Goal: Task Accomplishment & Management: Manage account settings

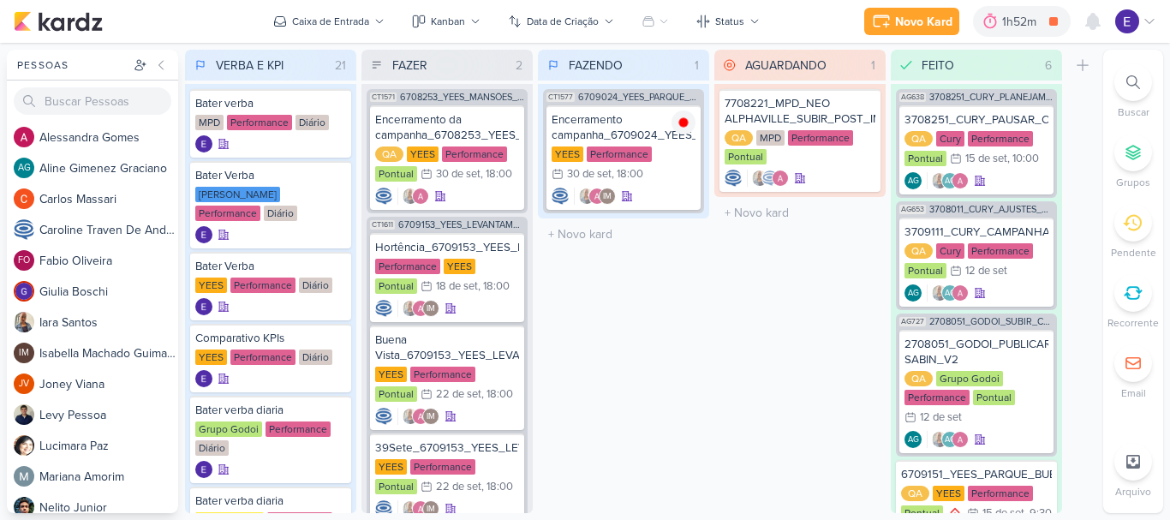
scroll to position [1290, 0]
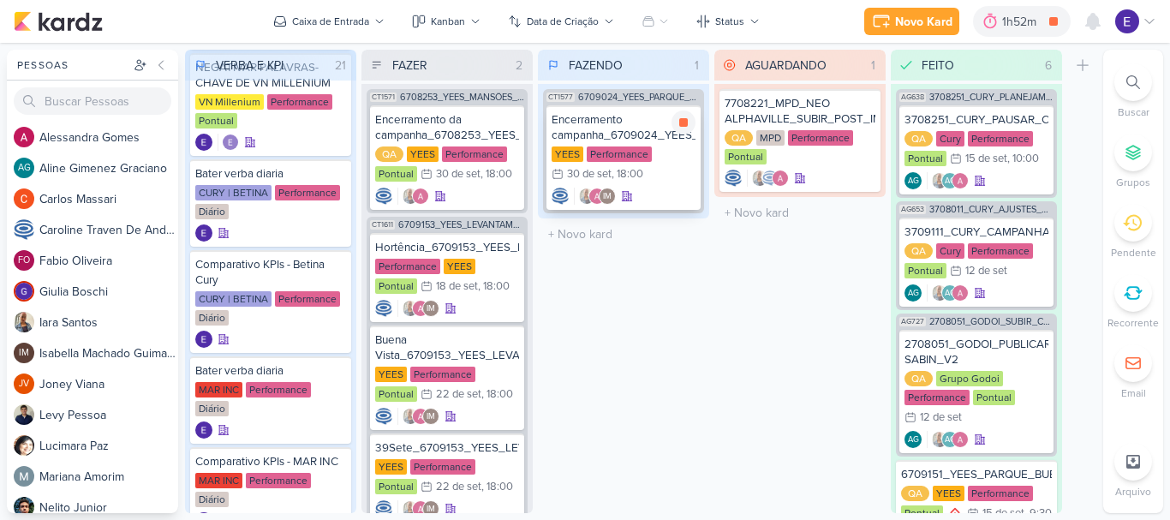
click at [662, 181] on div "YEES Performance 30/9 [DATE] 18:00" at bounding box center [624, 165] width 144 height 38
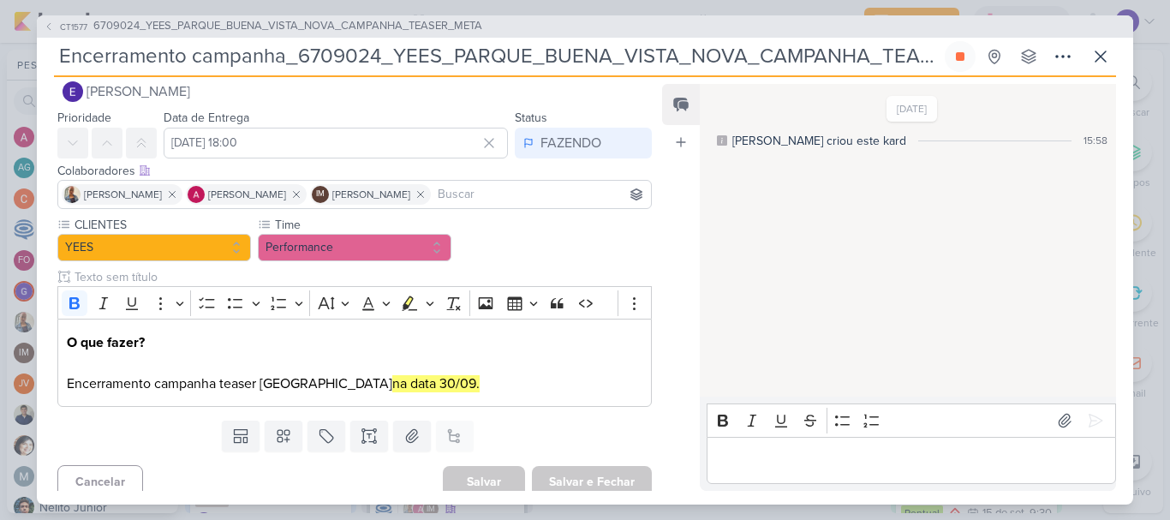
scroll to position [36, 0]
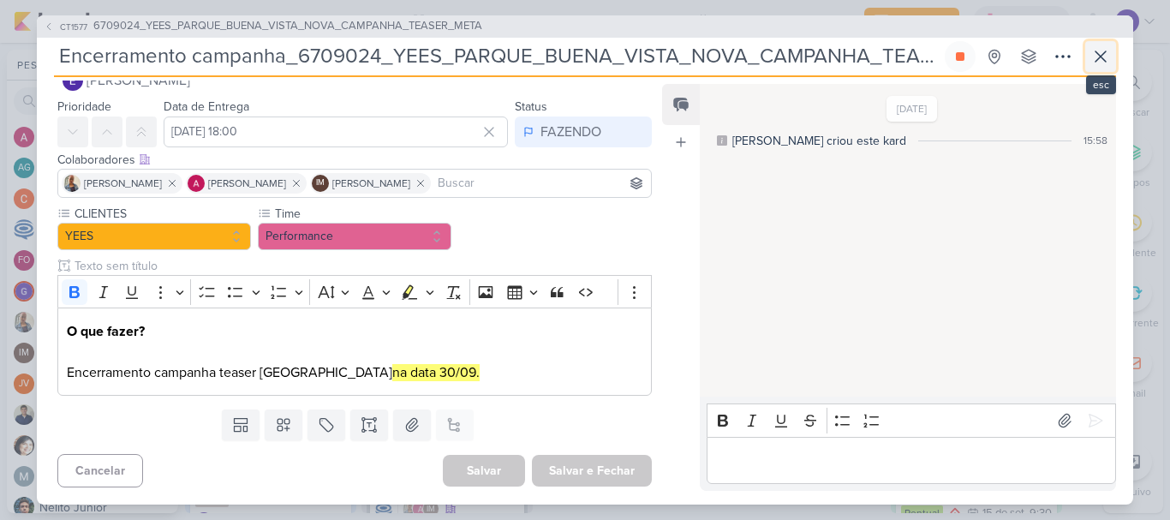
click at [1101, 69] on button at bounding box center [1100, 56] width 31 height 31
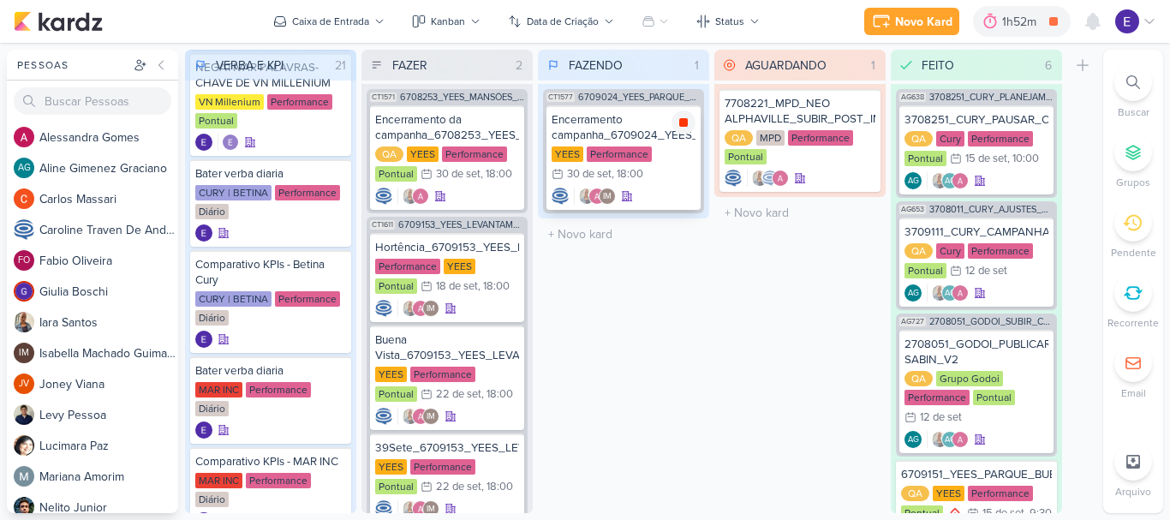
click at [685, 128] on icon at bounding box center [684, 123] width 14 height 14
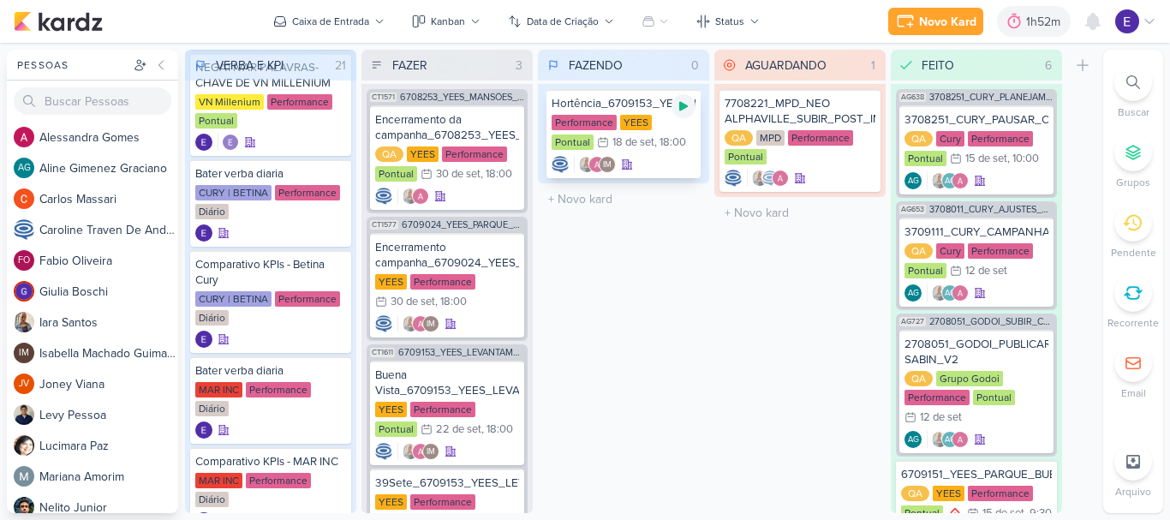
click at [684, 104] on icon at bounding box center [683, 106] width 9 height 9
click at [667, 153] on div "Hortência_6709153_YEES_LEVANTAMENTO_DE_CRIATIVOS_ATIVOS Performance [GEOGRAPHIC…" at bounding box center [624, 133] width 154 height 89
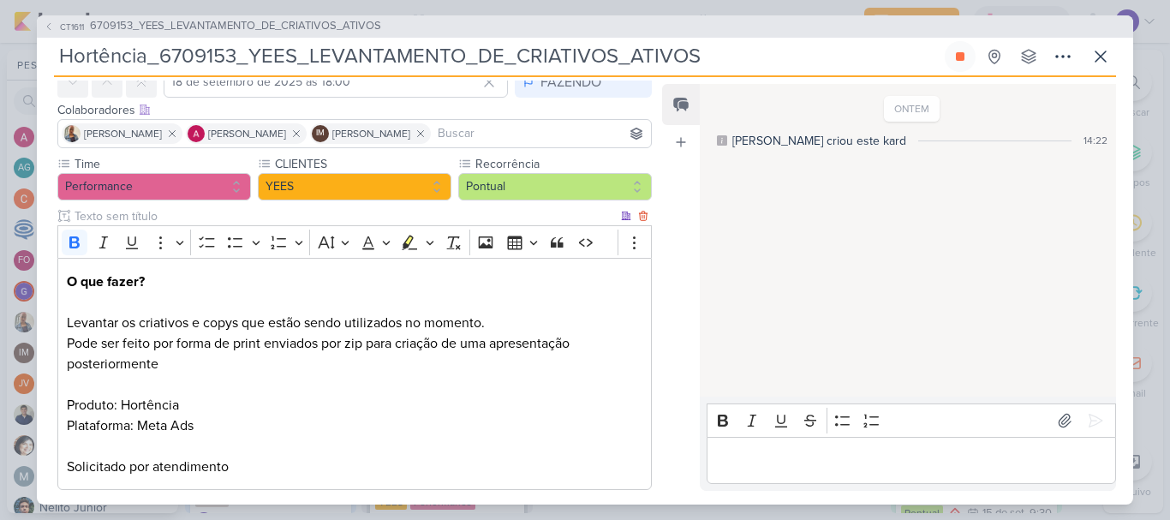
scroll to position [171, 0]
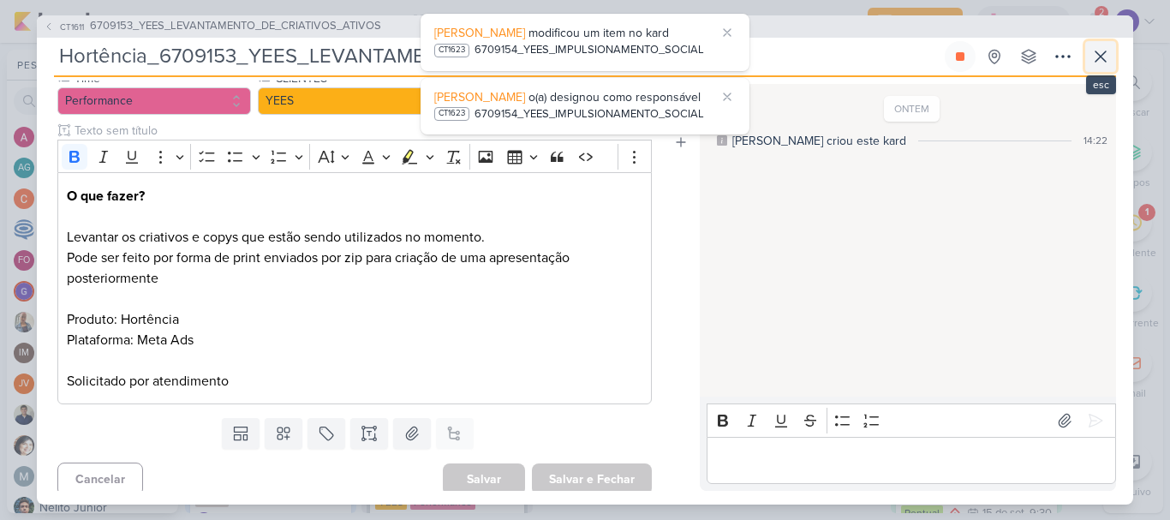
click at [1093, 65] on icon at bounding box center [1101, 56] width 21 height 21
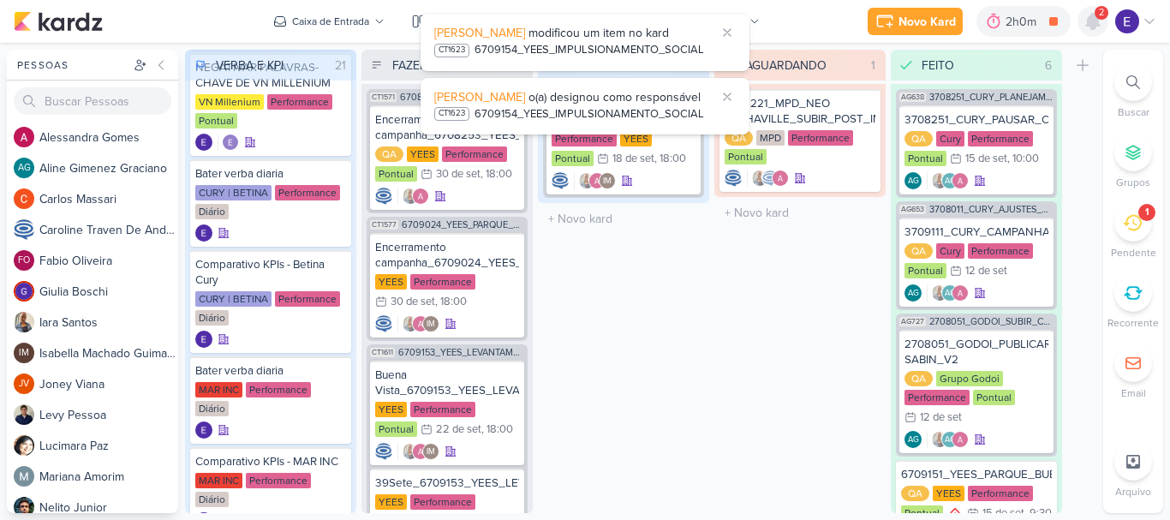
click at [1095, 17] on icon at bounding box center [1093, 21] width 14 height 15
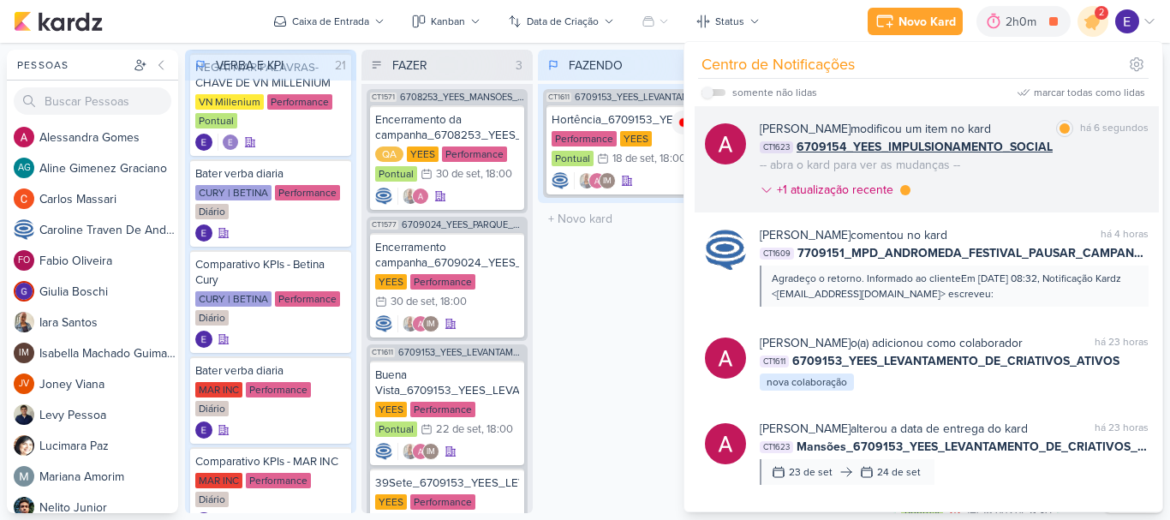
click at [1102, 177] on div "[PERSON_NAME] modificou um item no kard marcar como lida há 6 segundos CT1623 6…" at bounding box center [954, 163] width 389 height 86
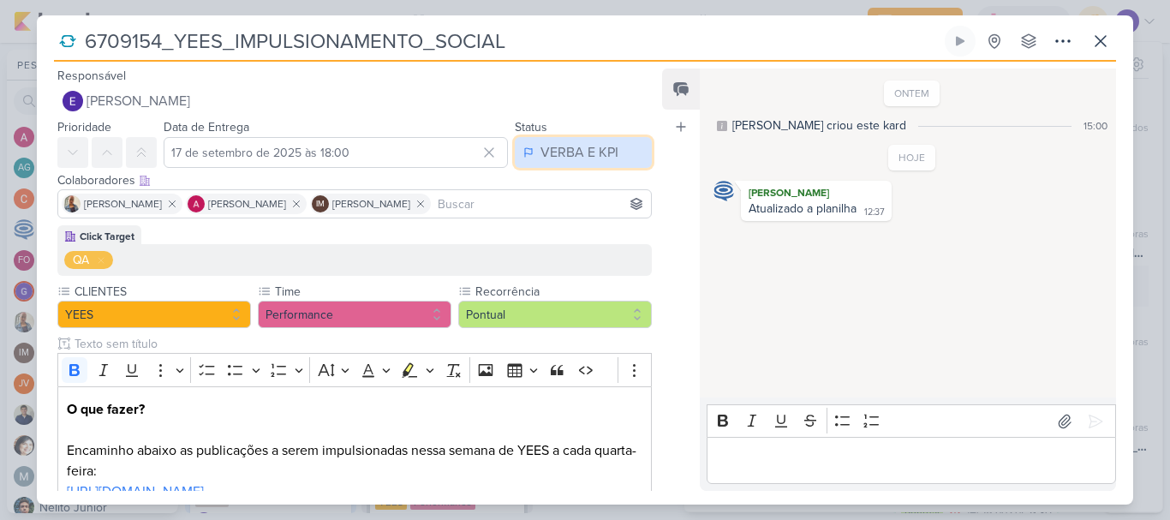
click at [567, 150] on div "VERBA E KPI" at bounding box center [580, 152] width 78 height 21
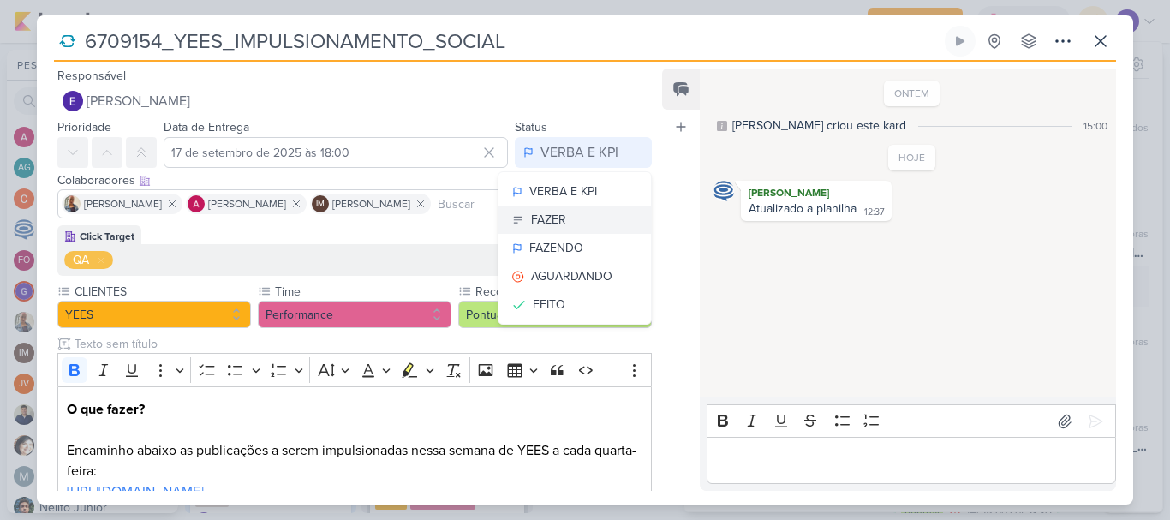
click at [552, 220] on div "FAZER" at bounding box center [548, 220] width 35 height 18
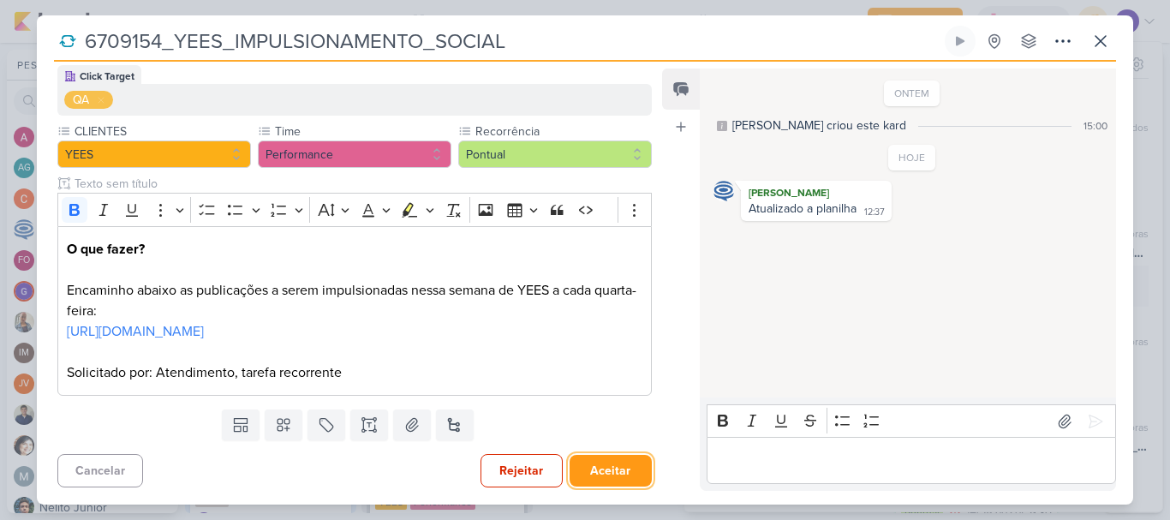
click at [612, 466] on button "Aceitar" at bounding box center [611, 471] width 82 height 32
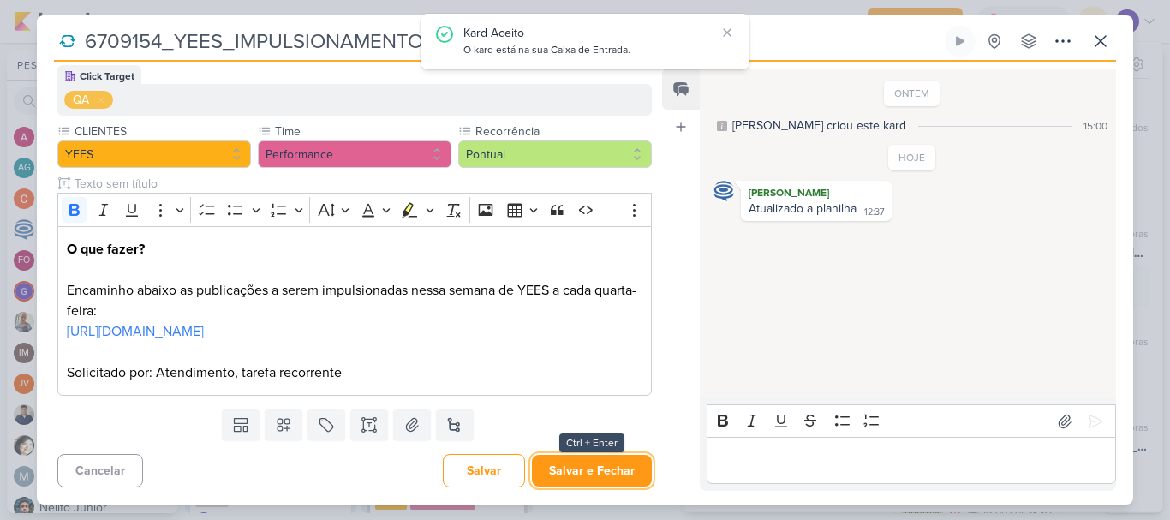
click at [609, 466] on button "Salvar e Fechar" at bounding box center [592, 471] width 120 height 32
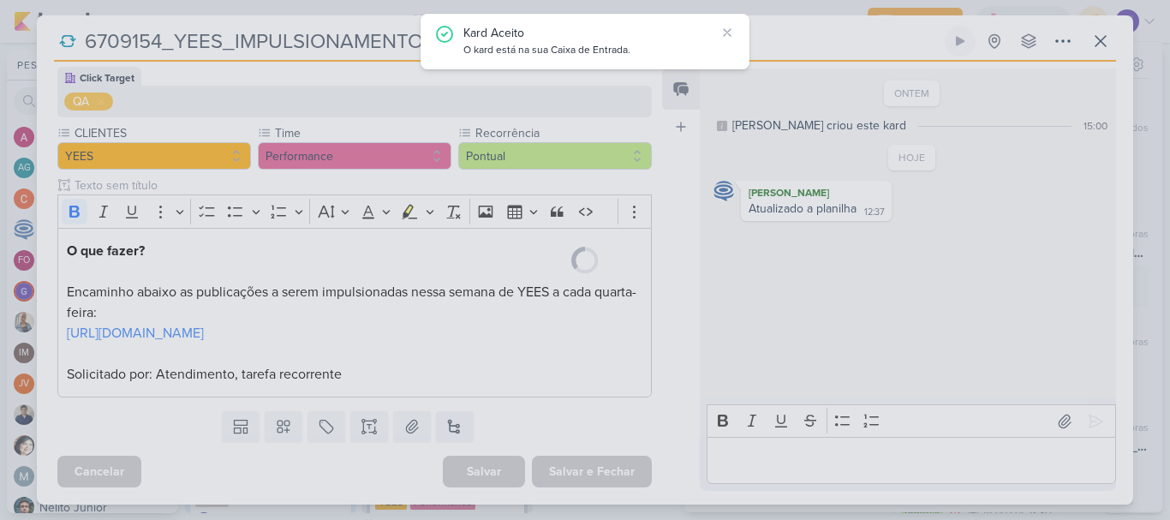
scroll to position [179, 0]
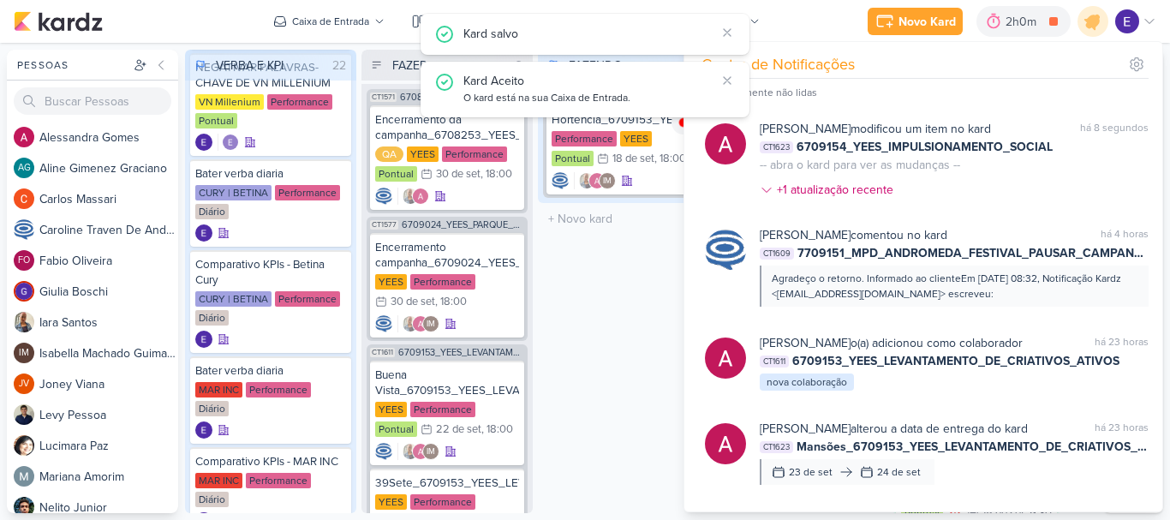
click at [569, 367] on div "FAZENDO 1 Mover Para Esquerda Mover Para Direita [GEOGRAPHIC_DATA] CT1611 67091…" at bounding box center [623, 281] width 171 height 463
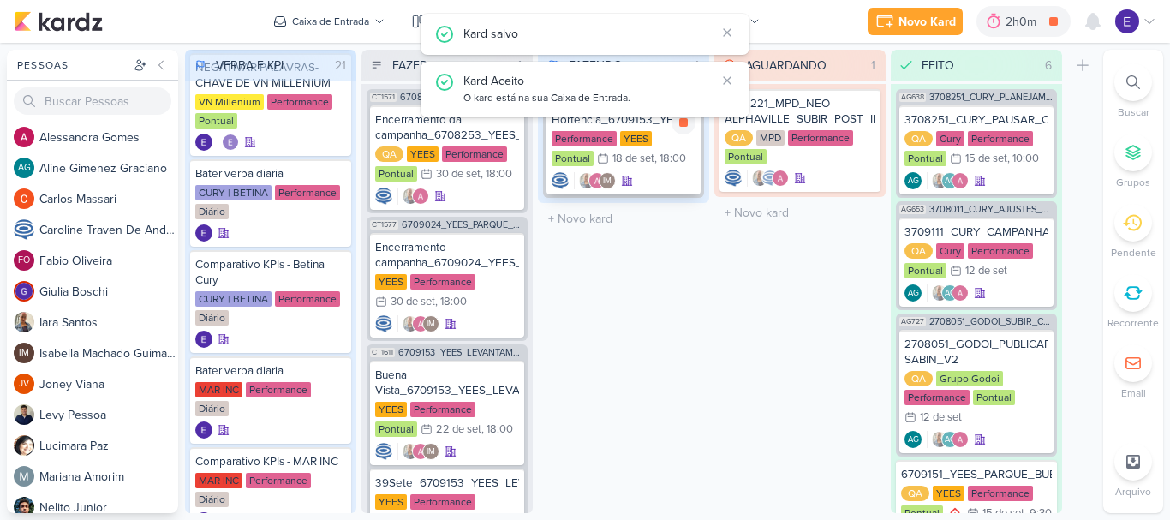
click at [687, 176] on div "IM" at bounding box center [624, 180] width 144 height 17
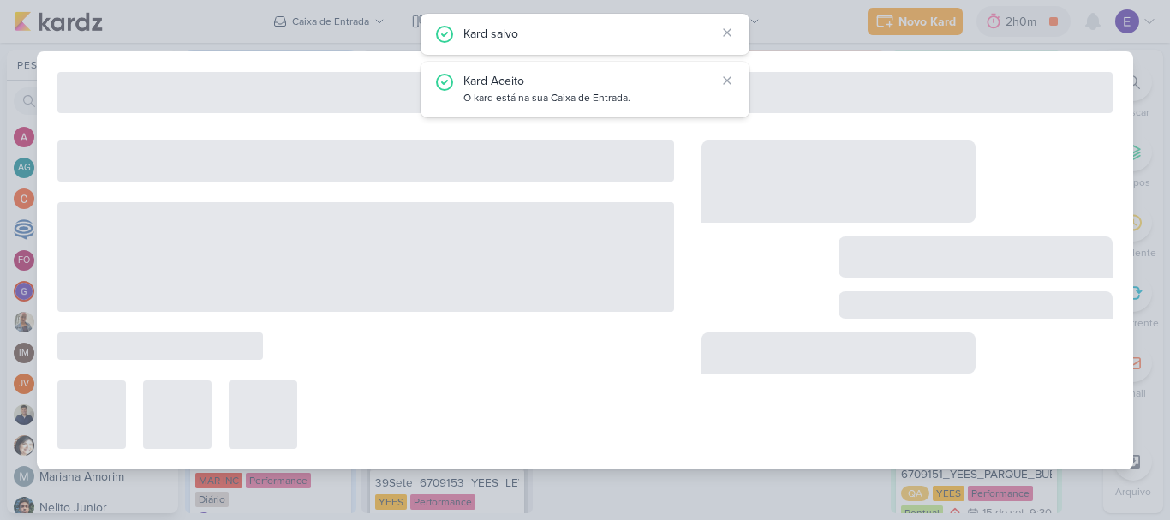
type input "Hortência_6709153_YEES_LEVANTAMENTO_DE_CRIATIVOS_ATIVOS"
type input "18 de setembro de 2025 às 18:00"
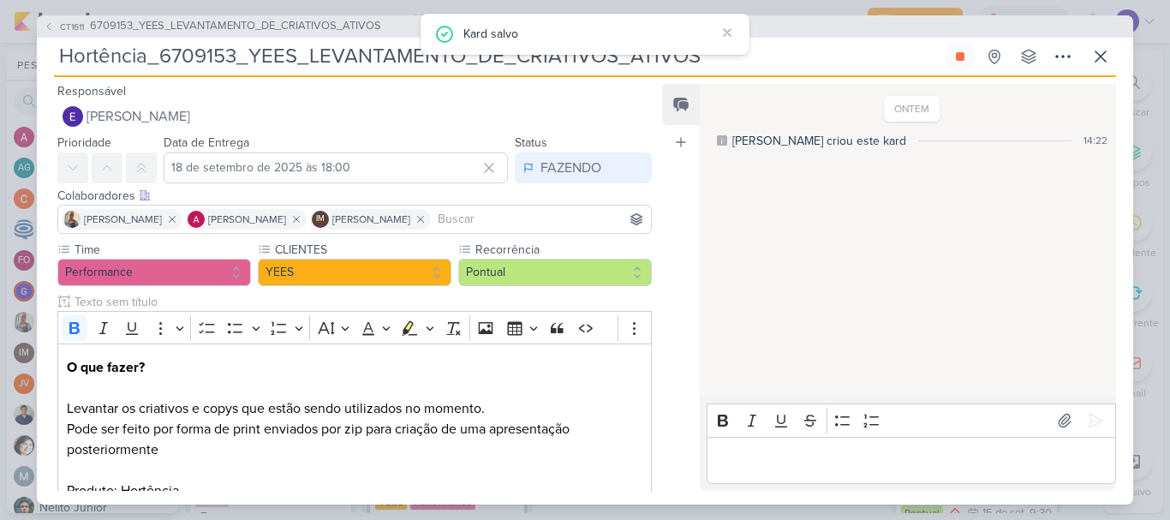
click at [756, 437] on div "Editor editing area: main" at bounding box center [911, 460] width 409 height 47
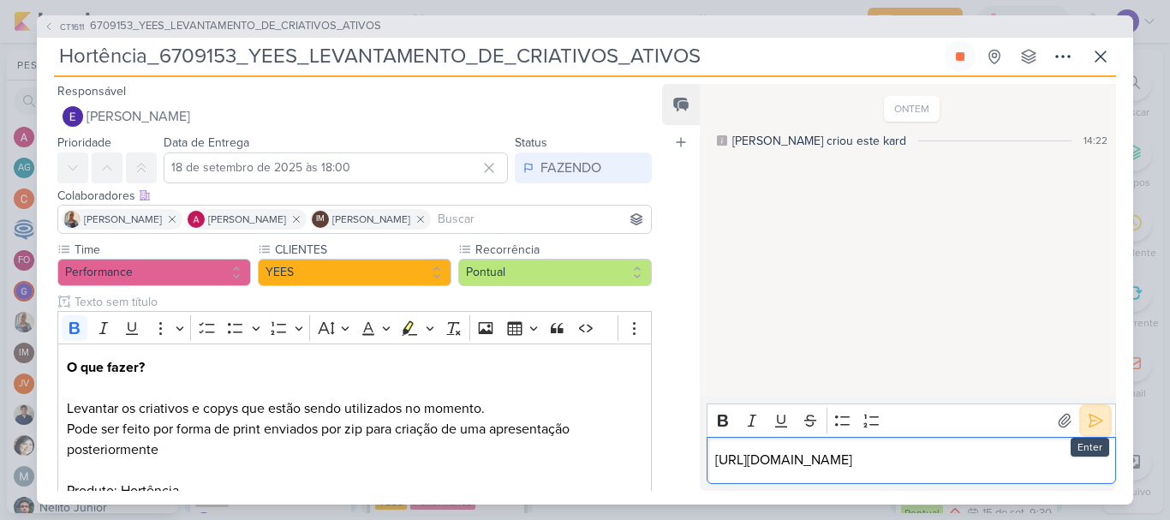
click at [1090, 415] on icon at bounding box center [1096, 421] width 13 height 13
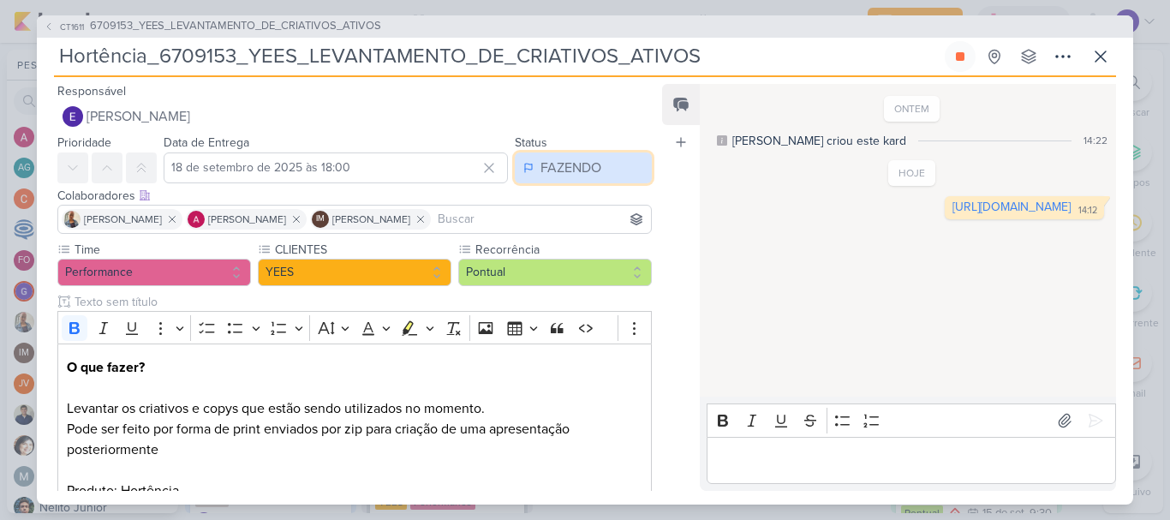
click at [583, 170] on div "FAZENDO" at bounding box center [571, 168] width 61 height 21
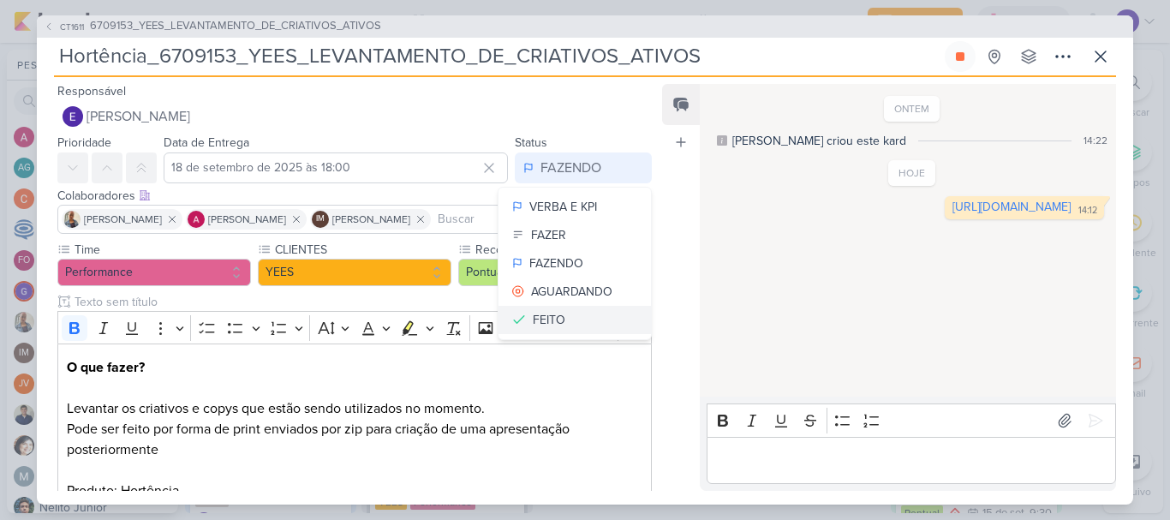
click at [577, 313] on button "FEITO" at bounding box center [575, 320] width 152 height 28
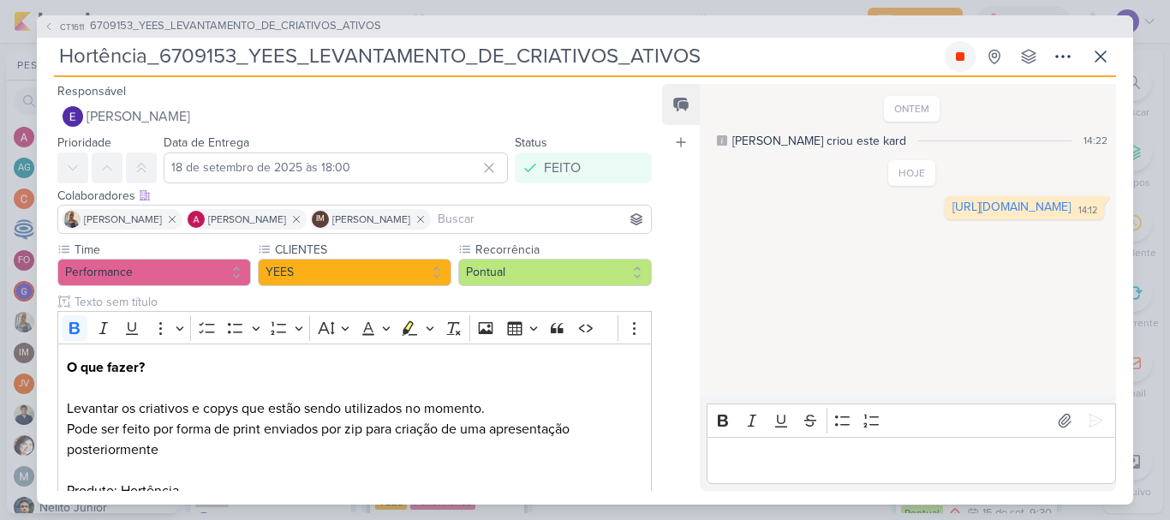
click at [952, 61] on button at bounding box center [960, 56] width 31 height 31
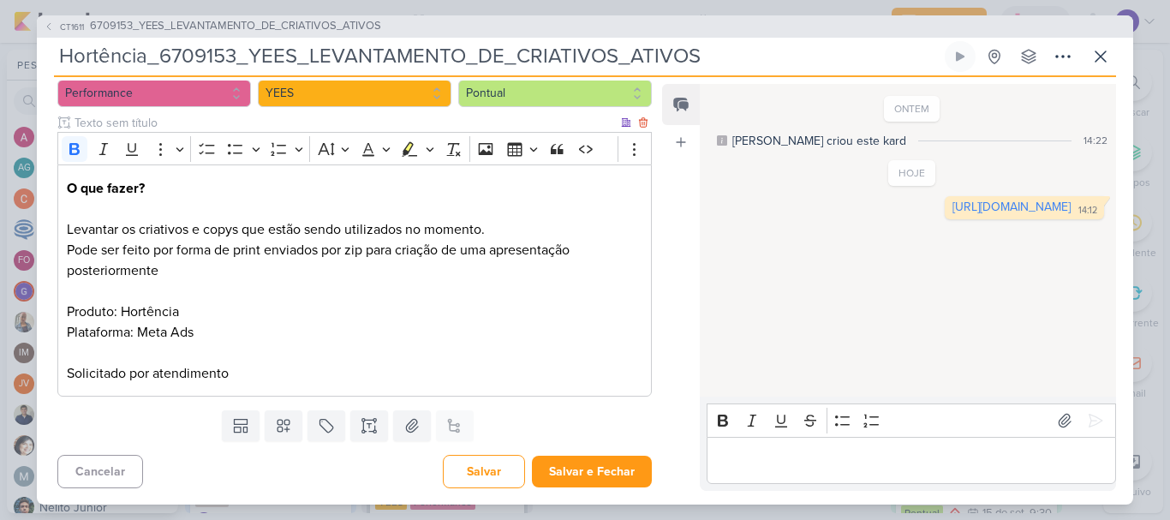
scroll to position [180, 0]
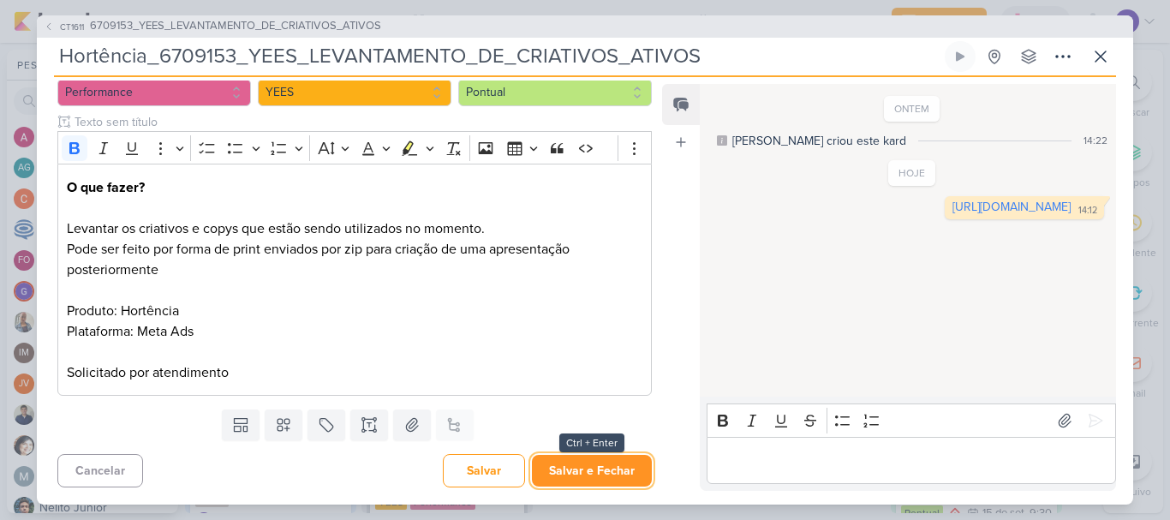
click at [595, 465] on button "Salvar e Fechar" at bounding box center [592, 471] width 120 height 32
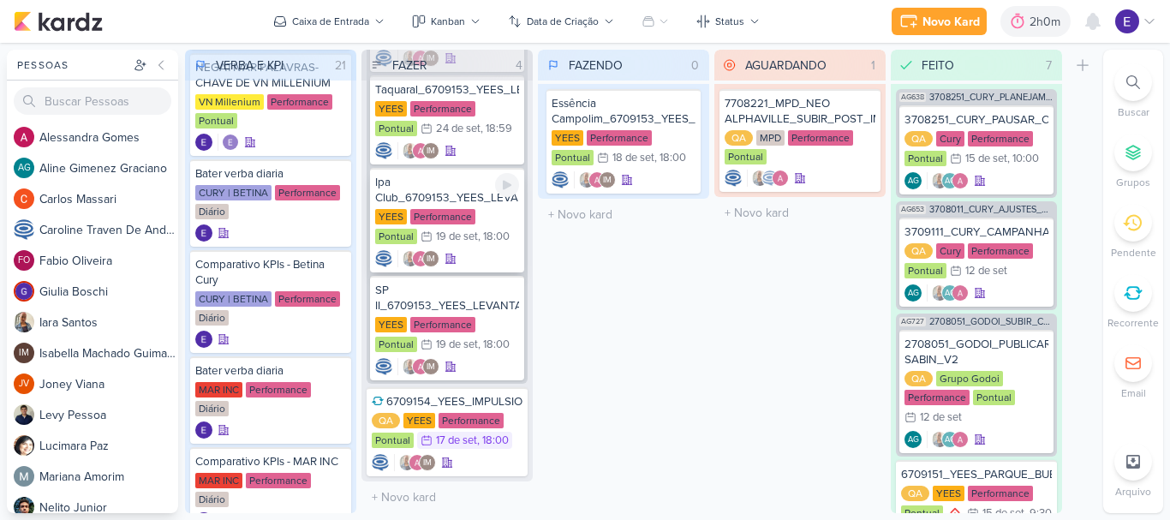
scroll to position [770, 0]
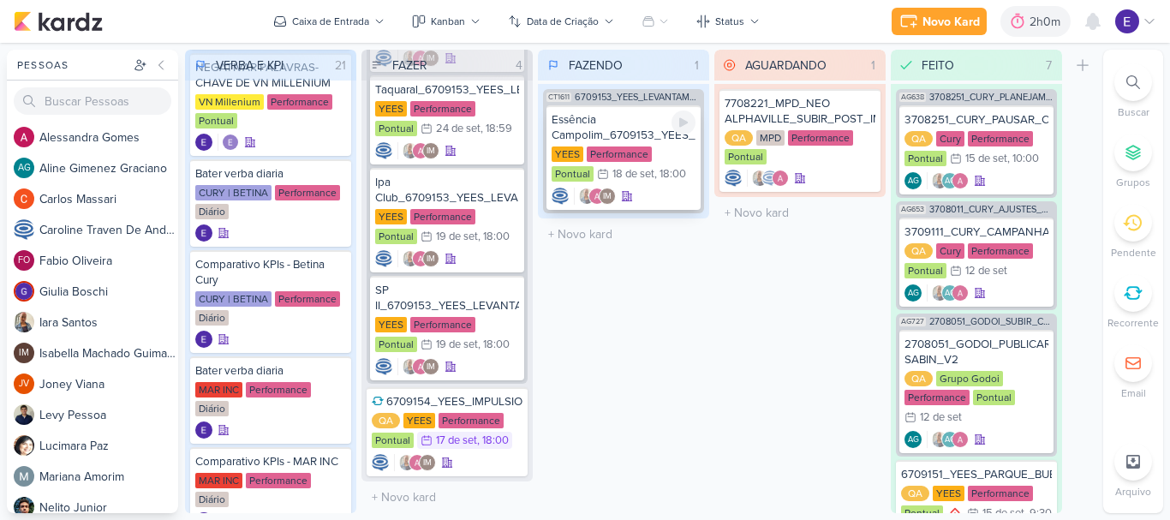
click at [644, 193] on div "IM" at bounding box center [624, 196] width 144 height 17
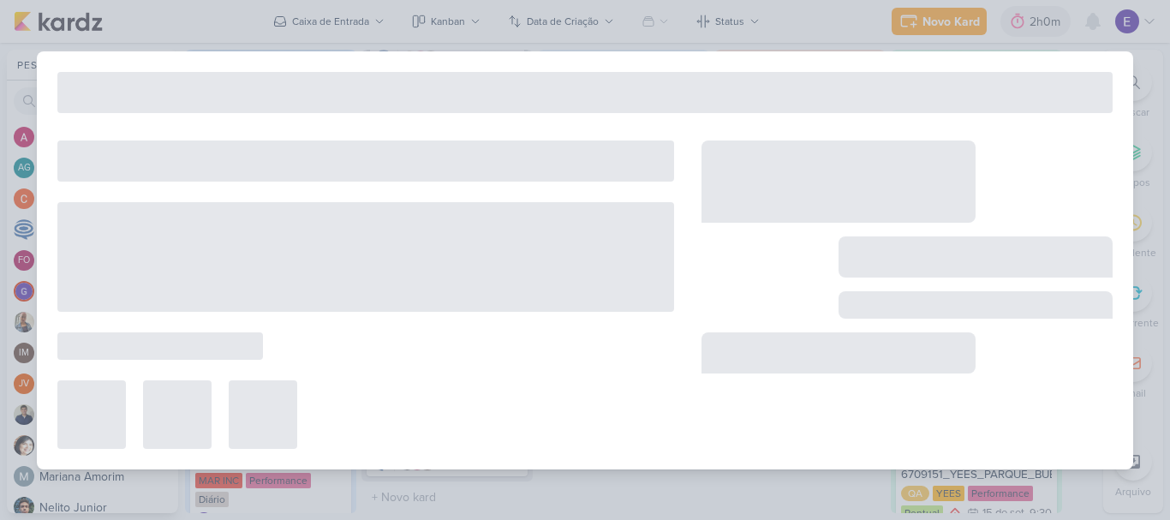
type input "Essência Campolim_6709153_YEES_LEVANTAMENTO_DE_CRIATIVOS_ATIVOS"
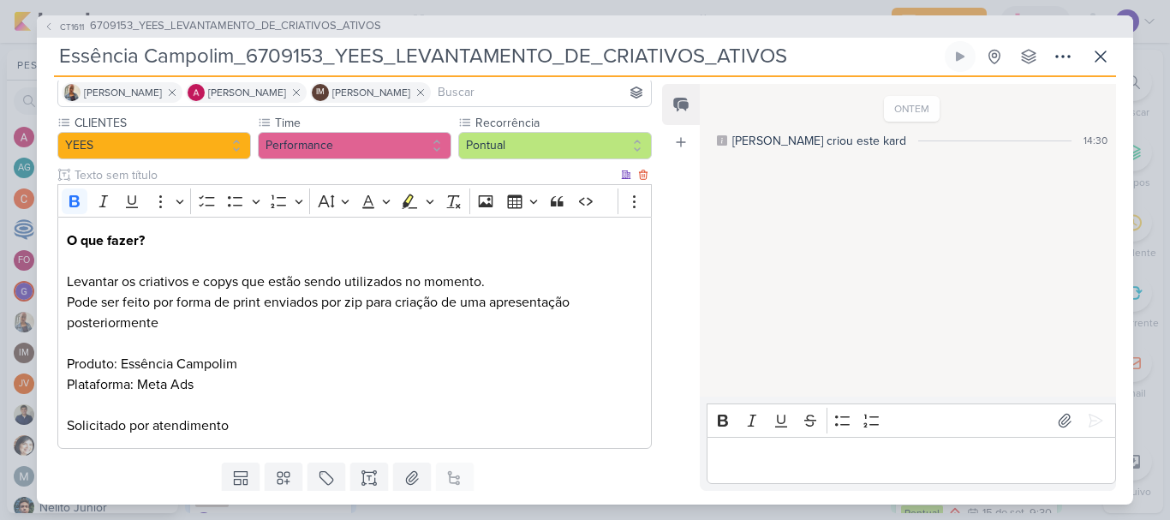
scroll to position [86, 0]
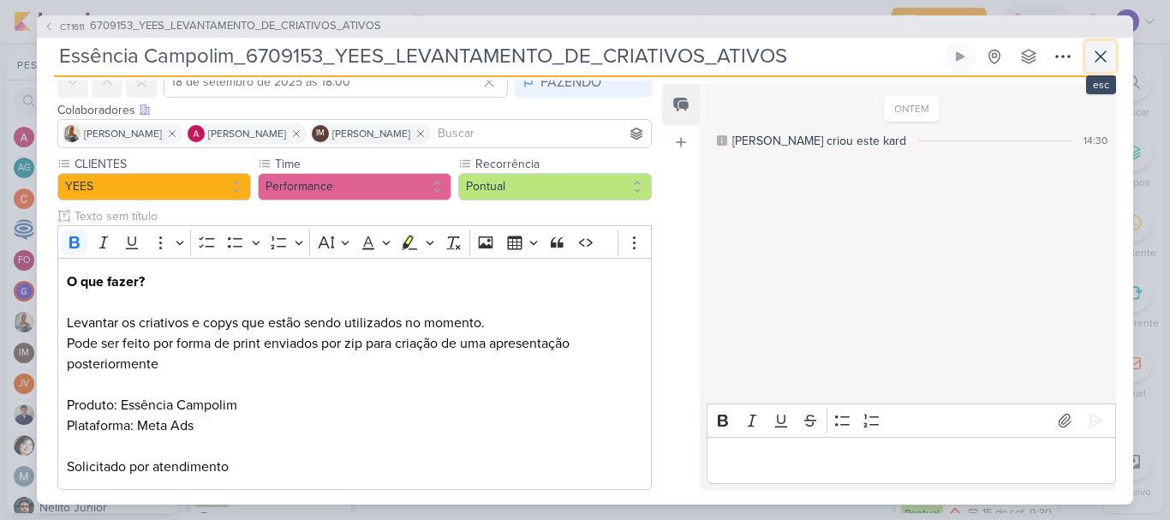
click at [1103, 65] on icon at bounding box center [1101, 56] width 21 height 21
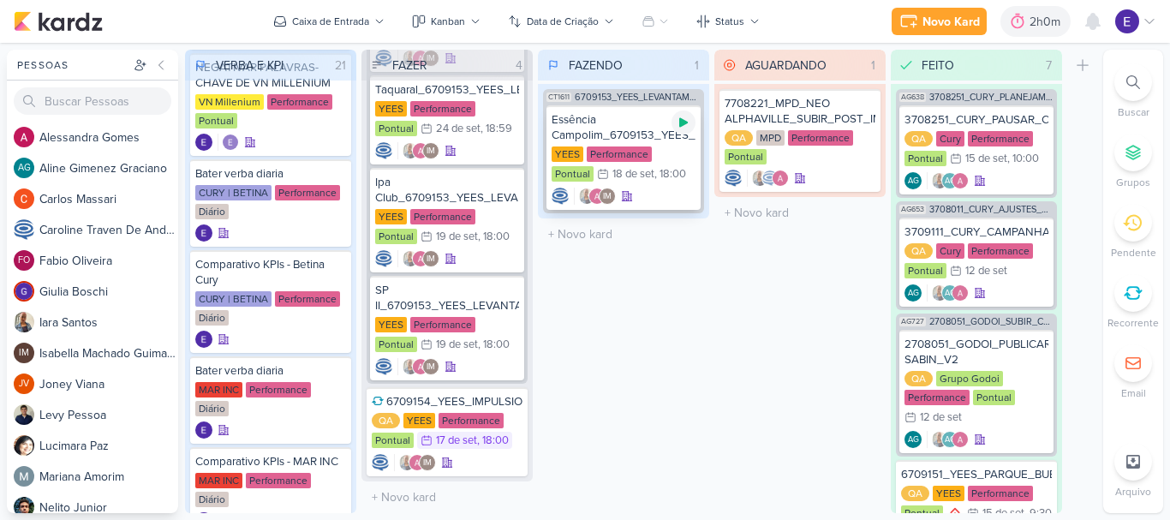
click at [685, 125] on icon at bounding box center [684, 123] width 14 height 14
click at [476, 441] on div "17/9 [DATE] 18:00" at bounding box center [464, 440] width 95 height 17
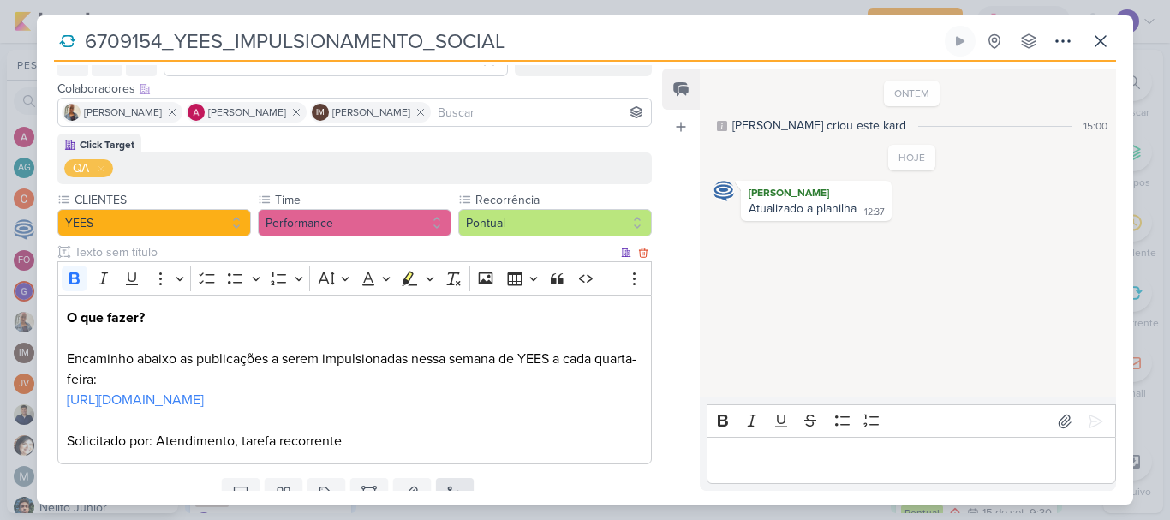
scroll to position [181, 0]
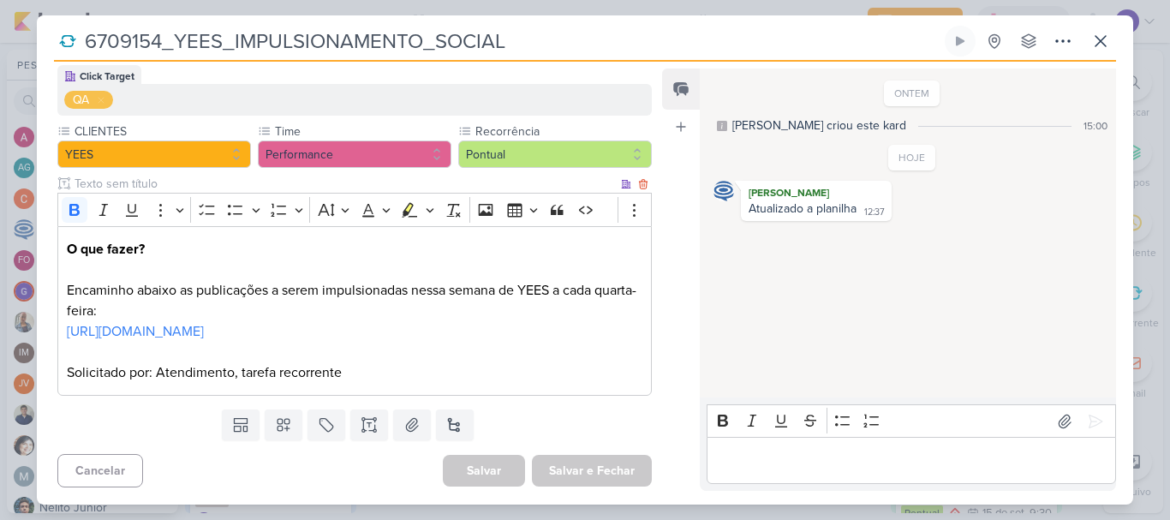
click at [441, 324] on p "[URL][DOMAIN_NAME]" at bounding box center [355, 341] width 576 height 41
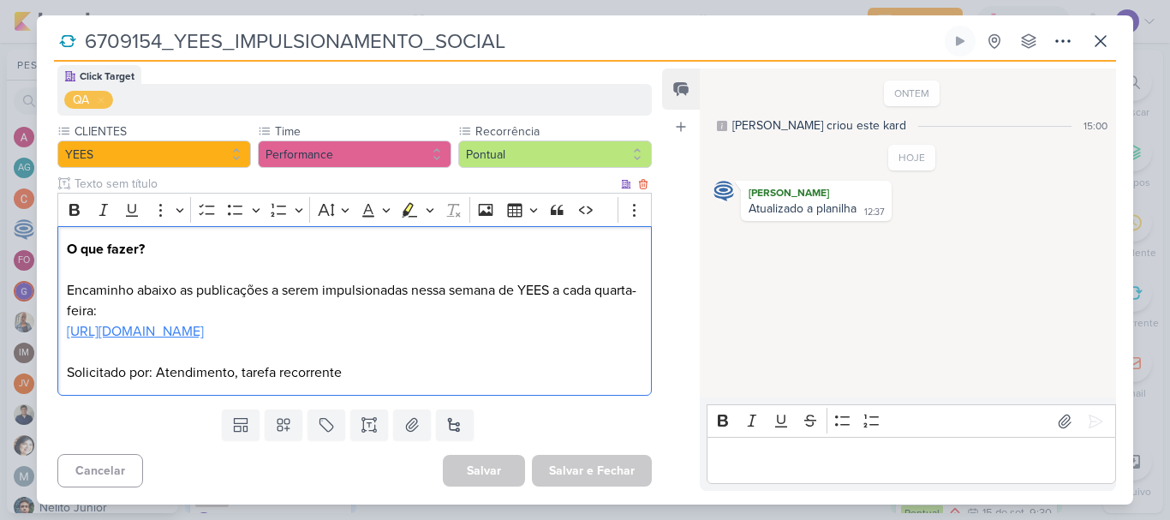
click at [204, 323] on link "[URL][DOMAIN_NAME]" at bounding box center [135, 331] width 137 height 17
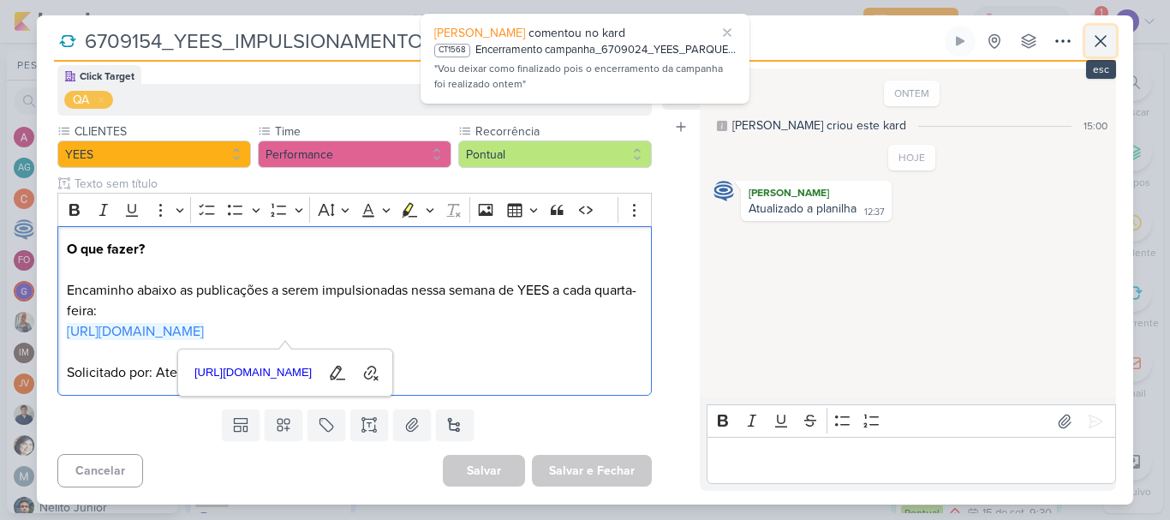
click at [1113, 41] on button at bounding box center [1100, 41] width 31 height 31
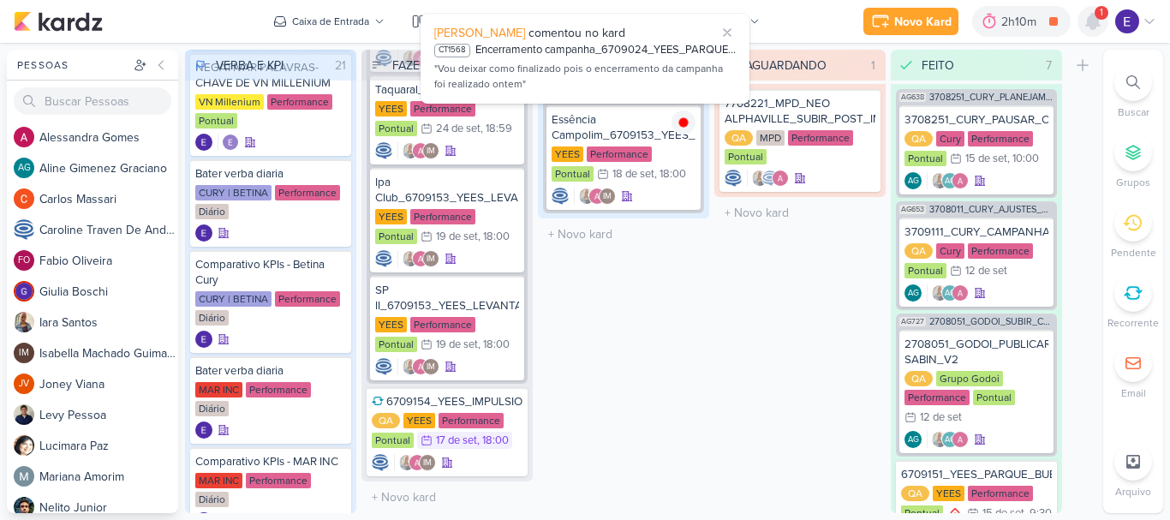
click at [1102, 23] on icon at bounding box center [1093, 21] width 21 height 21
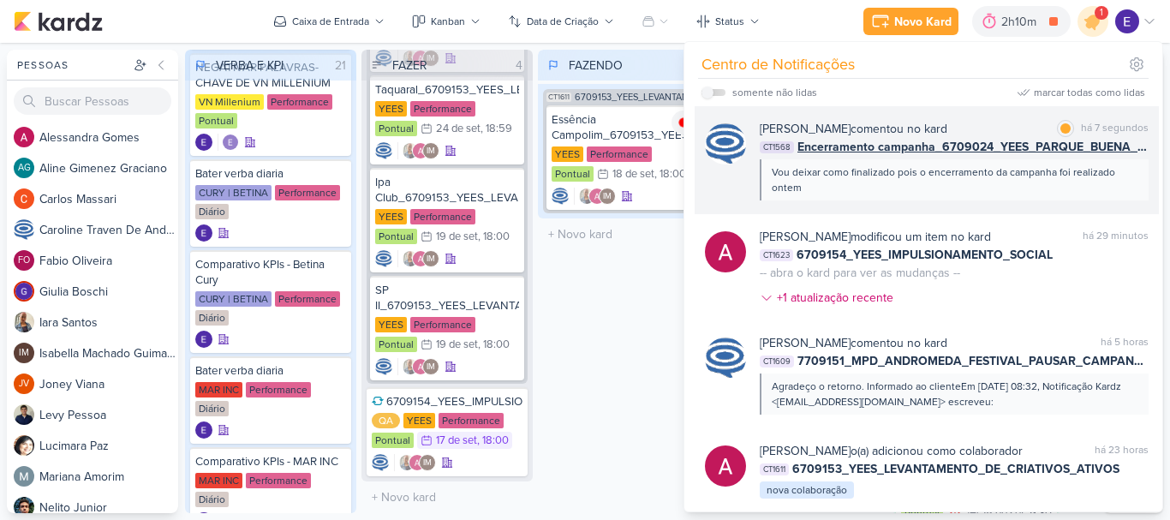
click at [1083, 165] on div "Vou deixar como finalizado pois o encerramento da campanha foi realizado ontem" at bounding box center [953, 179] width 363 height 31
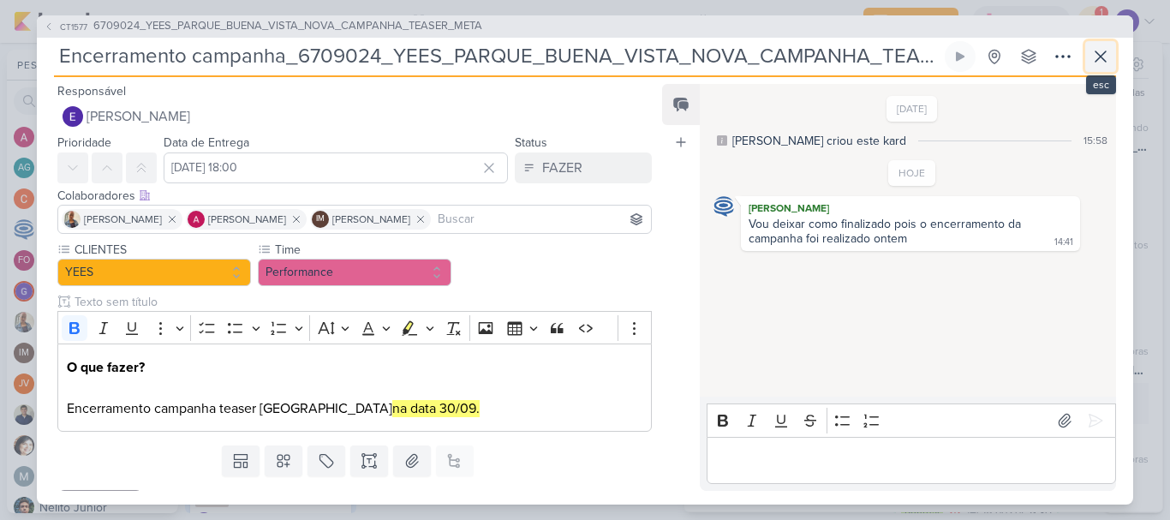
click at [1093, 55] on icon at bounding box center [1101, 56] width 21 height 21
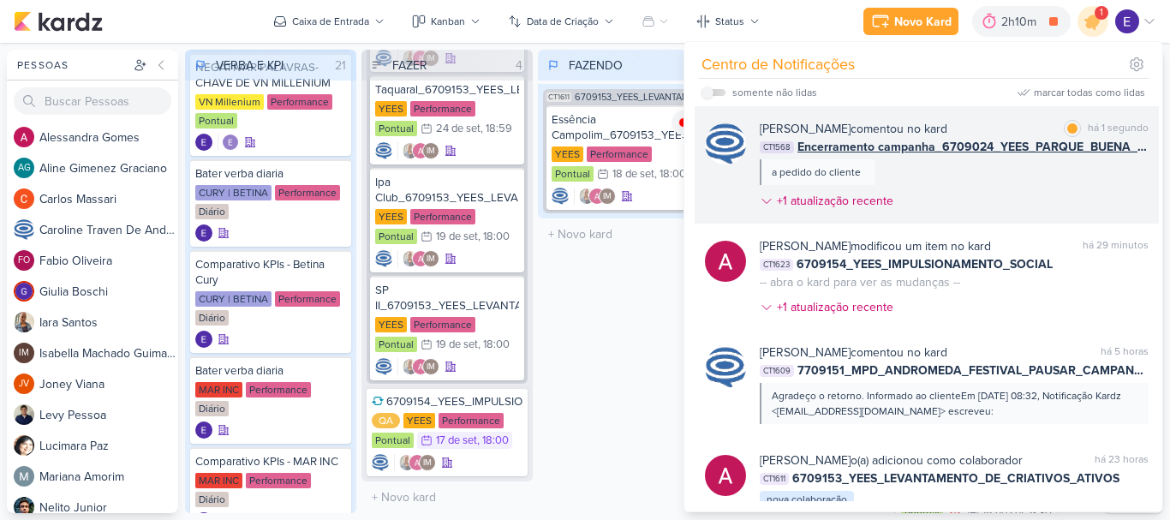
click at [1086, 176] on div "[PERSON_NAME] comentou no kard marcar como lida há 1 segundo CT1568 Encerrament…" at bounding box center [954, 168] width 389 height 97
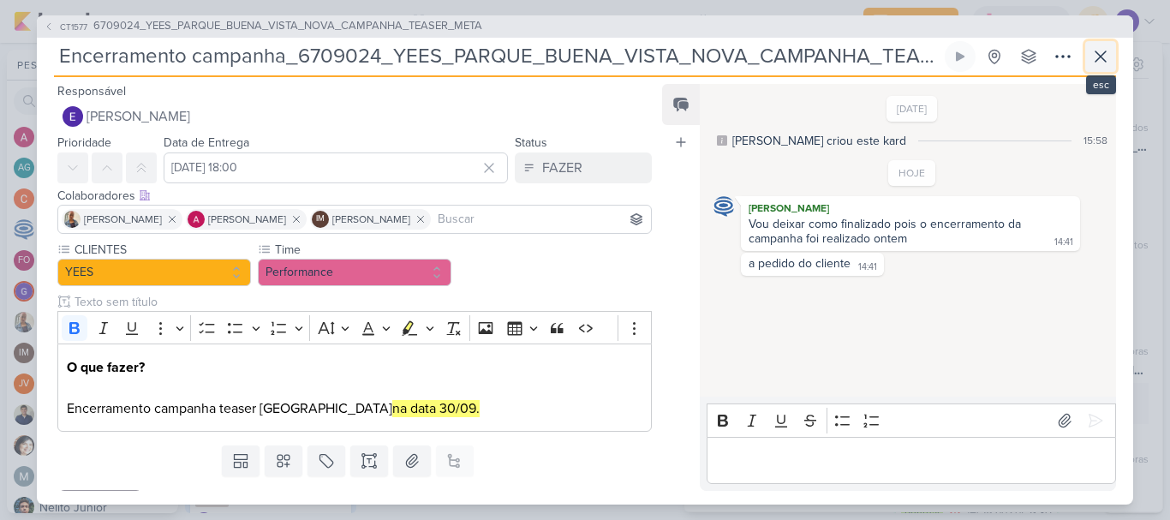
click at [1107, 55] on icon at bounding box center [1101, 56] width 21 height 21
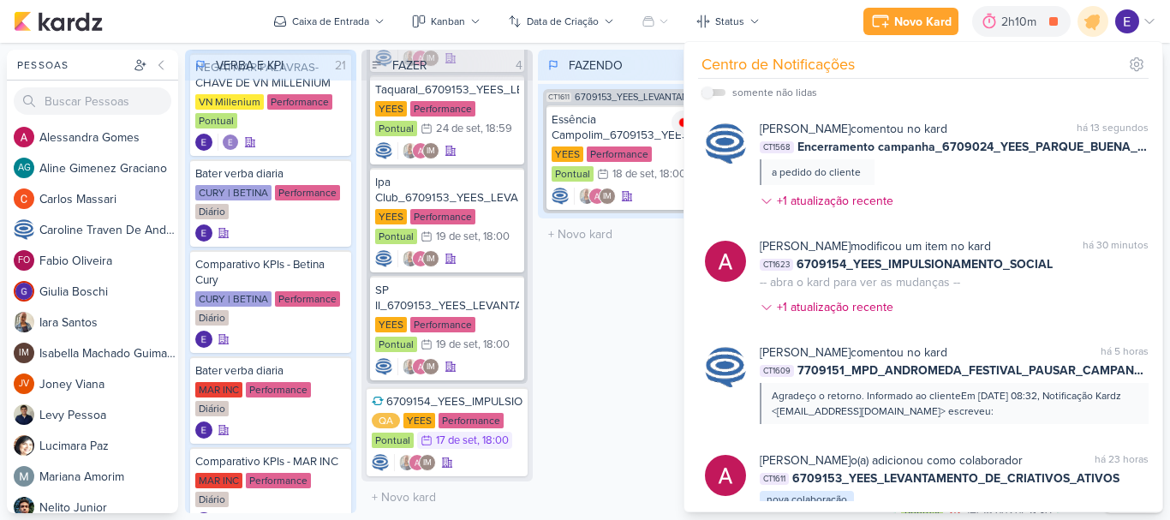
click at [547, 358] on div "FAZENDO 1 Mover Para Esquerda Mover Para Direita [GEOGRAPHIC_DATA] CT1611 67091…" at bounding box center [623, 281] width 171 height 463
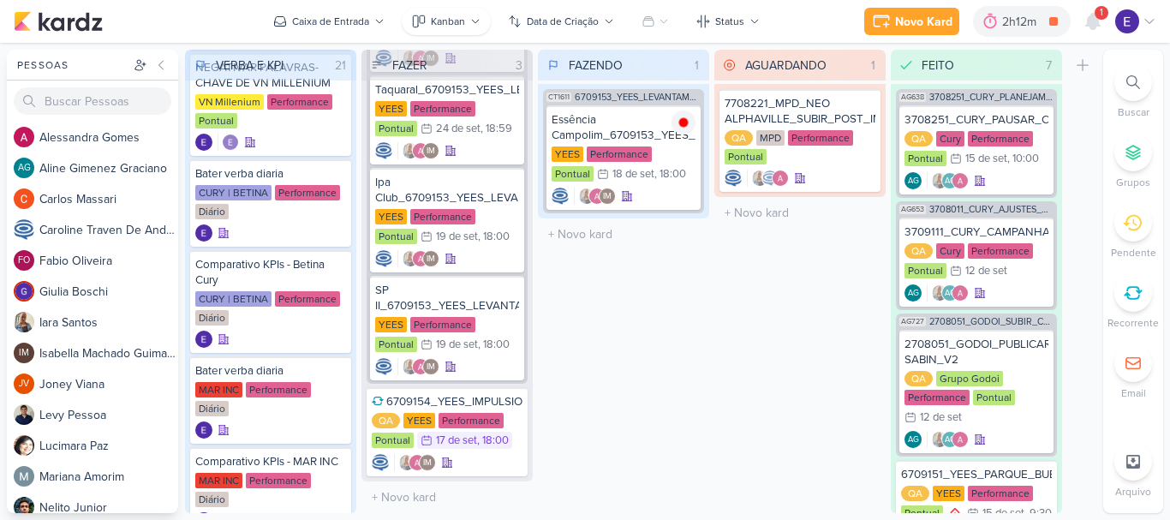
scroll to position [643, 0]
click at [1090, 21] on icon at bounding box center [1093, 21] width 14 height 15
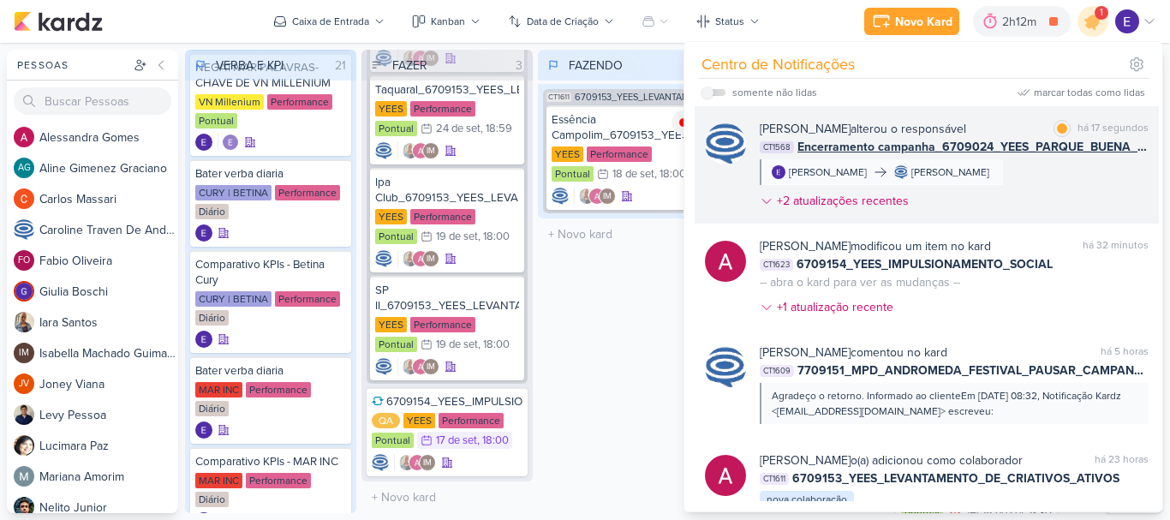
click at [1098, 169] on div "[PERSON_NAME] alterou o responsável marcar como lida há 17 segundos CT1568 Ence…" at bounding box center [954, 168] width 389 height 97
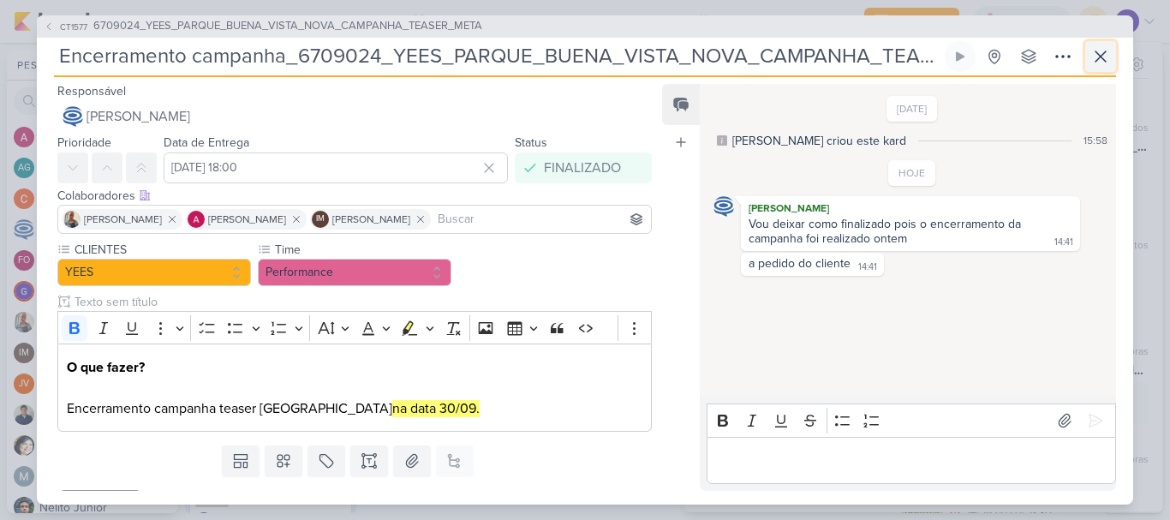
click at [1092, 57] on icon at bounding box center [1101, 56] width 21 height 21
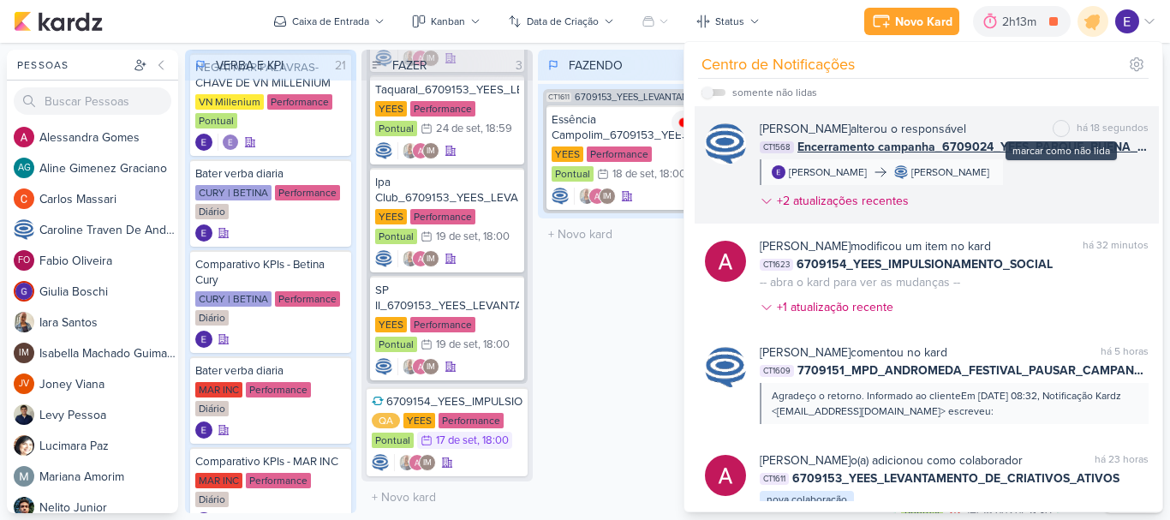
click at [1063, 134] on div "marcar como não lida há 18 segundos" at bounding box center [1101, 129] width 96 height 18
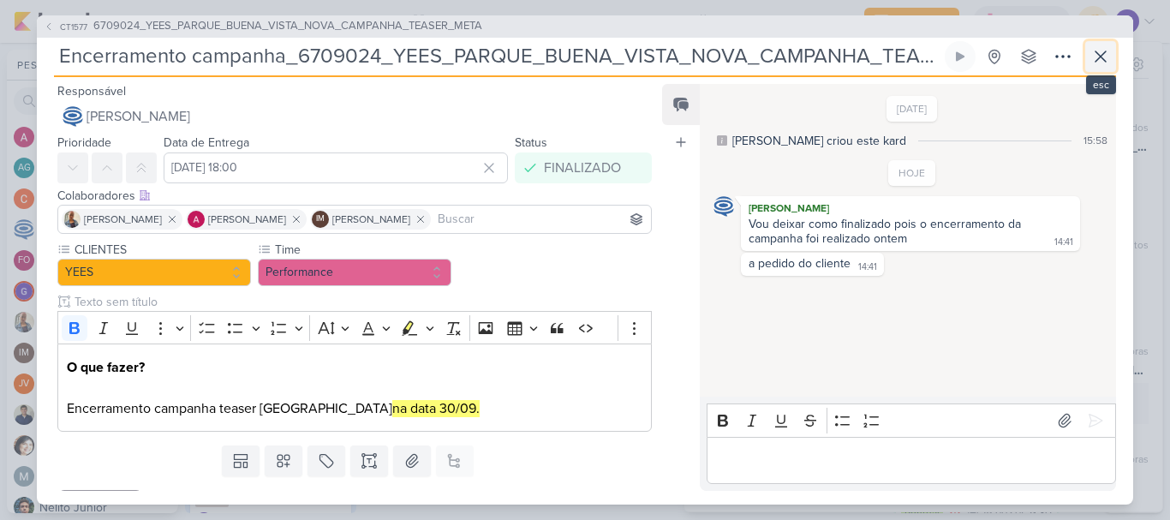
click at [1089, 59] on button at bounding box center [1100, 56] width 31 height 31
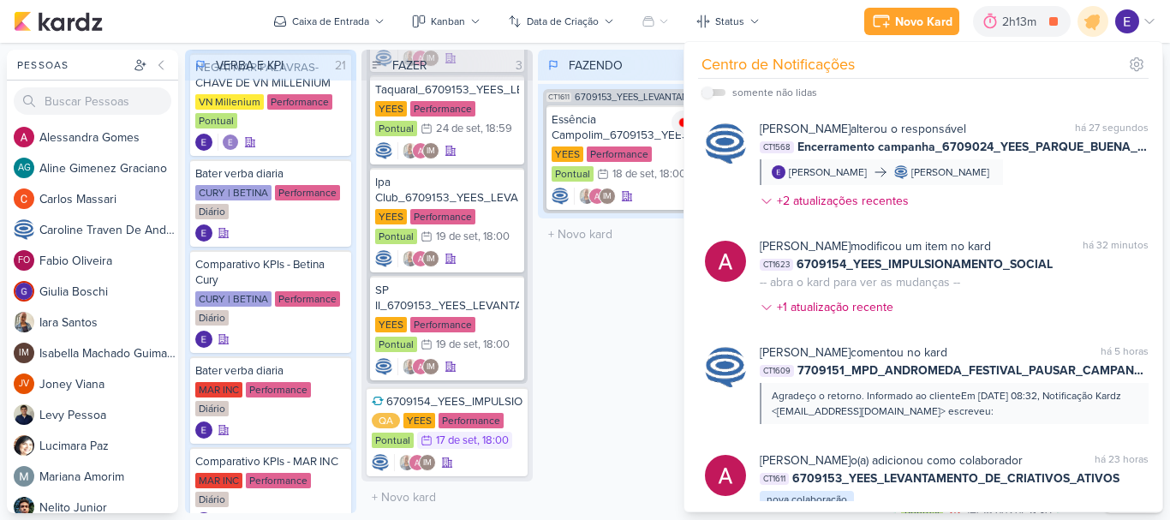
click at [603, 331] on div "FAZENDO 1 Mover Para Esquerda Mover Para Direita [GEOGRAPHIC_DATA] CT1611 67091…" at bounding box center [623, 281] width 171 height 463
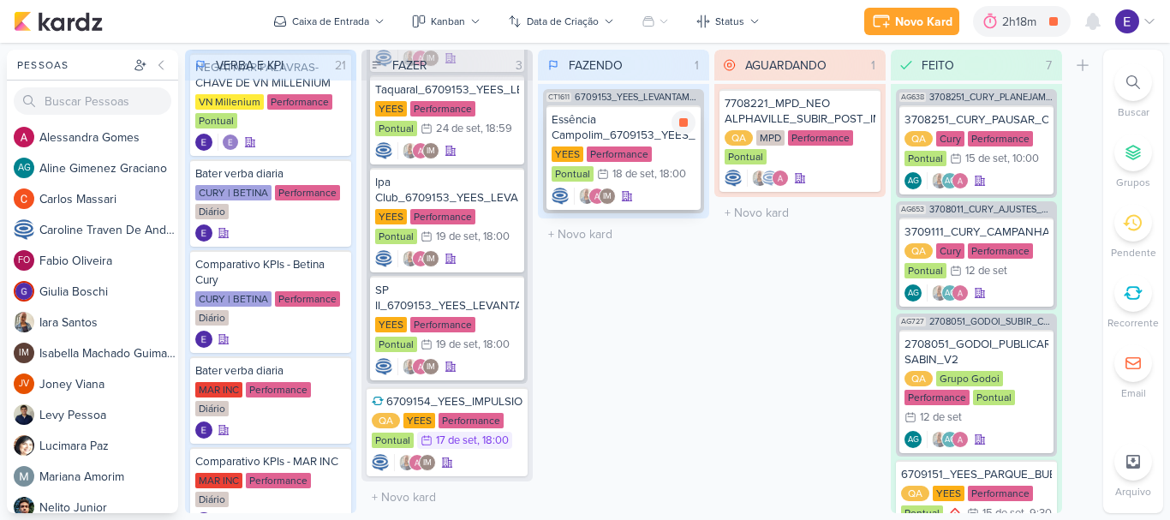
click at [670, 195] on div "IM" at bounding box center [624, 196] width 144 height 17
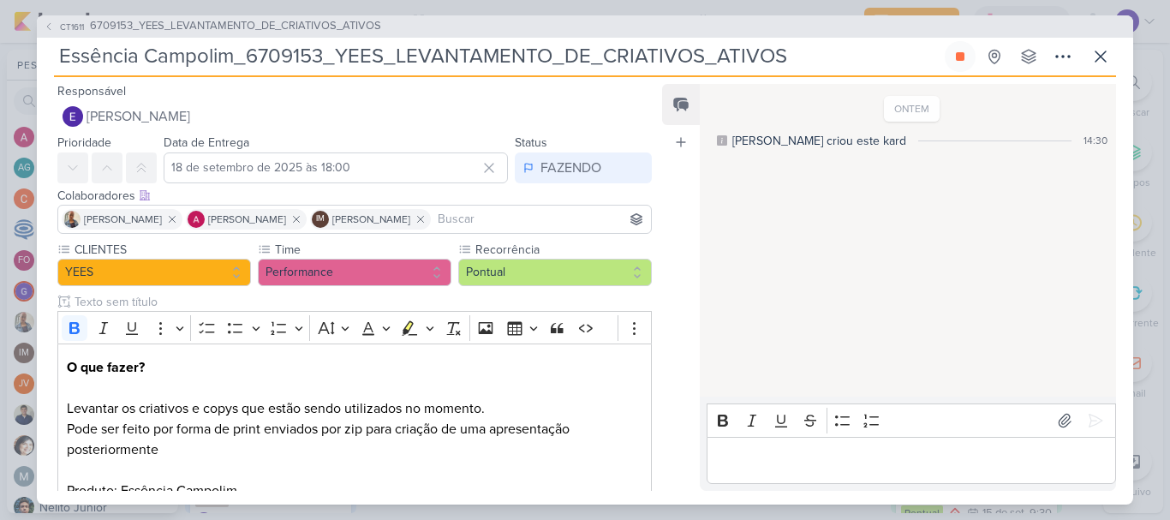
click at [839, 459] on p "Editor editing area: main" at bounding box center [910, 460] width 391 height 21
click at [964, 55] on icon at bounding box center [960, 56] width 9 height 9
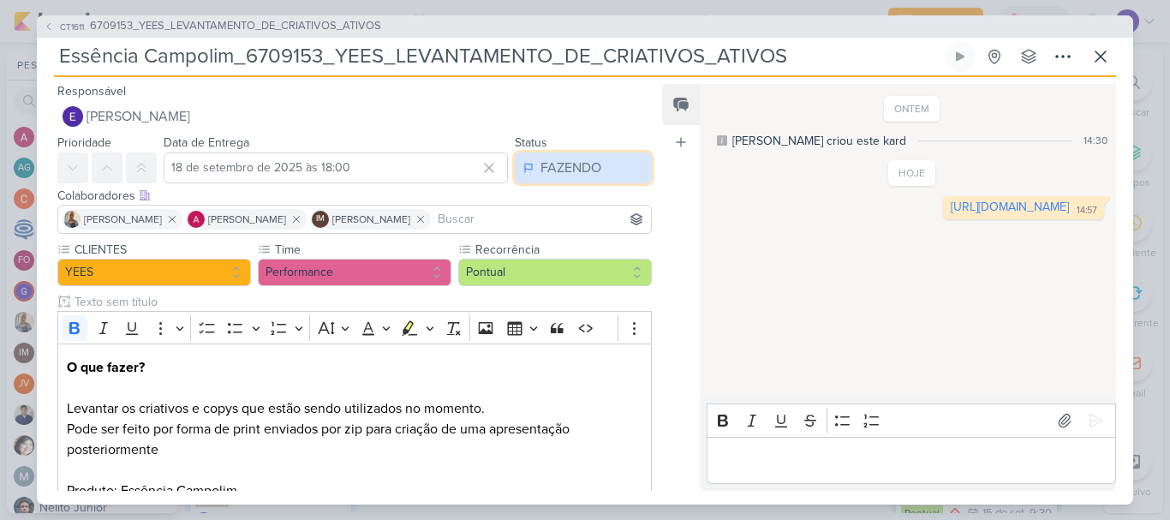
click at [592, 173] on div "FAZENDO" at bounding box center [571, 168] width 61 height 21
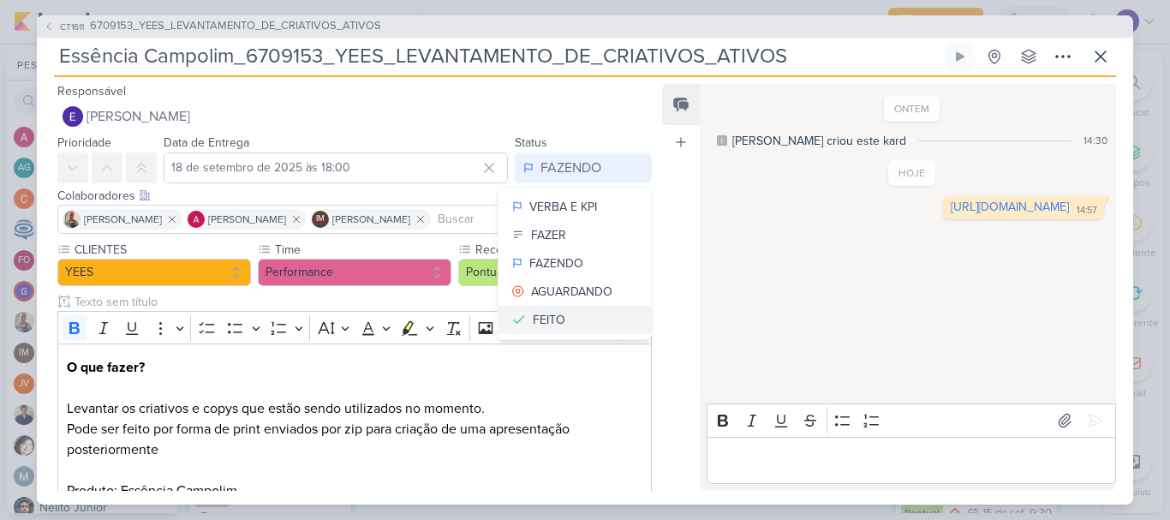
click at [586, 319] on button "FEITO" at bounding box center [575, 320] width 152 height 28
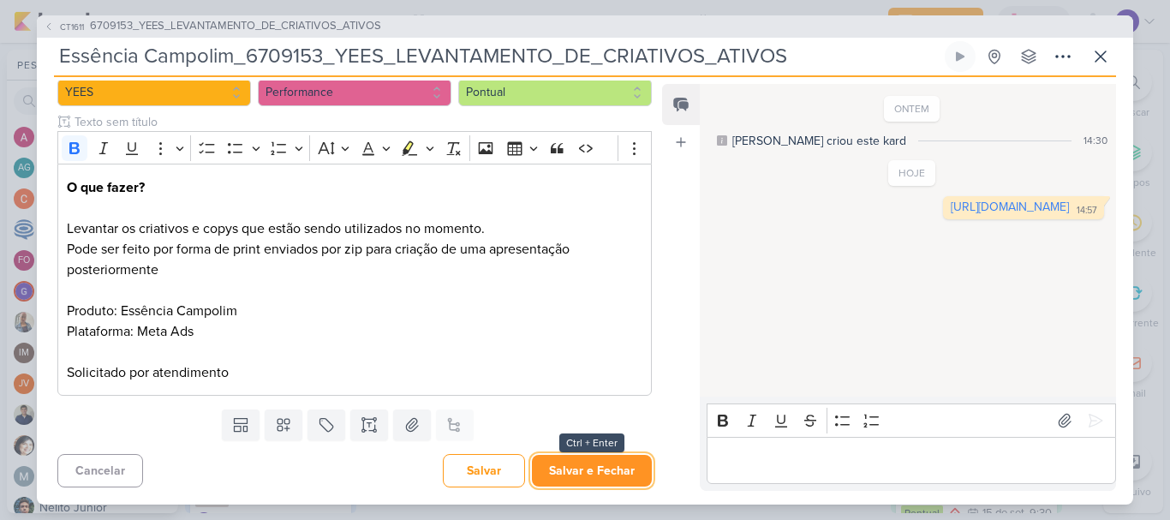
click at [563, 467] on button "Salvar e Fechar" at bounding box center [592, 471] width 120 height 32
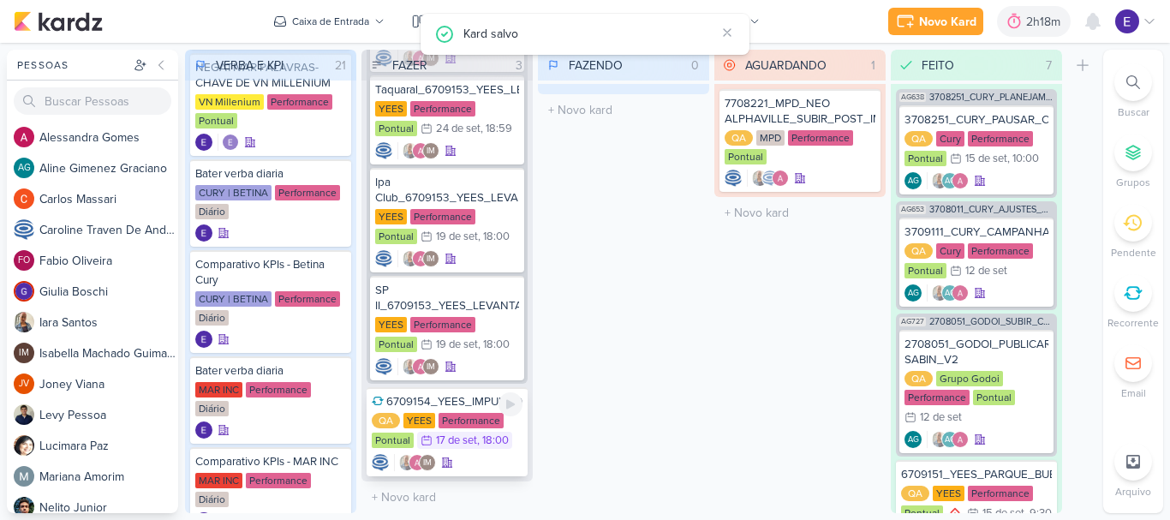
scroll to position [550, 0]
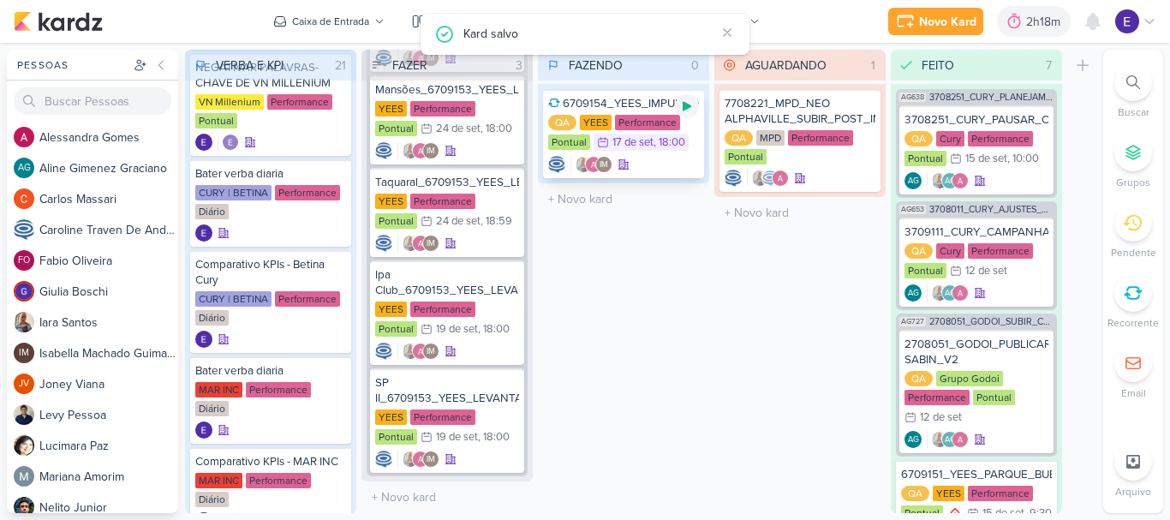
click at [683, 112] on icon at bounding box center [687, 106] width 14 height 14
click at [738, 33] on div "Kard salvo" at bounding box center [585, 34] width 329 height 41
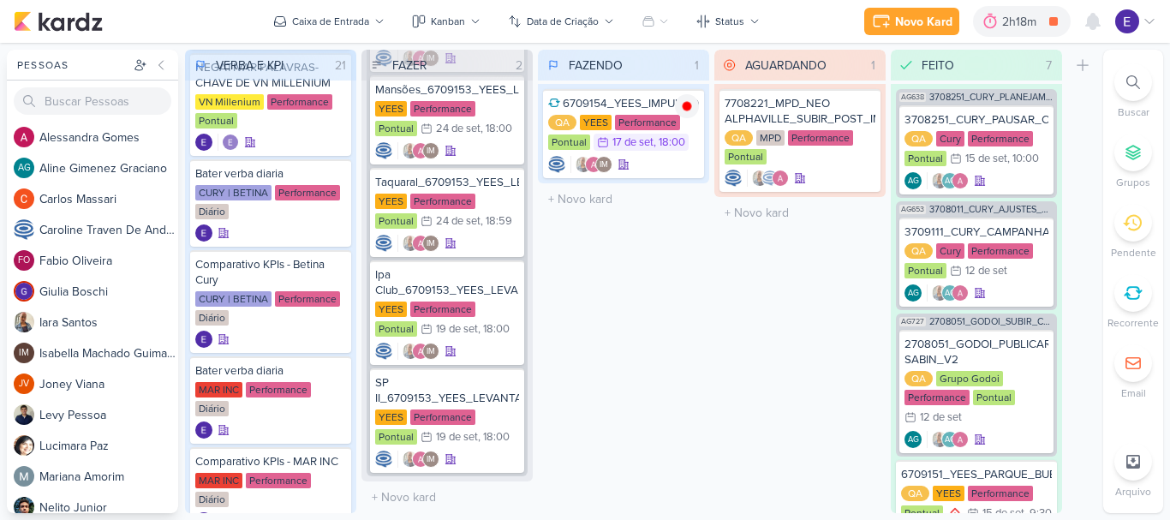
click at [722, 378] on div "AGUARDANDO 1 Mover Para Esquerda Mover Para Direita [GEOGRAPHIC_DATA] 7708221_M…" at bounding box center [799, 281] width 171 height 463
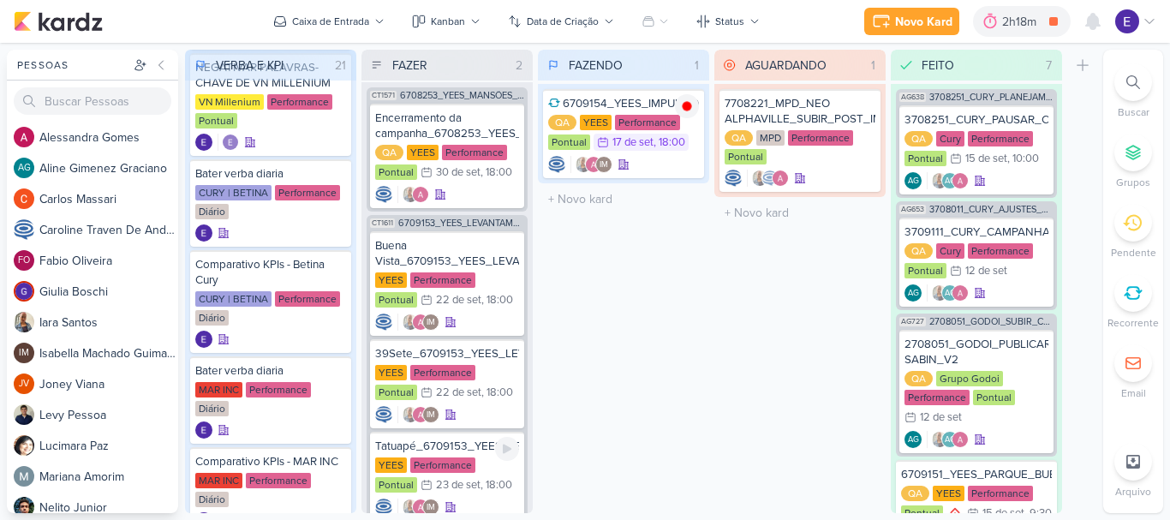
scroll to position [0, 0]
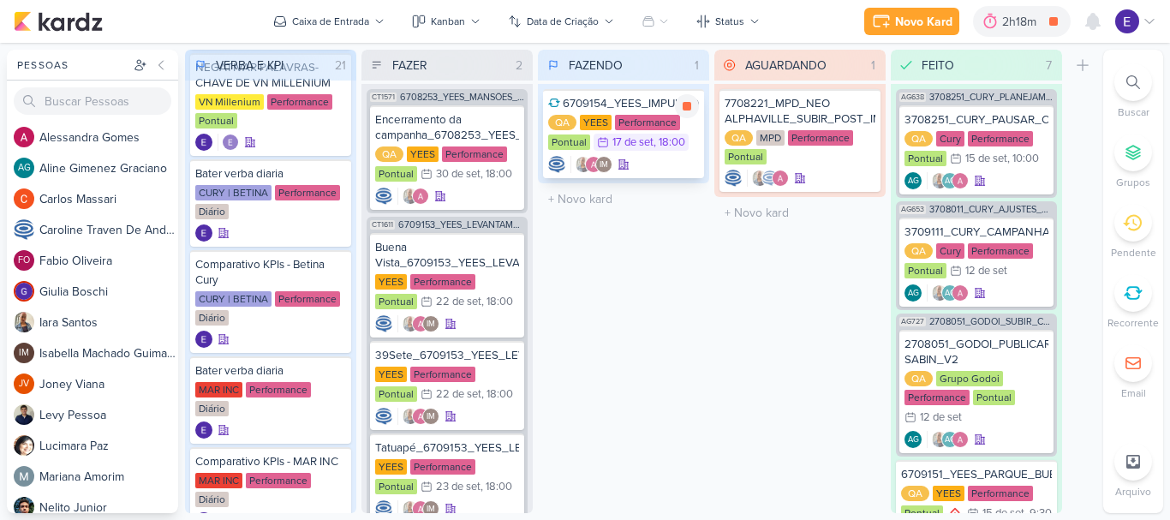
click at [611, 155] on div "6709154_YEES_IMPULSIONAMENTO_SOCIAL QA [GEOGRAPHIC_DATA] Performance Pontual 17…" at bounding box center [623, 133] width 161 height 89
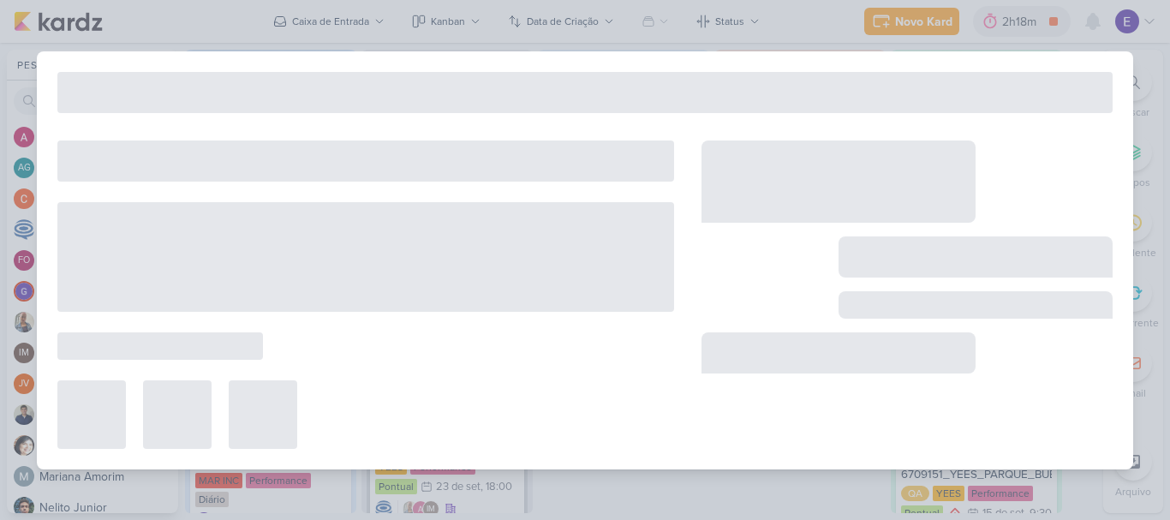
type input "6709154_YEES_IMPULSIONAMENTO_SOCIAL"
type input "17 de setembro de 2025 às 18:00"
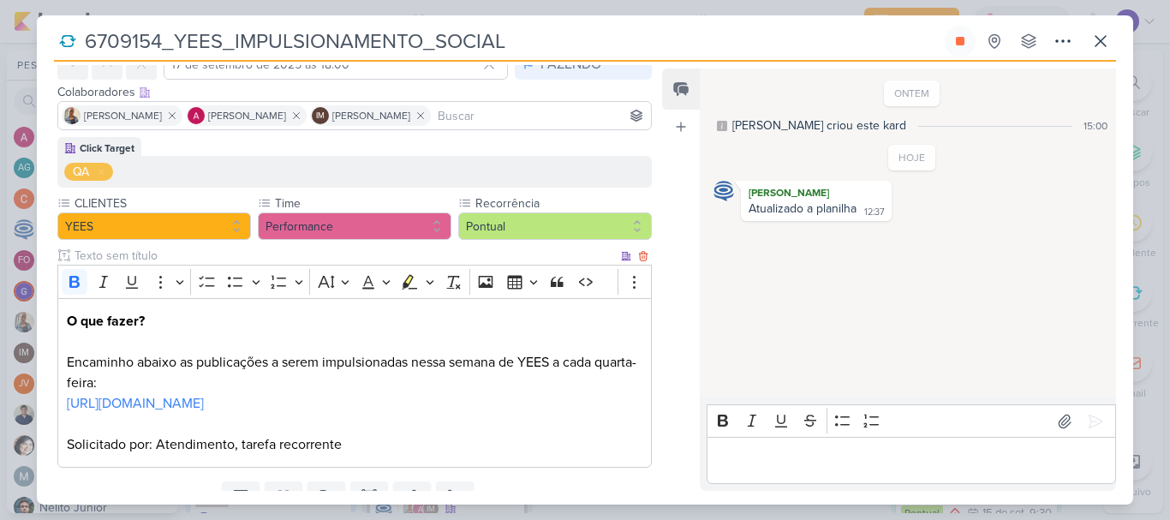
scroll to position [171, 0]
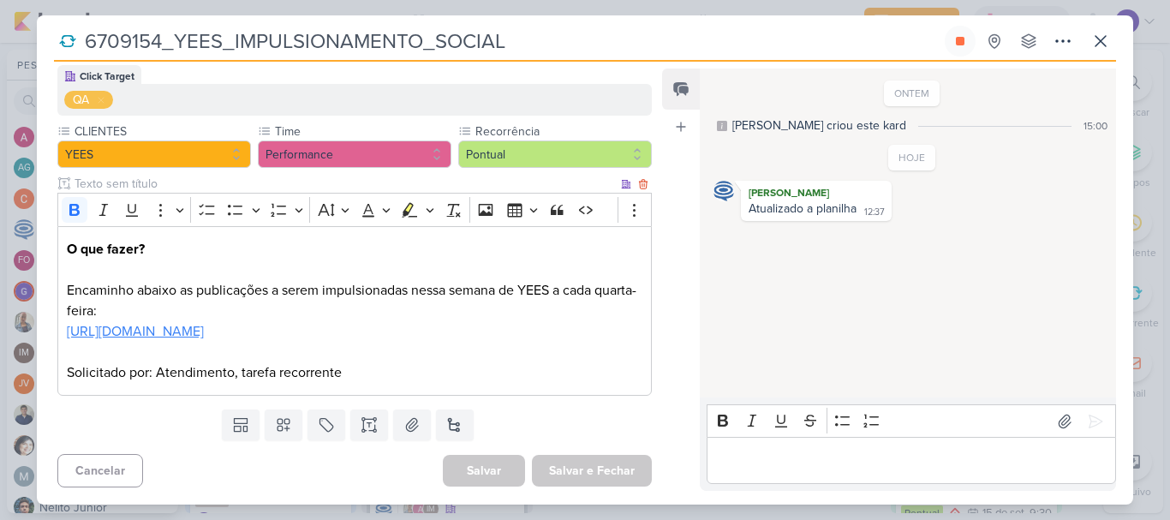
click at [204, 323] on link "[URL][DOMAIN_NAME]" at bounding box center [135, 331] width 137 height 17
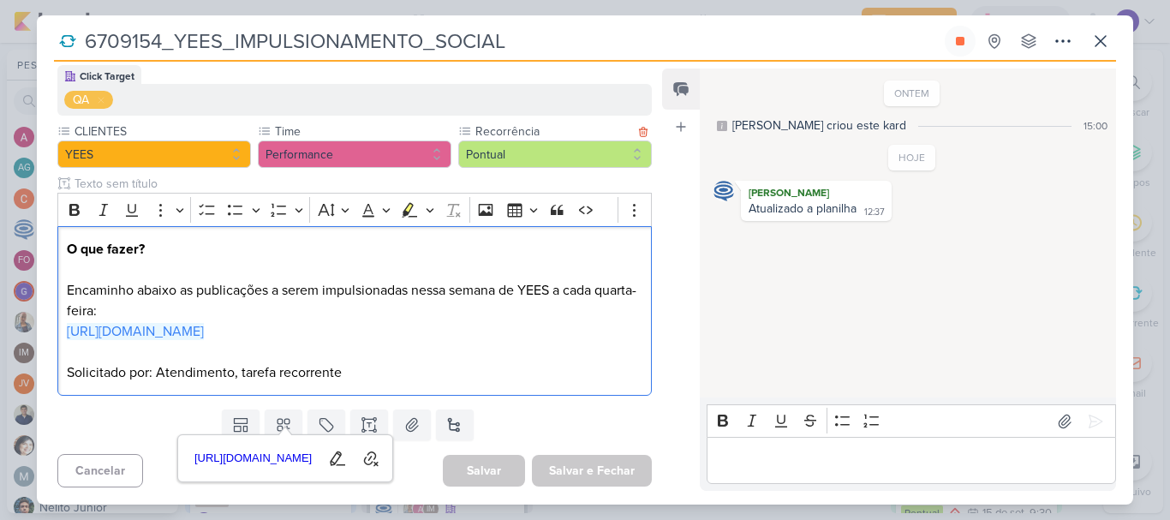
scroll to position [0, 0]
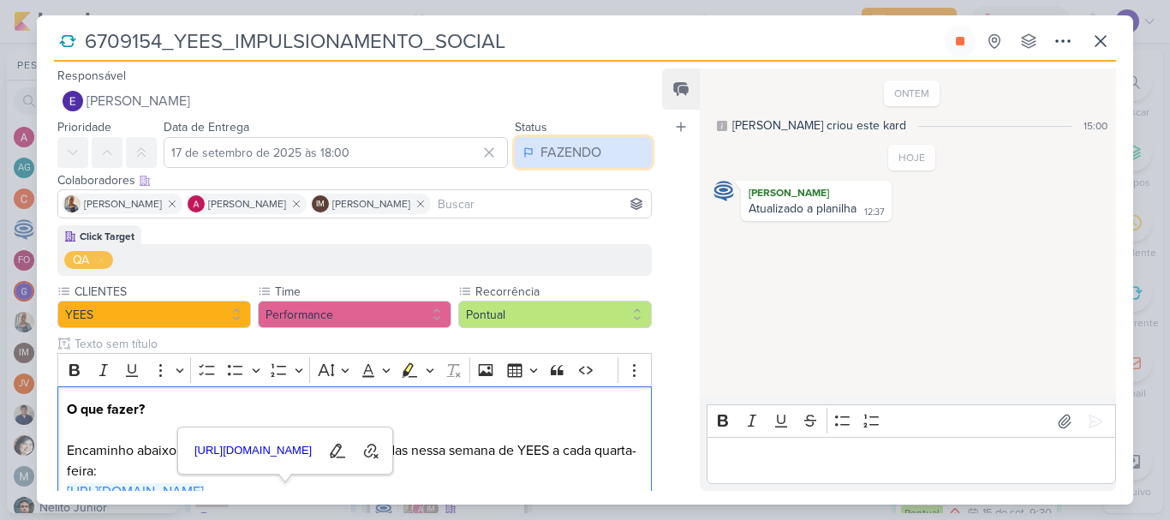
click at [554, 152] on div "FAZENDO" at bounding box center [571, 152] width 61 height 21
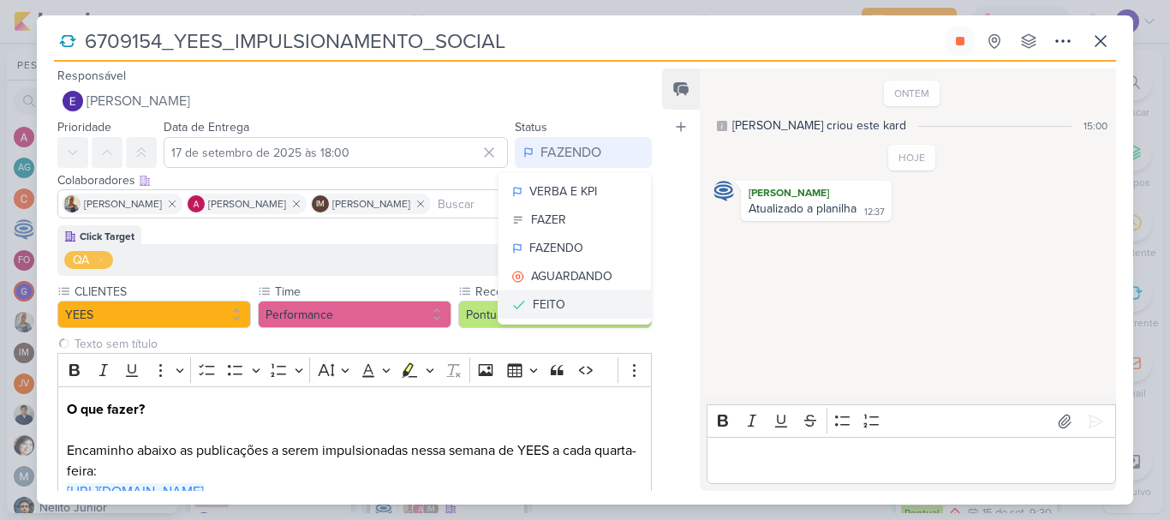
click at [544, 306] on div "FEITO" at bounding box center [549, 305] width 33 height 18
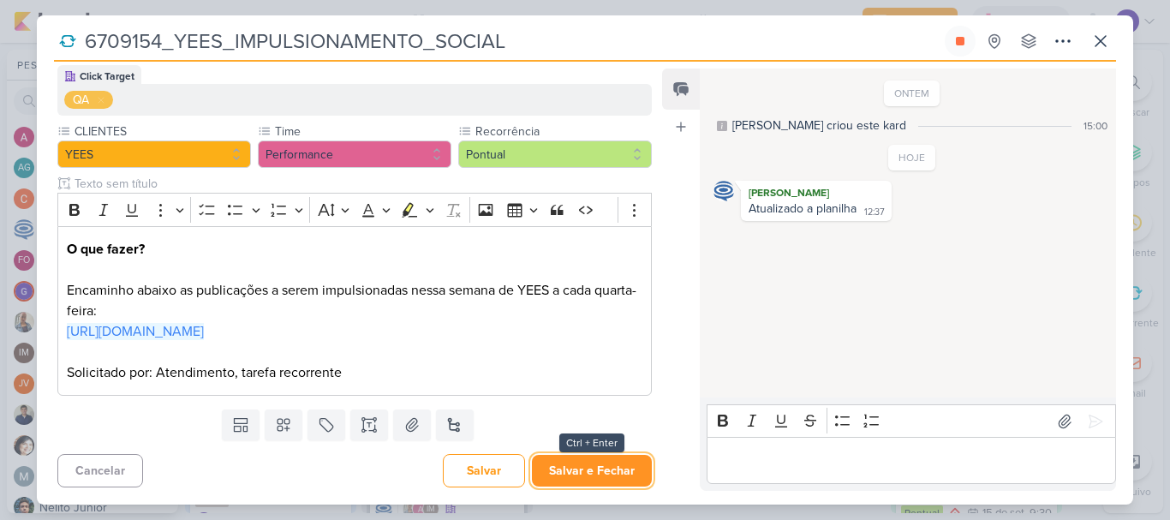
click at [562, 467] on button "Salvar e Fechar" at bounding box center [592, 471] width 120 height 32
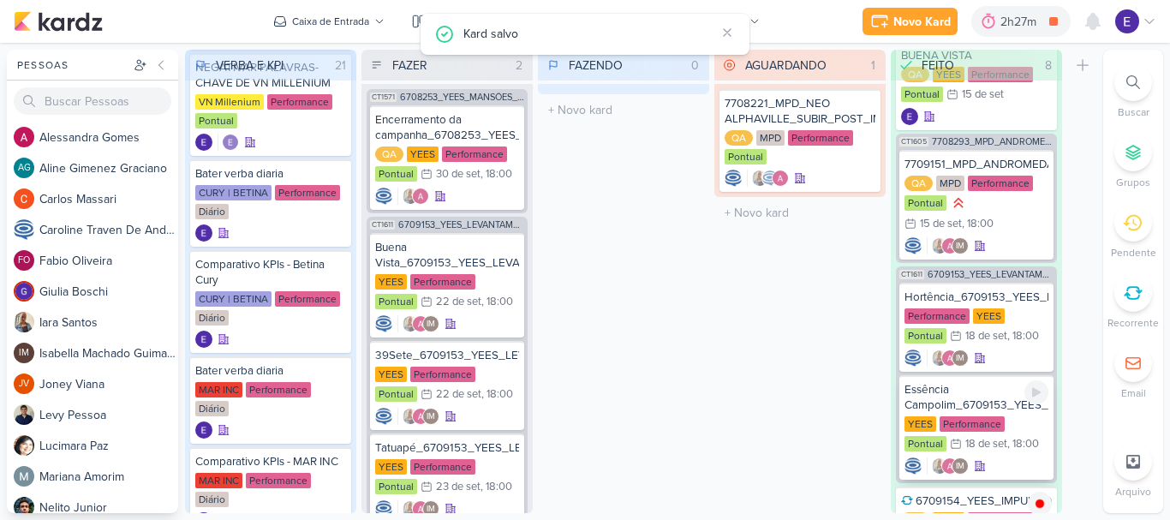
scroll to position [654, 0]
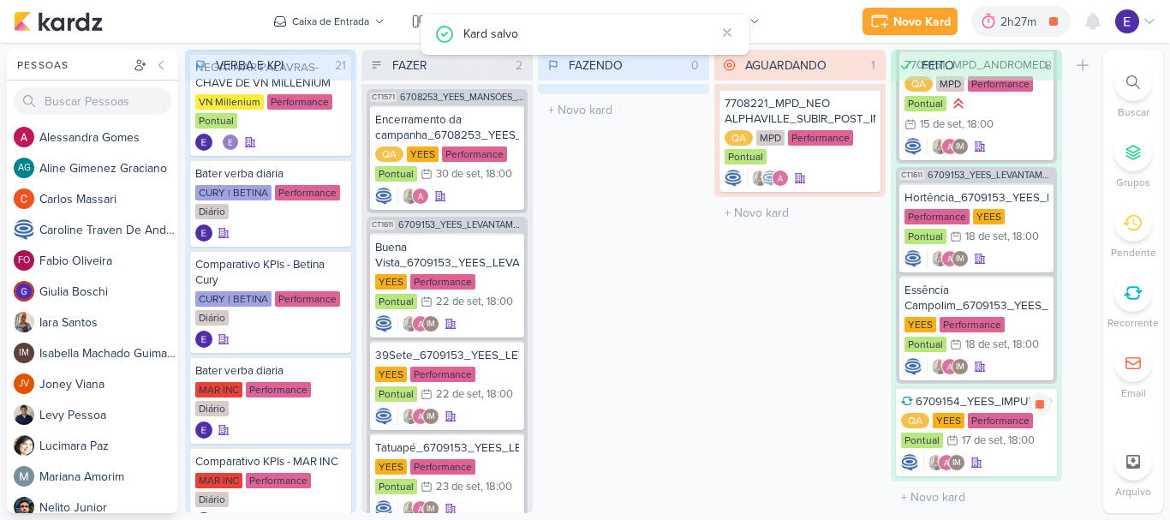
click at [1030, 403] on div at bounding box center [1040, 404] width 24 height 24
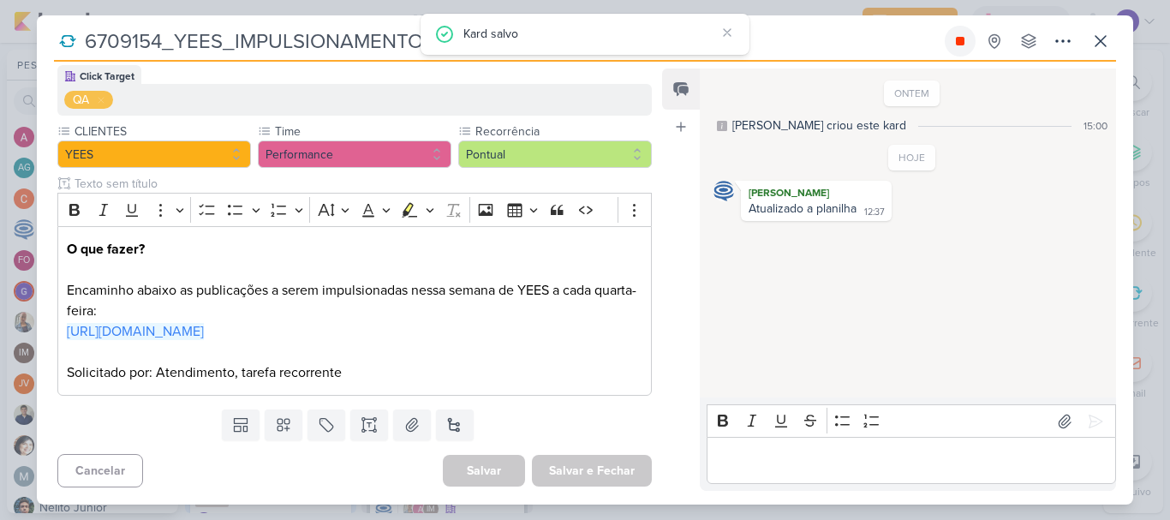
click at [960, 34] on icon at bounding box center [960, 41] width 14 height 14
click at [1104, 35] on icon at bounding box center [1101, 41] width 21 height 21
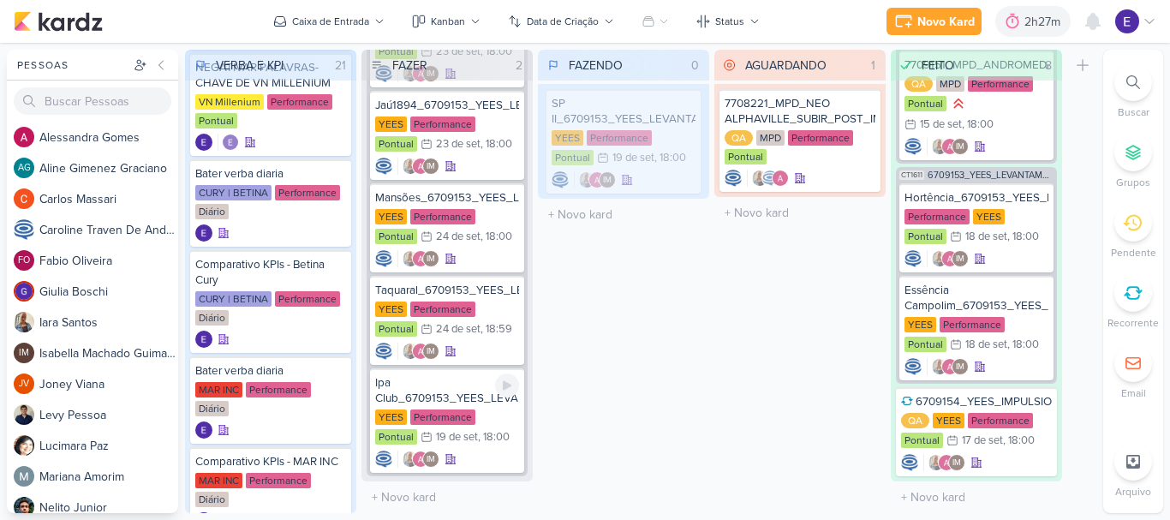
scroll to position [442, 0]
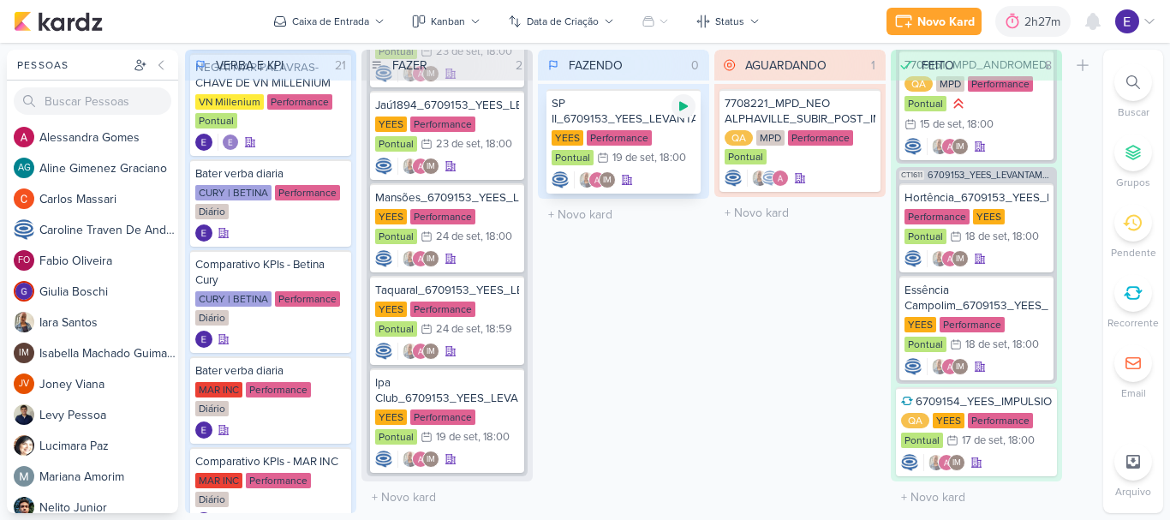
click at [675, 106] on div at bounding box center [684, 106] width 24 height 24
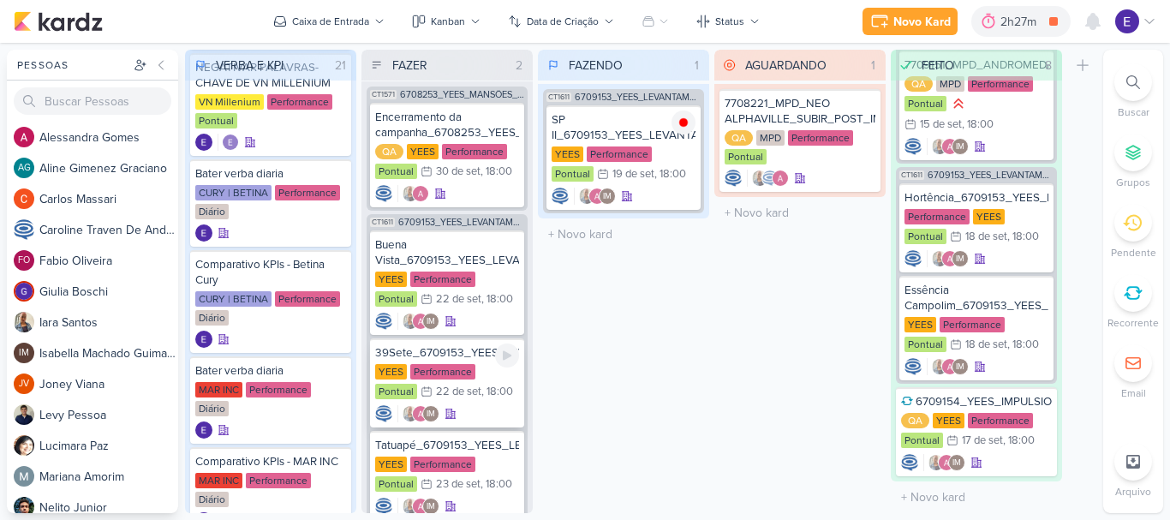
scroll to position [0, 0]
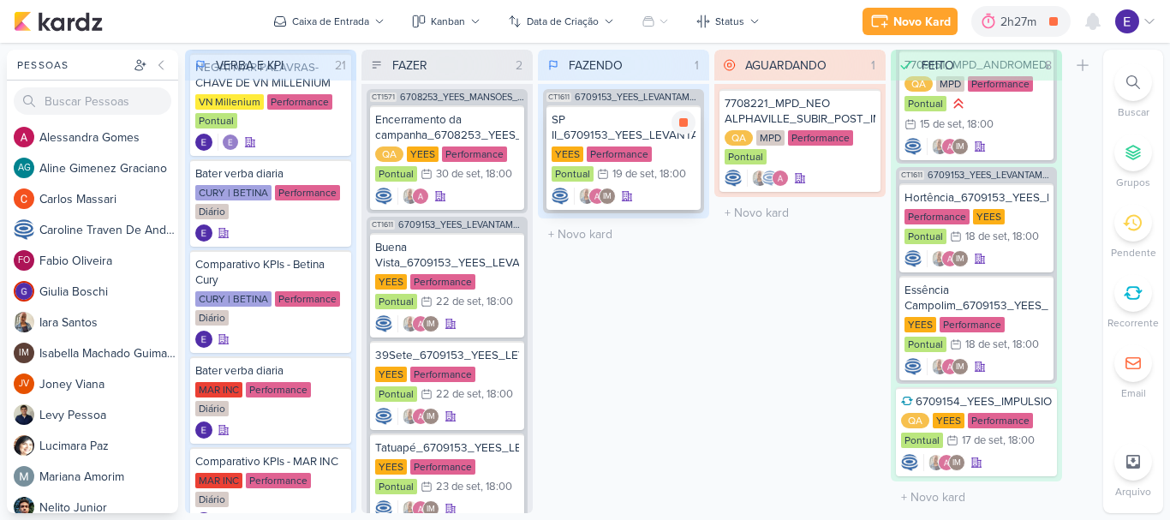
click at [672, 199] on div "IM" at bounding box center [624, 196] width 144 height 17
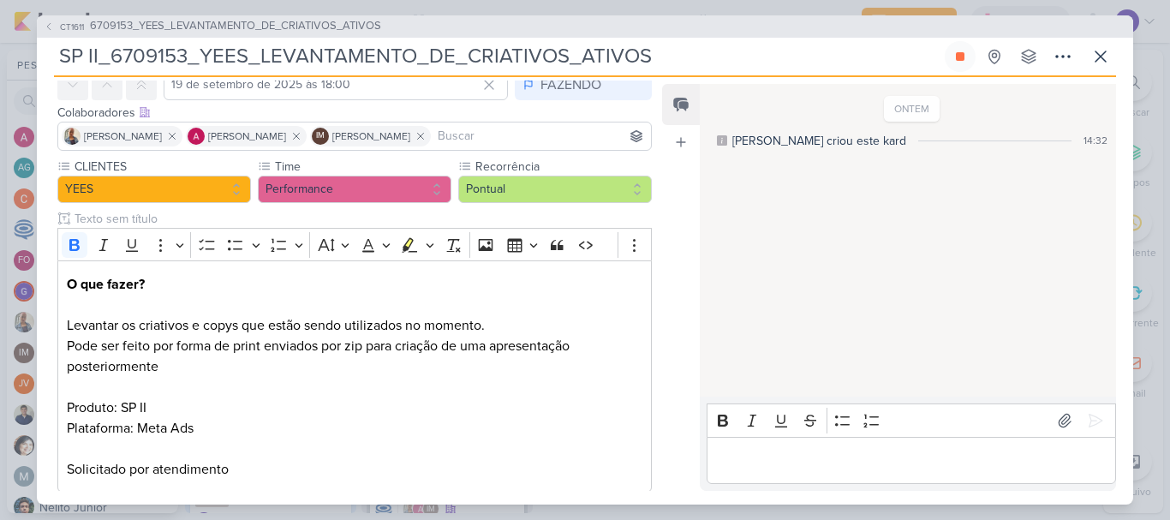
scroll to position [180, 0]
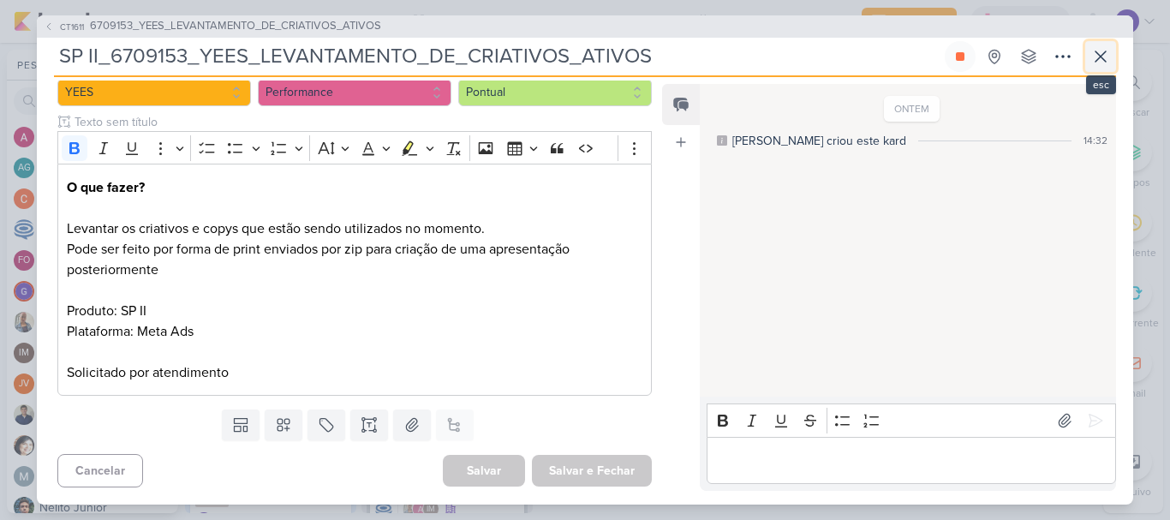
click at [1103, 60] on icon at bounding box center [1101, 56] width 21 height 21
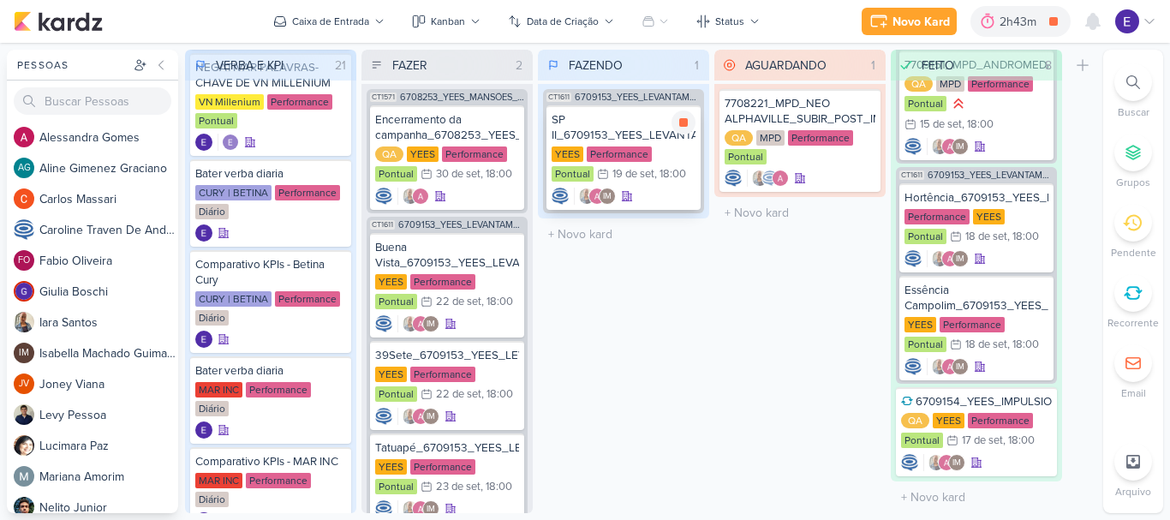
click at [643, 177] on div "YEES Performance Pontual 19/9 [DATE] 18:00" at bounding box center [624, 165] width 144 height 38
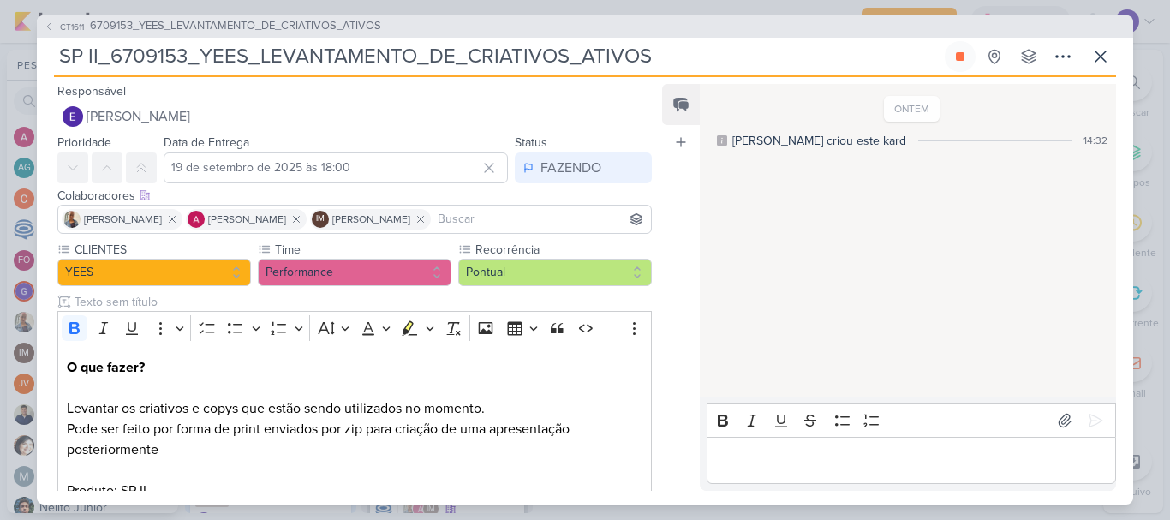
click at [831, 448] on div "Editor editing area: main" at bounding box center [911, 460] width 409 height 47
click at [1090, 415] on icon at bounding box center [1096, 421] width 13 height 13
click at [956, 60] on icon at bounding box center [960, 57] width 14 height 14
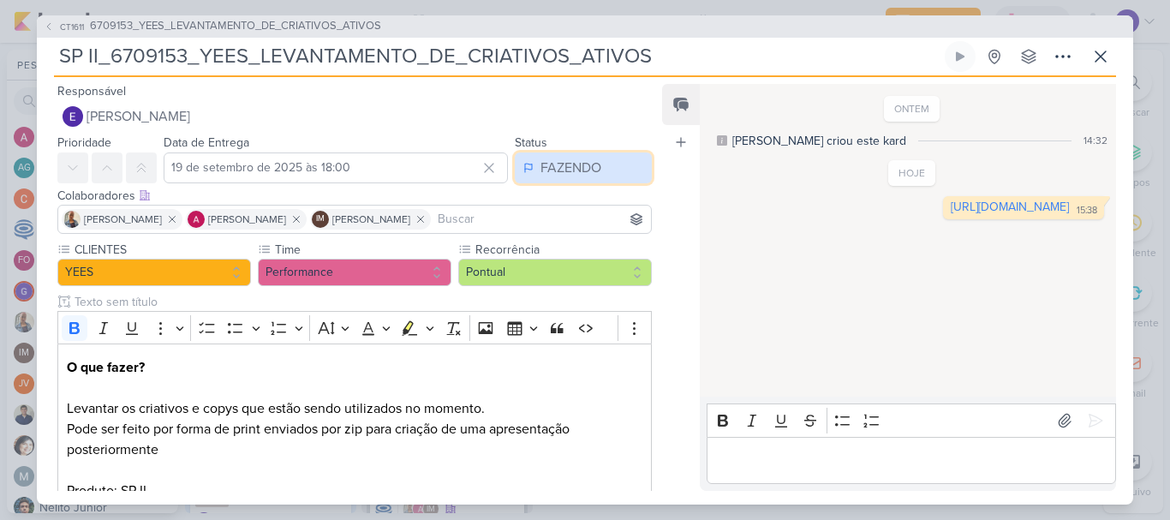
click at [589, 161] on div "FAZENDO" at bounding box center [571, 168] width 61 height 21
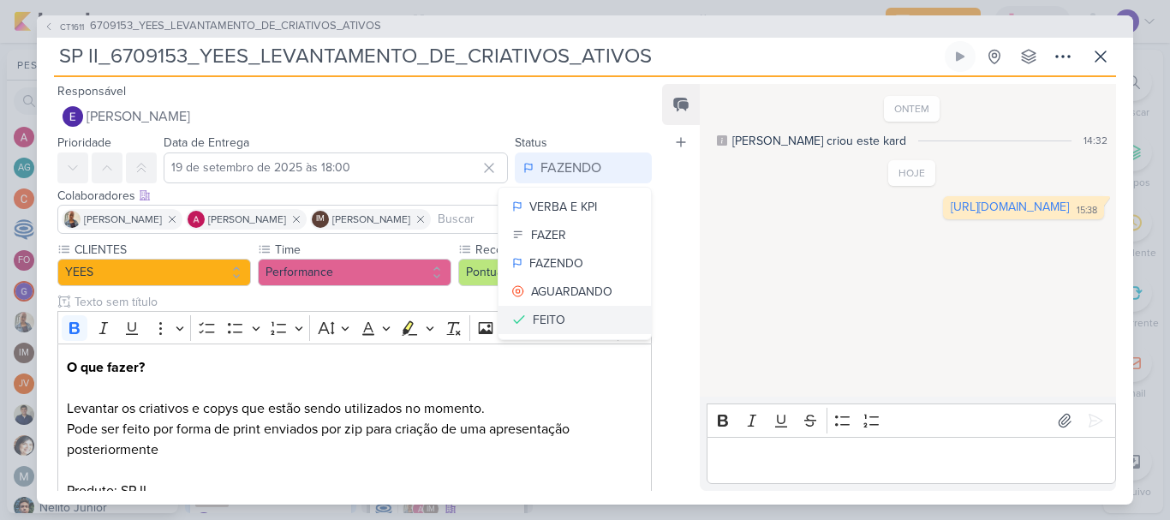
click at [554, 316] on div "FEITO" at bounding box center [549, 320] width 33 height 18
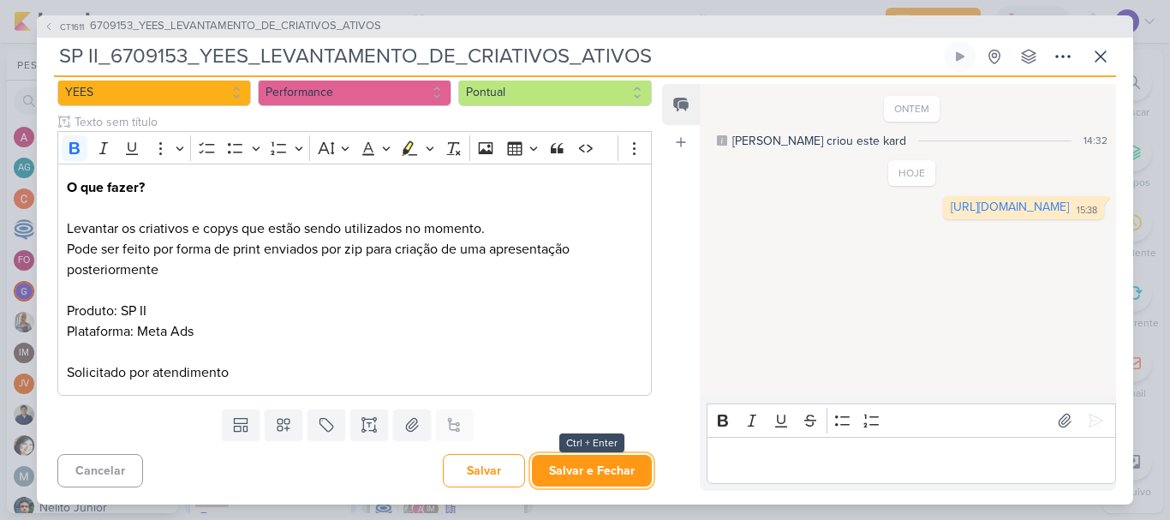
click at [579, 471] on button "Salvar e Fechar" at bounding box center [592, 471] width 120 height 32
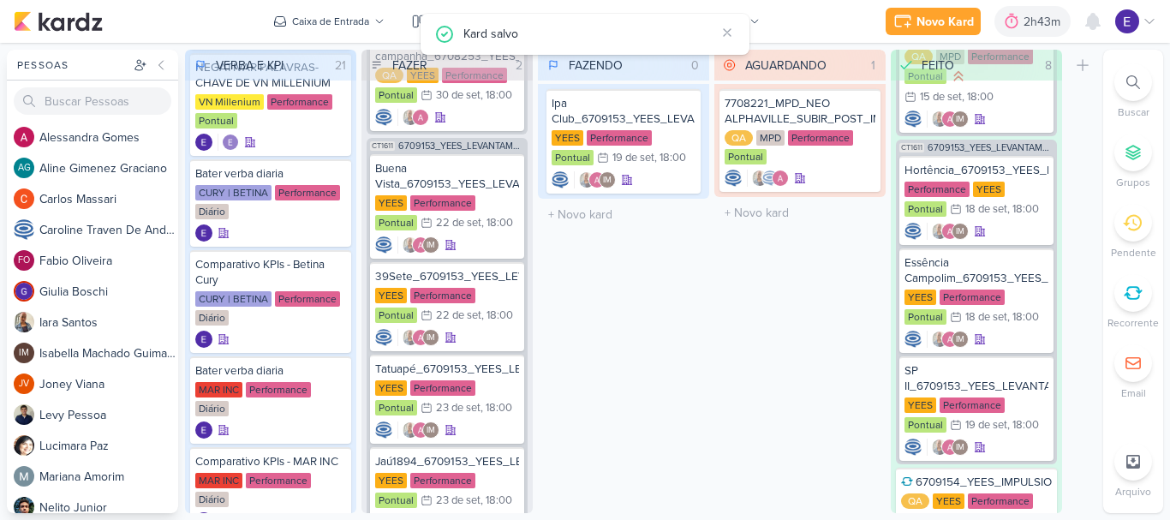
scroll to position [77, 0]
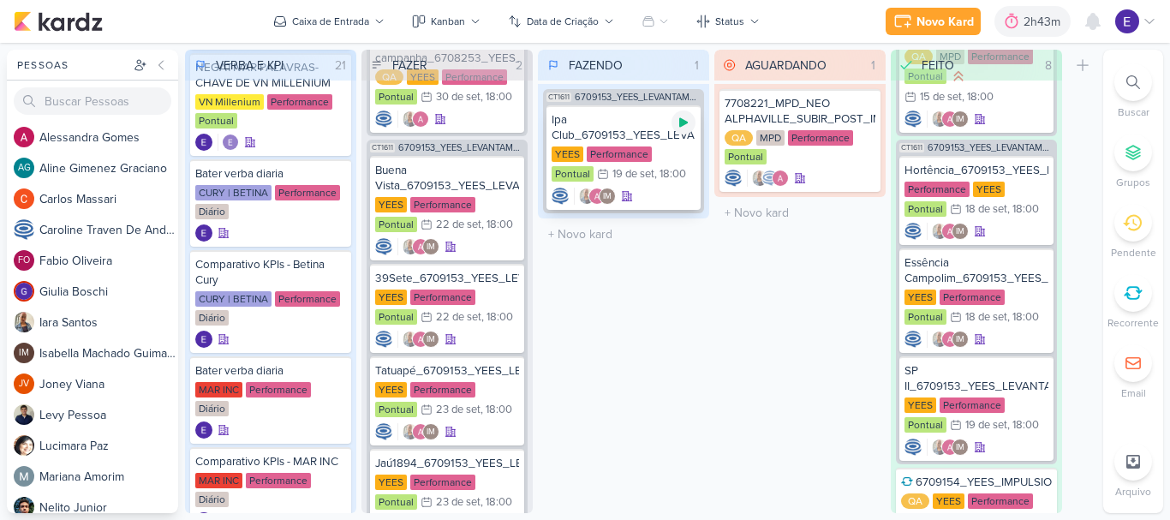
click at [679, 125] on icon at bounding box center [684, 123] width 14 height 14
click at [674, 184] on div "Ipa Club_6709153_YEES_LEVANTAMENTO_DE_CRIATIVOS_ATIVOS [GEOGRAPHIC_DATA] Perfor…" at bounding box center [624, 157] width 154 height 105
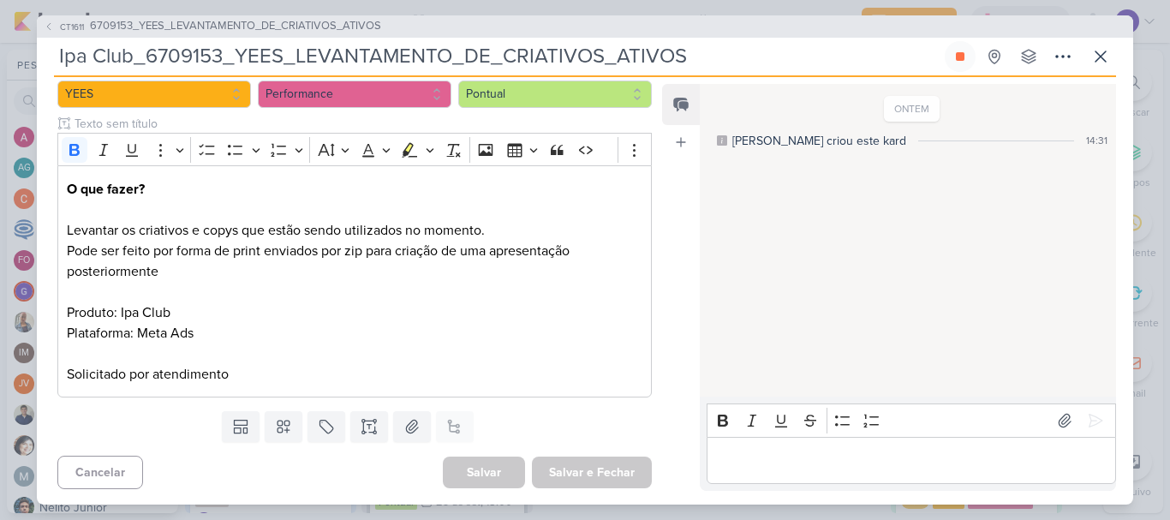
scroll to position [0, 0]
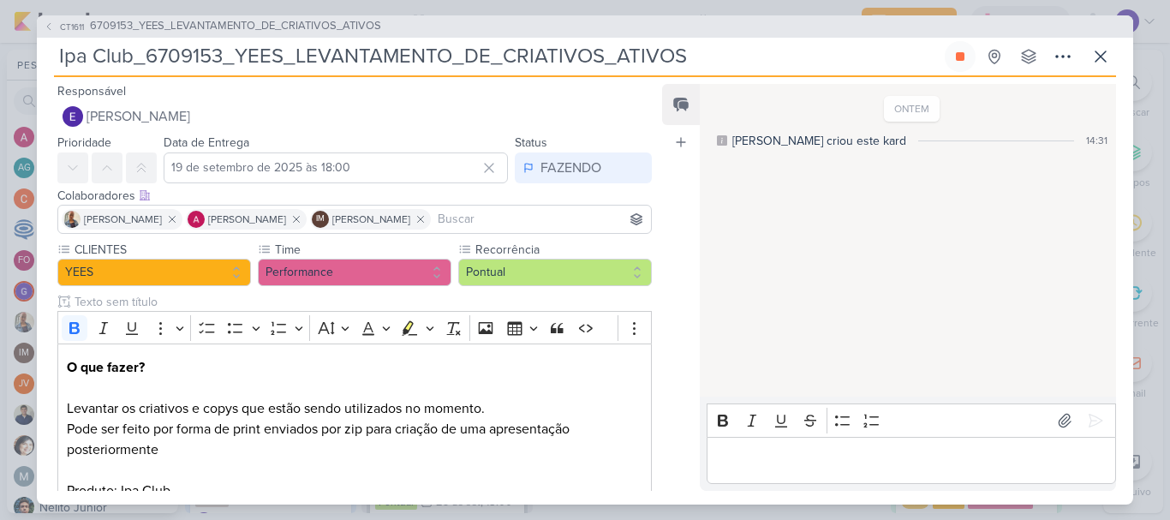
click at [813, 457] on p "Editor editing area: main" at bounding box center [910, 460] width 391 height 21
click at [1094, 415] on icon at bounding box center [1096, 421] width 13 height 13
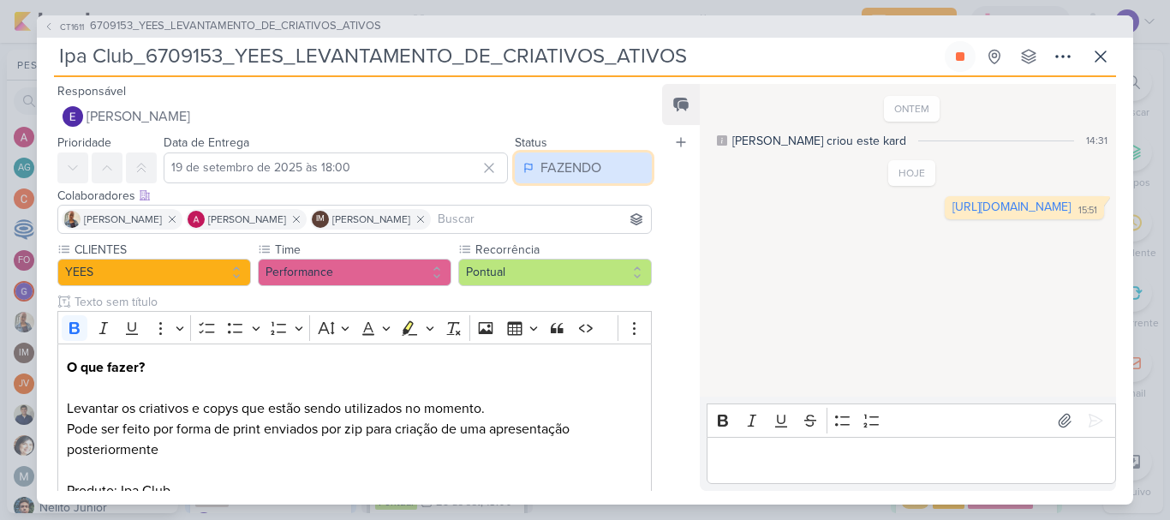
click at [541, 166] on div "FAZENDO" at bounding box center [571, 168] width 61 height 21
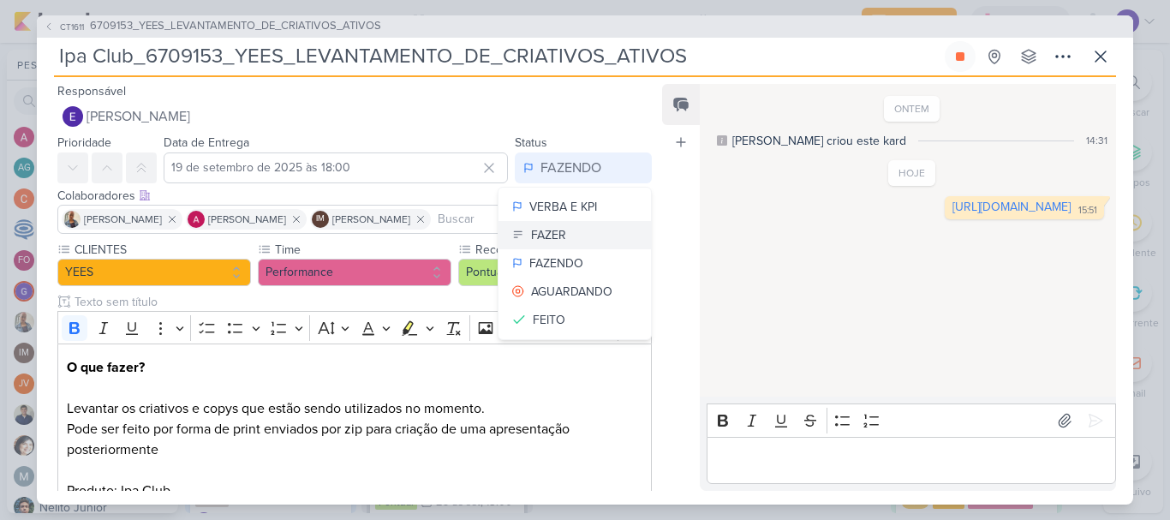
click at [555, 228] on div "FAZER" at bounding box center [548, 235] width 35 height 18
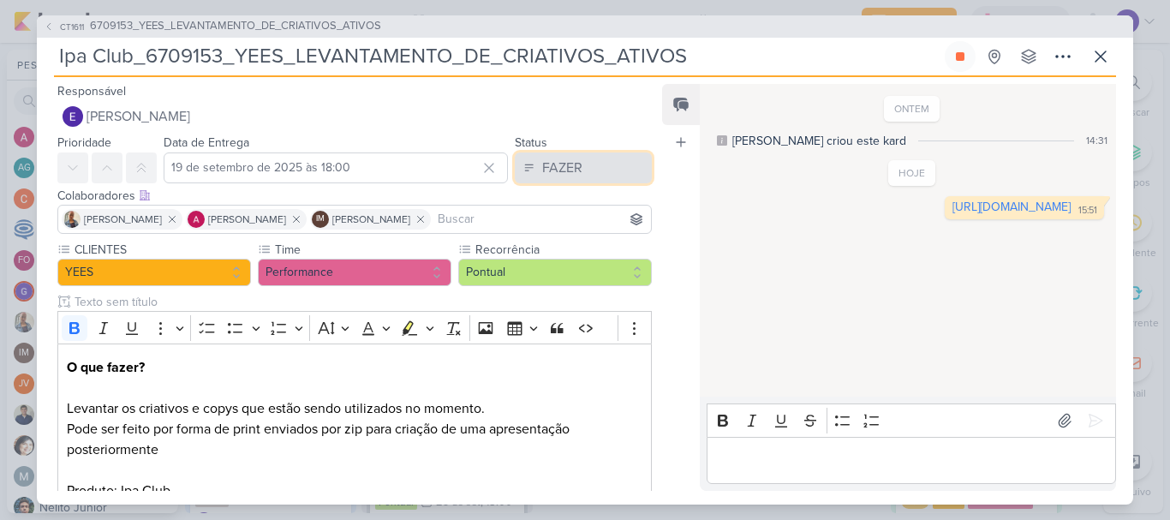
click at [565, 167] on div "FAZER" at bounding box center [562, 168] width 40 height 21
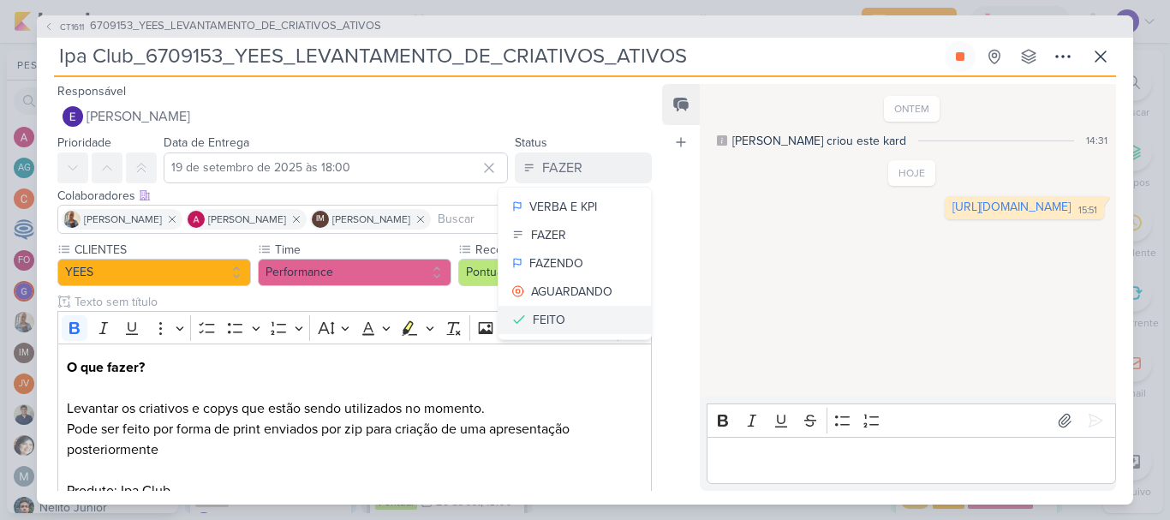
click at [557, 317] on div "FEITO" at bounding box center [549, 320] width 33 height 18
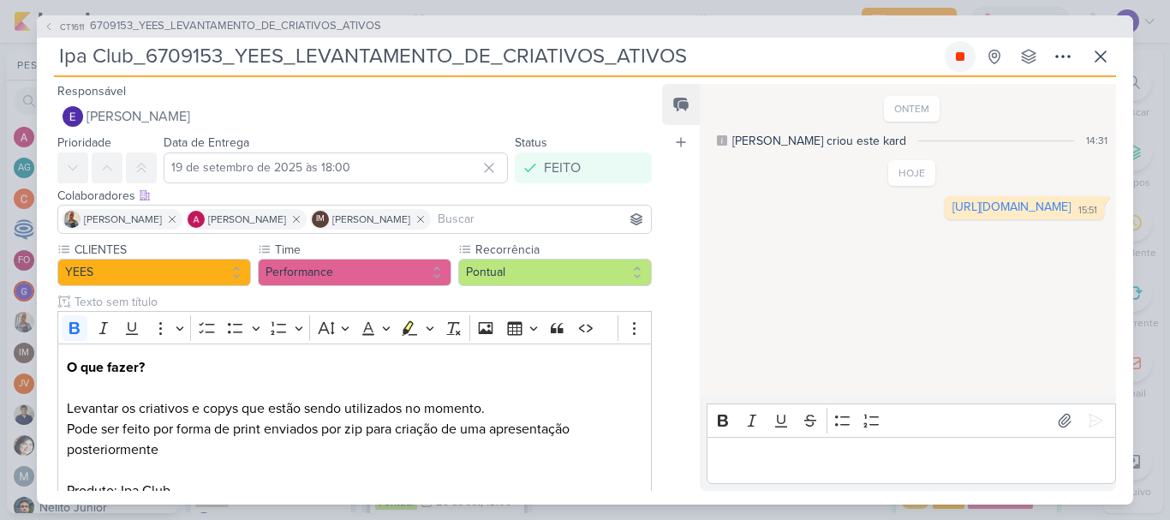
click at [957, 56] on icon at bounding box center [960, 56] width 9 height 9
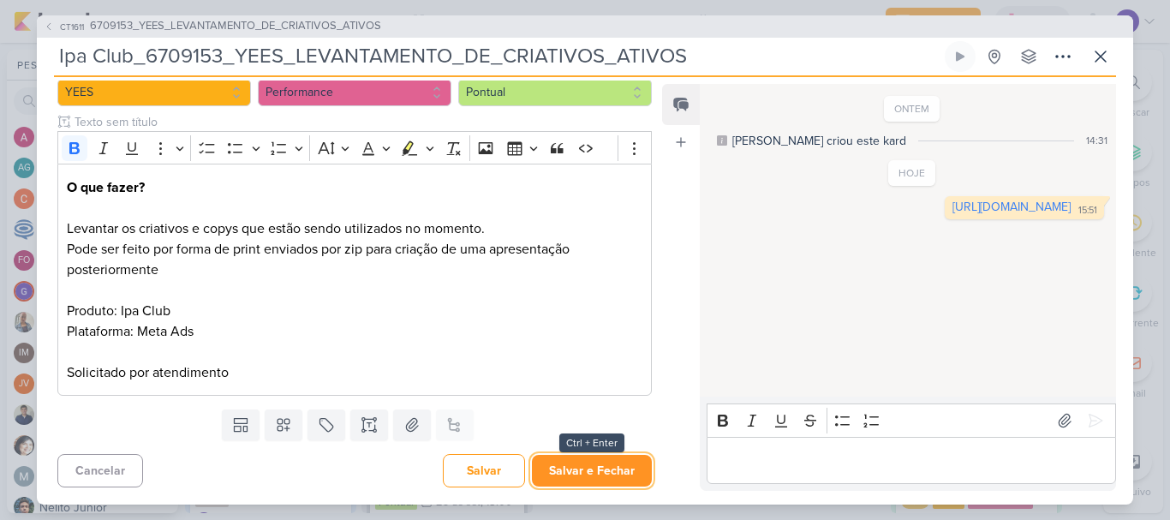
click at [572, 475] on button "Salvar e Fechar" at bounding box center [592, 471] width 120 height 32
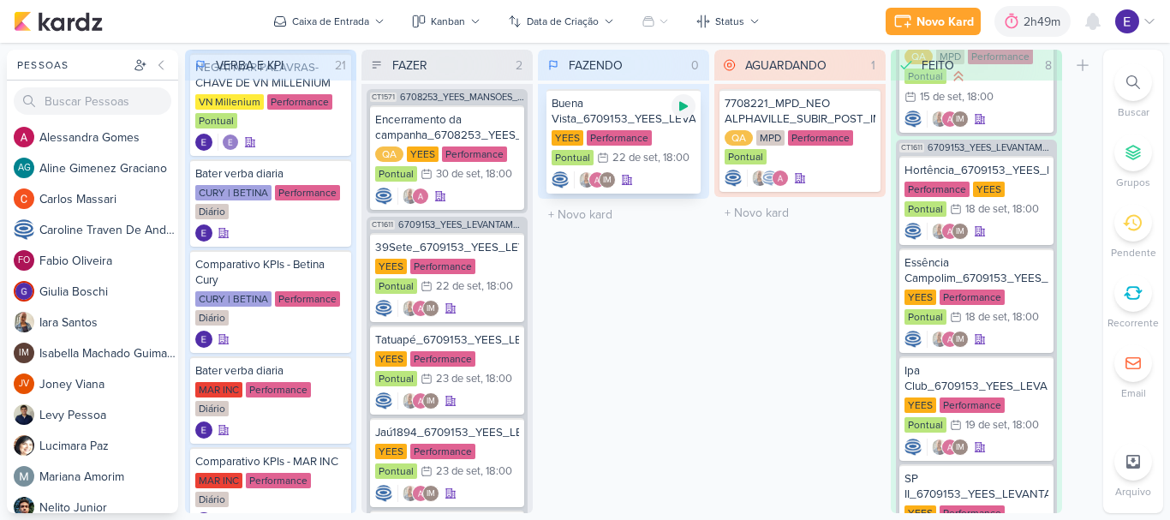
click at [680, 111] on div at bounding box center [684, 106] width 24 height 24
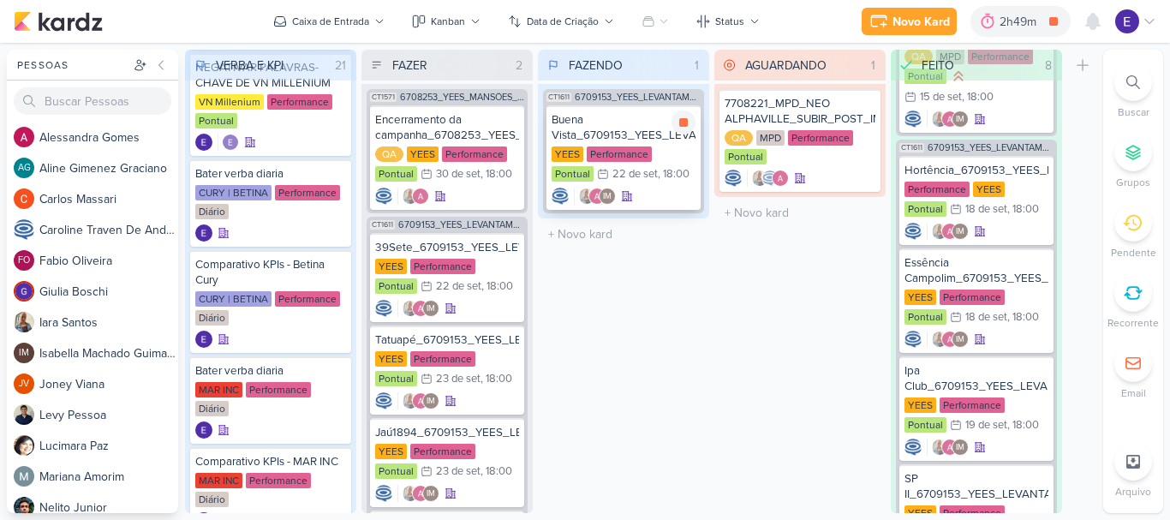
click at [658, 174] on div ", 18:00" at bounding box center [674, 174] width 32 height 11
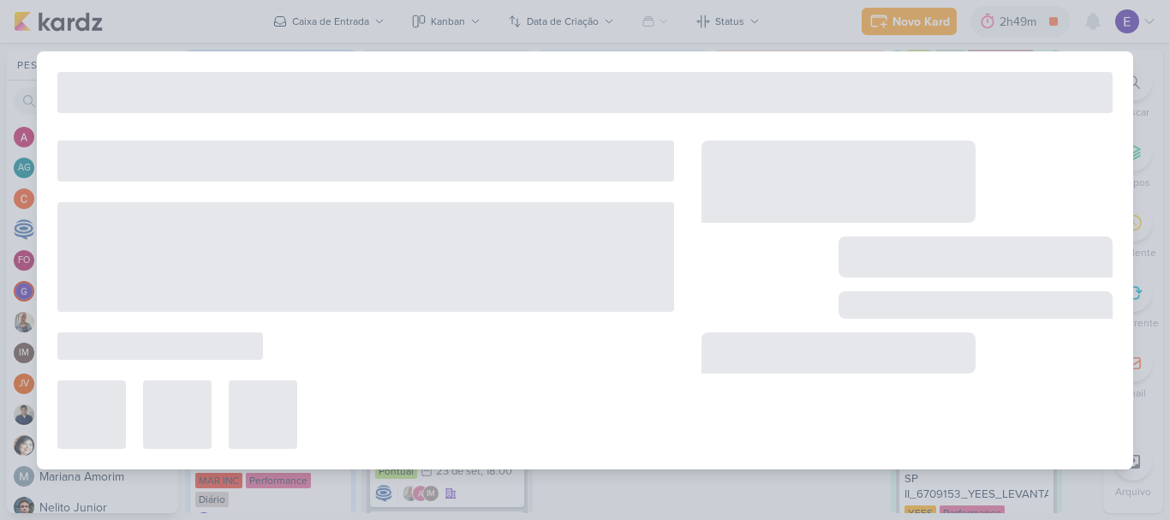
type input "Buena Vista_6709153_YEES_LEVANTAMENTO_DE_CRIATIVOS_ATIVOS"
type input "22 de setembro de 2025 às 18:00"
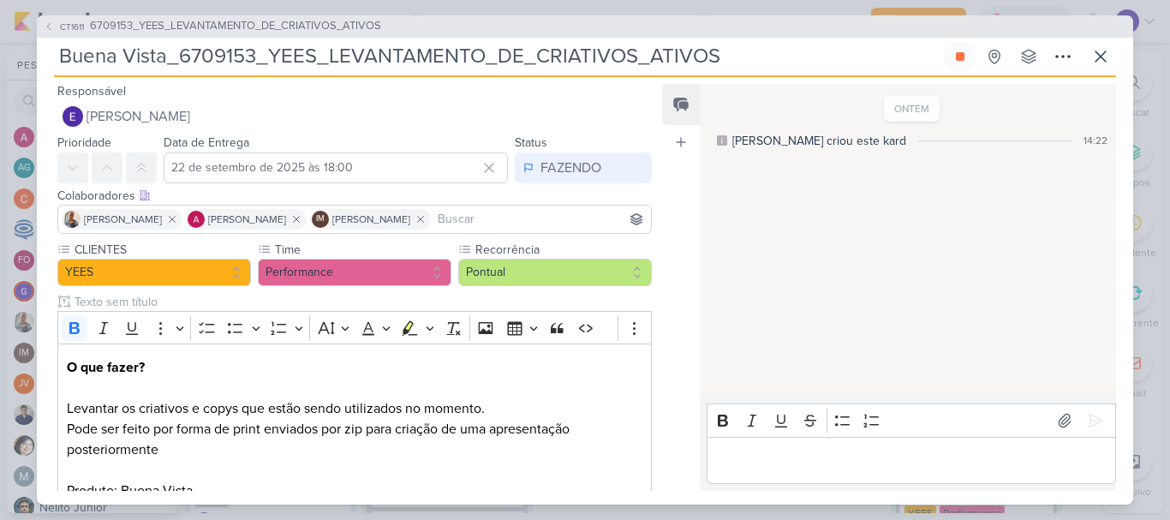
click at [796, 472] on div "Editor editing area: main" at bounding box center [911, 460] width 409 height 47
click at [1091, 412] on icon at bounding box center [1095, 420] width 17 height 17
click at [965, 57] on icon at bounding box center [960, 57] width 14 height 14
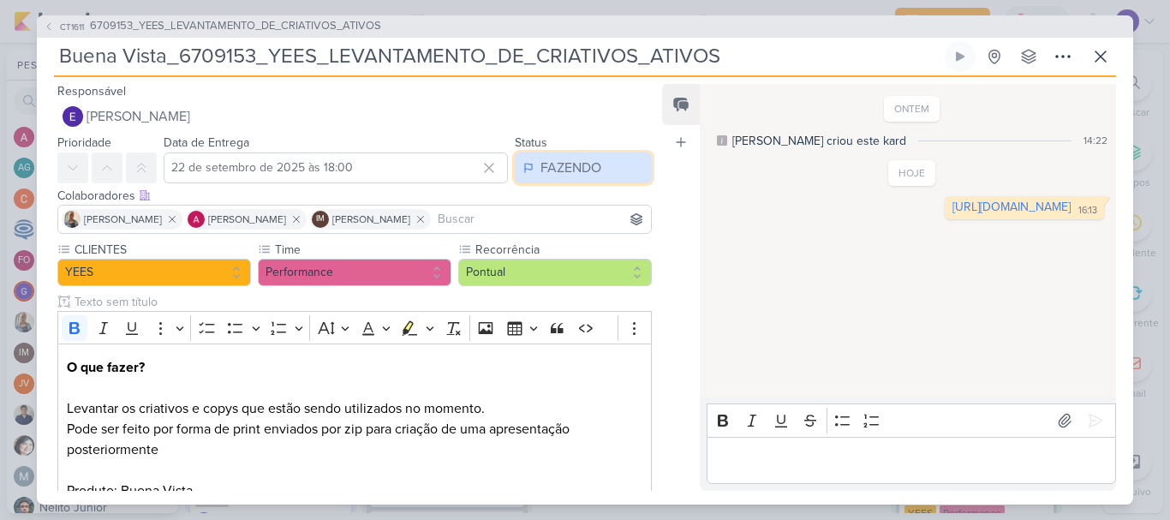
click at [583, 179] on button "FAZENDO" at bounding box center [583, 167] width 137 height 31
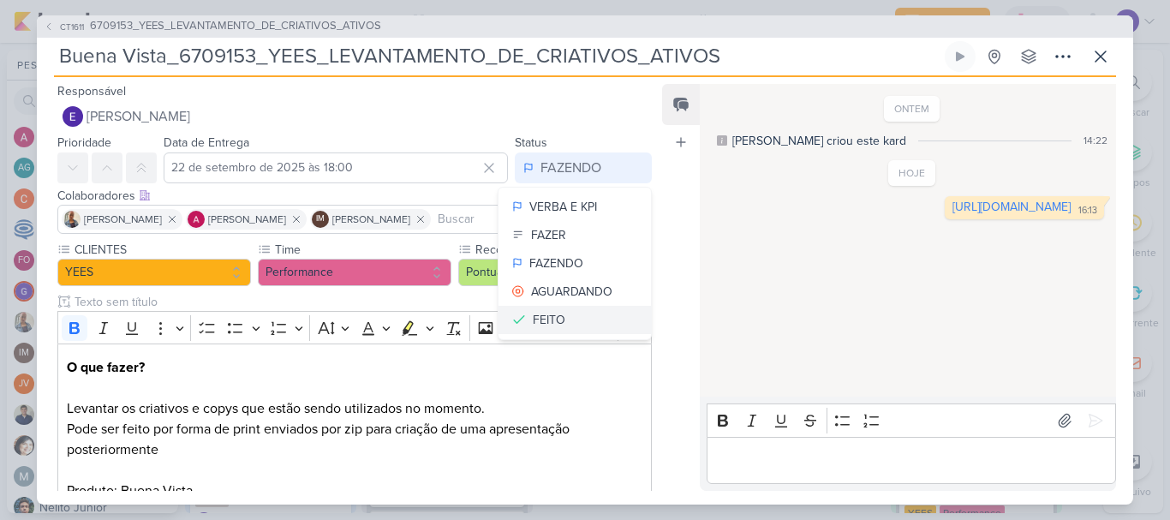
click at [576, 316] on button "FEITO" at bounding box center [575, 320] width 152 height 28
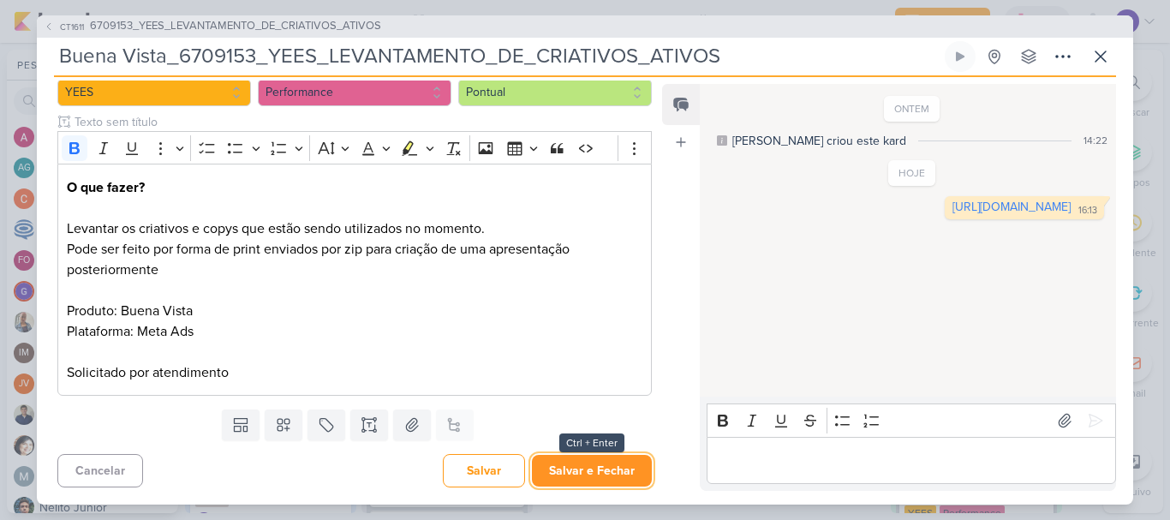
click at [573, 479] on button "Salvar e Fechar" at bounding box center [592, 471] width 120 height 32
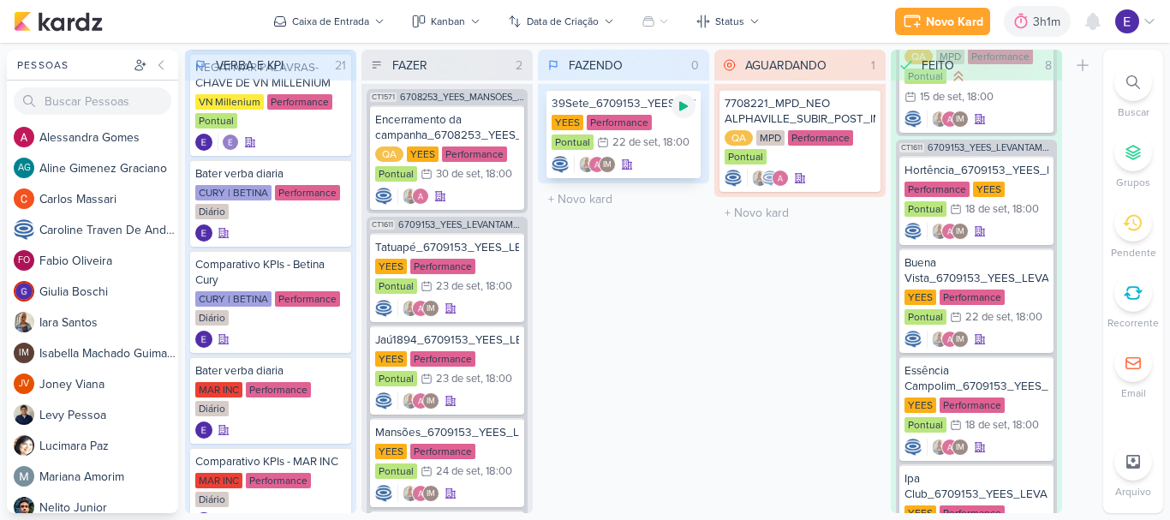
click at [687, 100] on icon at bounding box center [684, 106] width 14 height 14
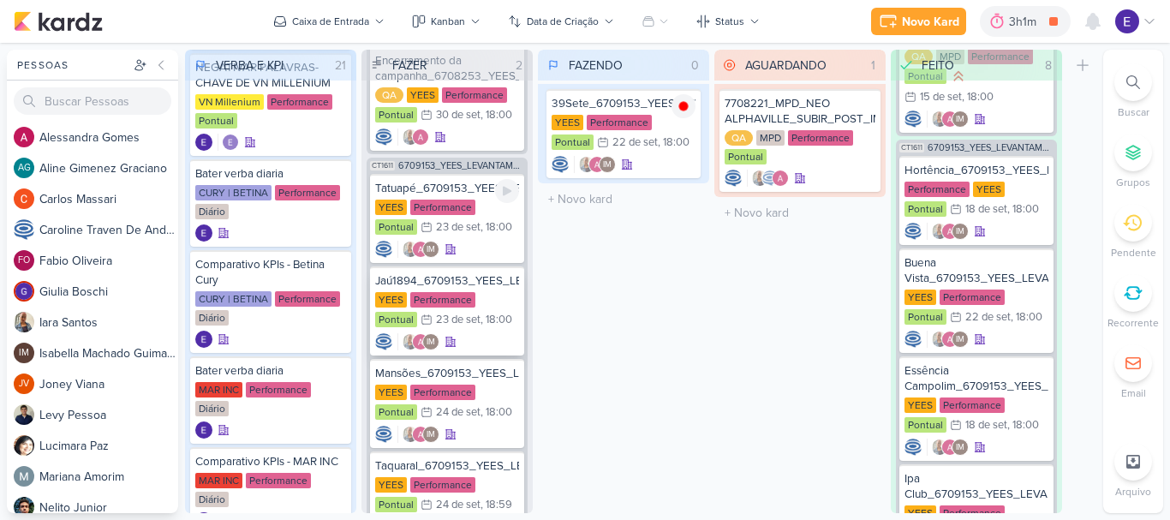
scroll to position [134, 0]
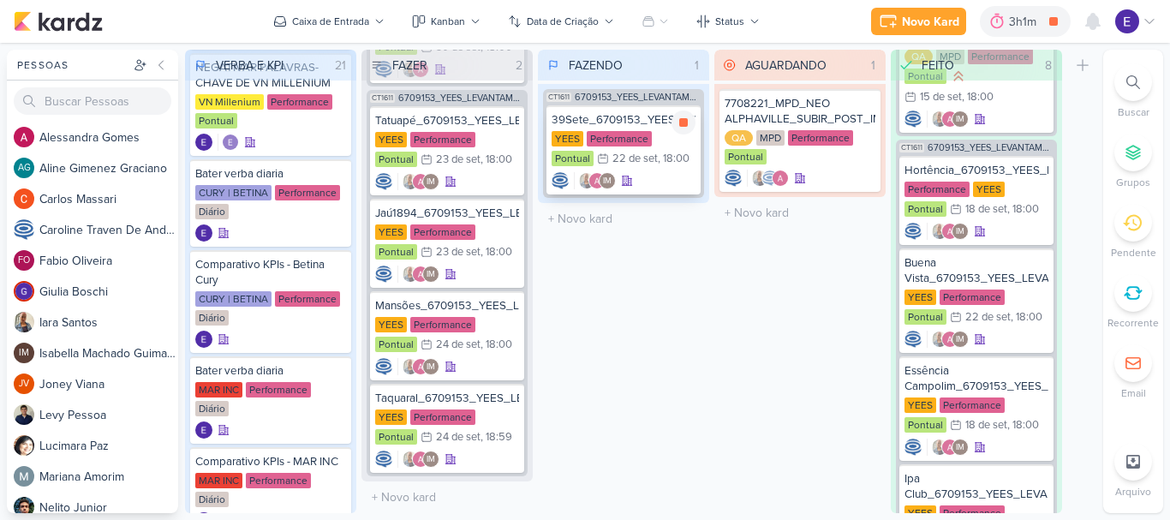
click at [647, 179] on div "IM" at bounding box center [624, 180] width 144 height 17
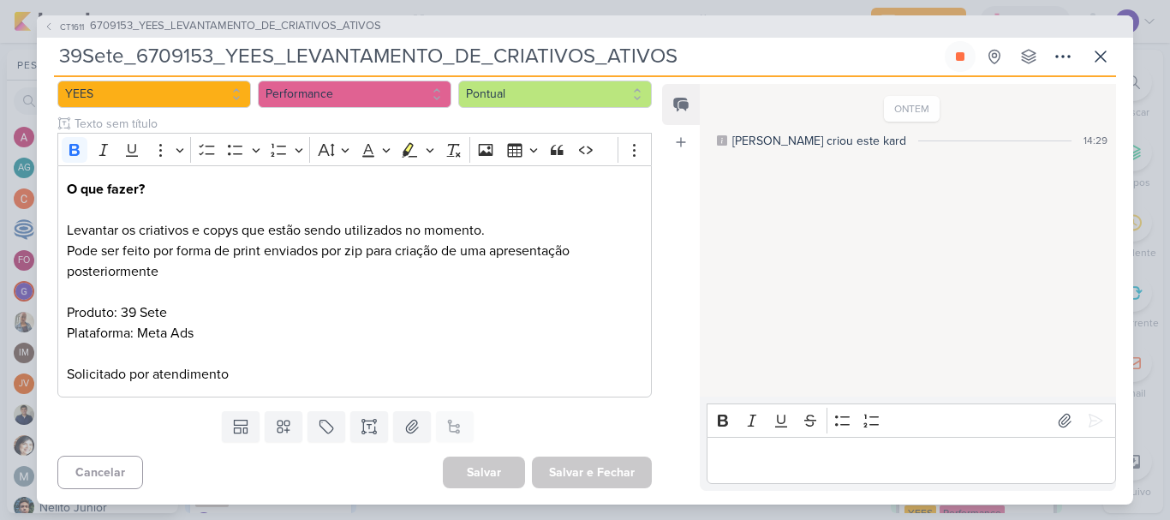
scroll to position [0, 0]
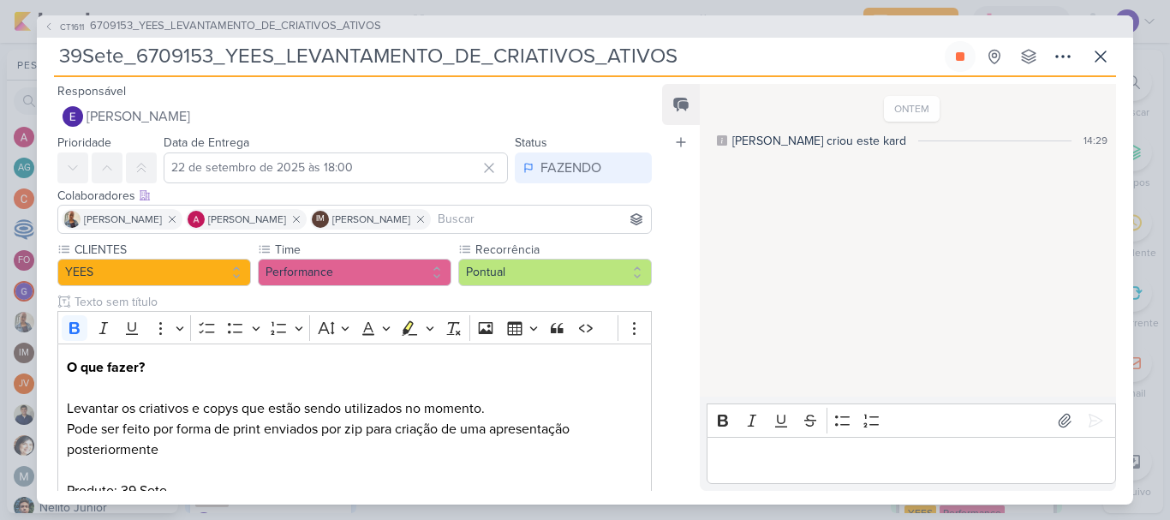
click at [823, 447] on div "Editor editing area: main" at bounding box center [911, 460] width 409 height 47
click at [1087, 412] on icon at bounding box center [1095, 420] width 17 height 17
click at [957, 61] on icon at bounding box center [960, 57] width 14 height 14
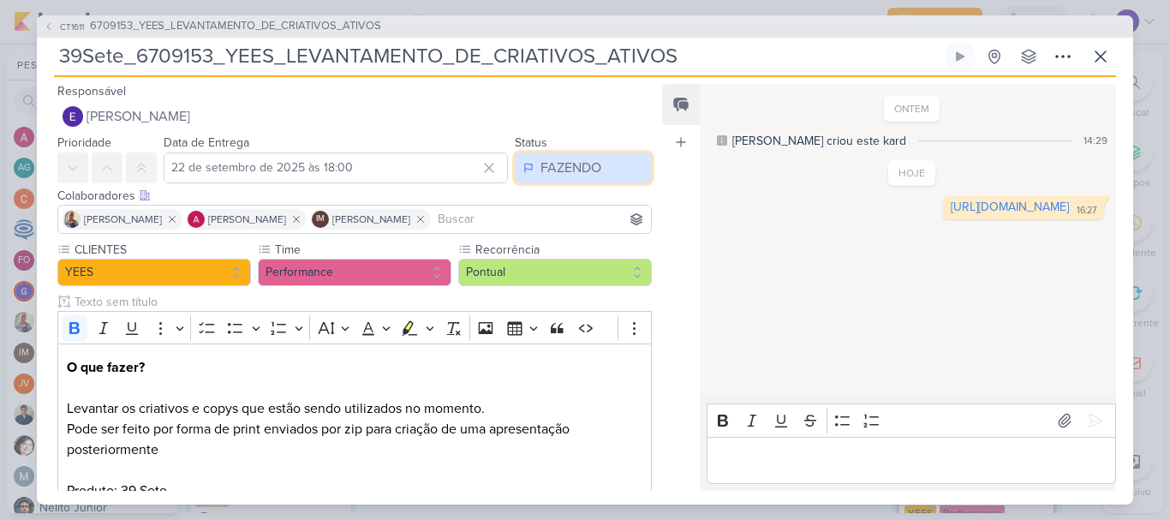
click at [567, 171] on div "FAZENDO" at bounding box center [571, 168] width 61 height 21
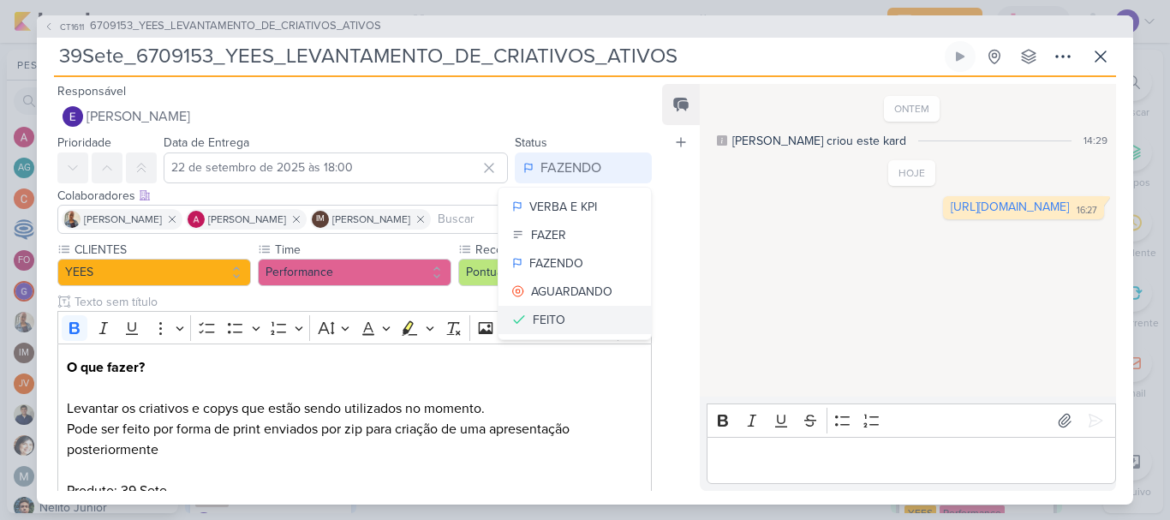
click at [550, 320] on div "FEITO" at bounding box center [549, 320] width 33 height 18
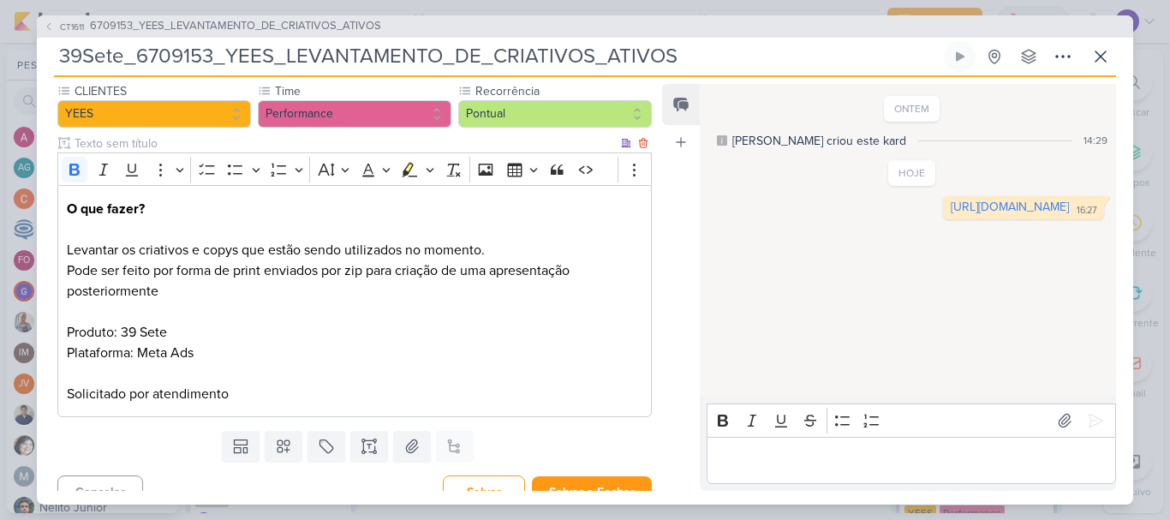
scroll to position [180, 0]
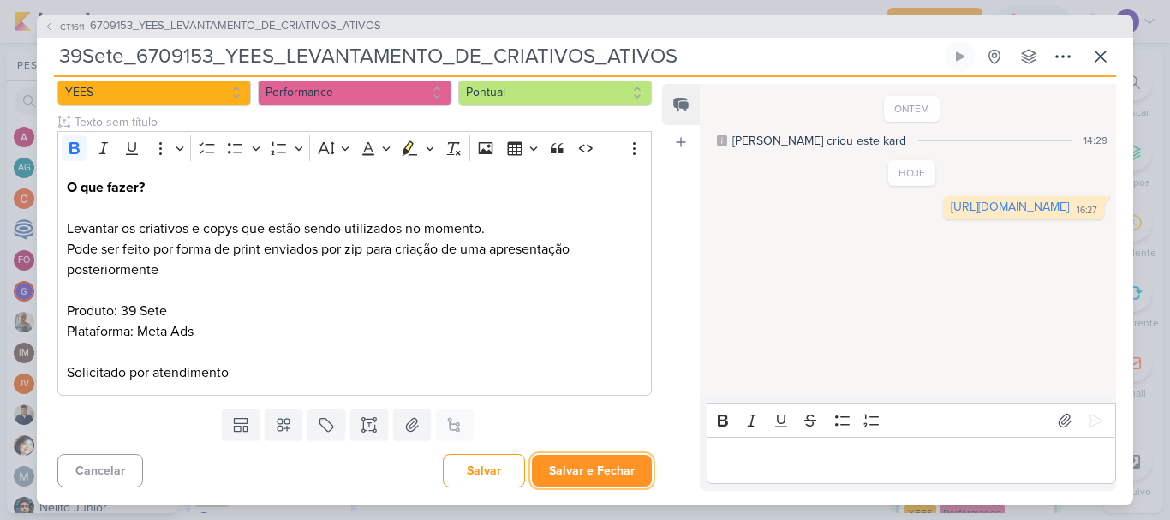
click at [589, 459] on button "Salvar e Fechar" at bounding box center [592, 471] width 120 height 32
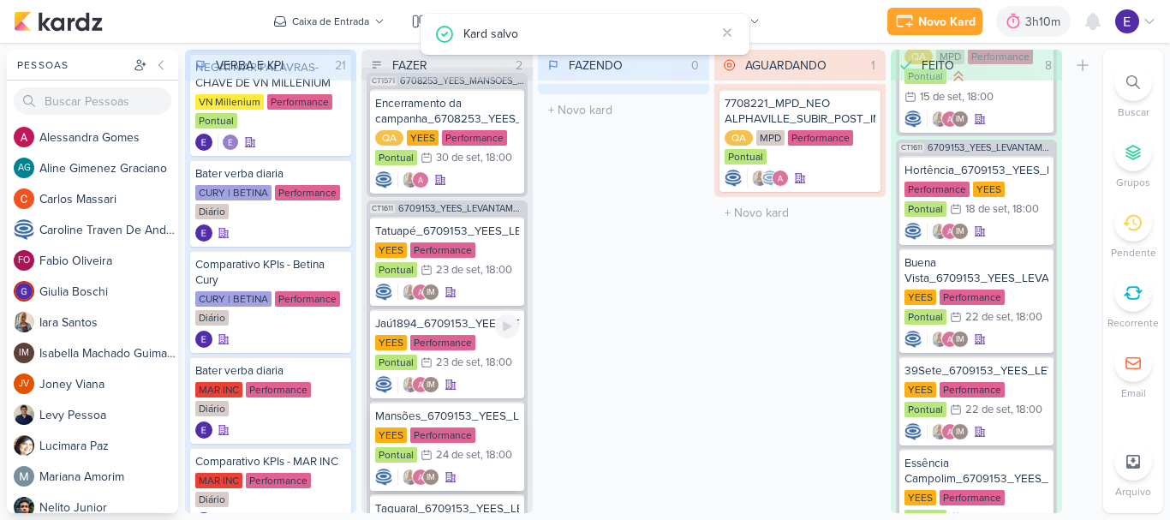
scroll to position [0, 0]
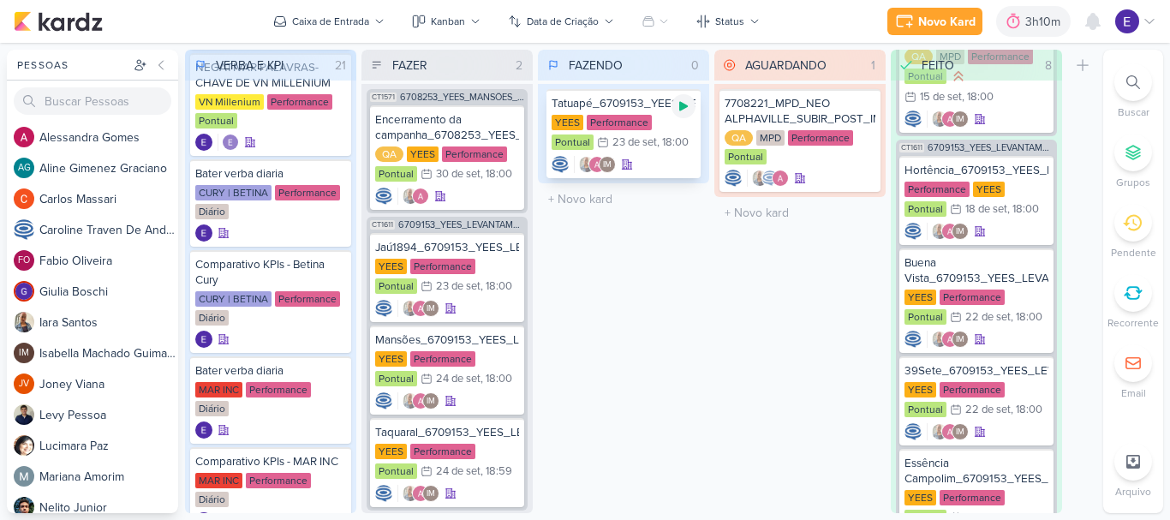
click at [685, 111] on div at bounding box center [684, 106] width 24 height 24
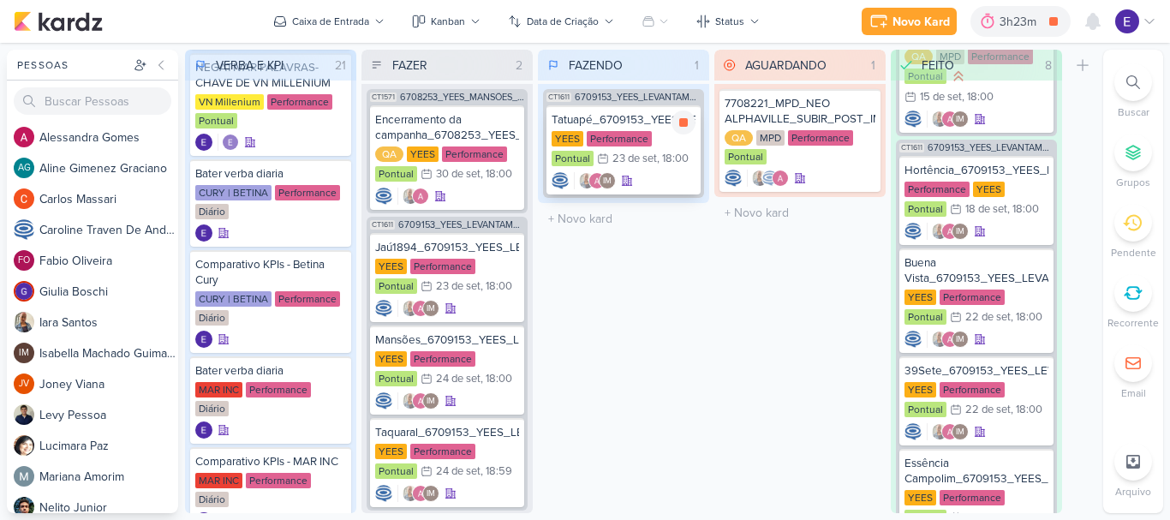
click at [646, 175] on div "IM" at bounding box center [624, 180] width 144 height 17
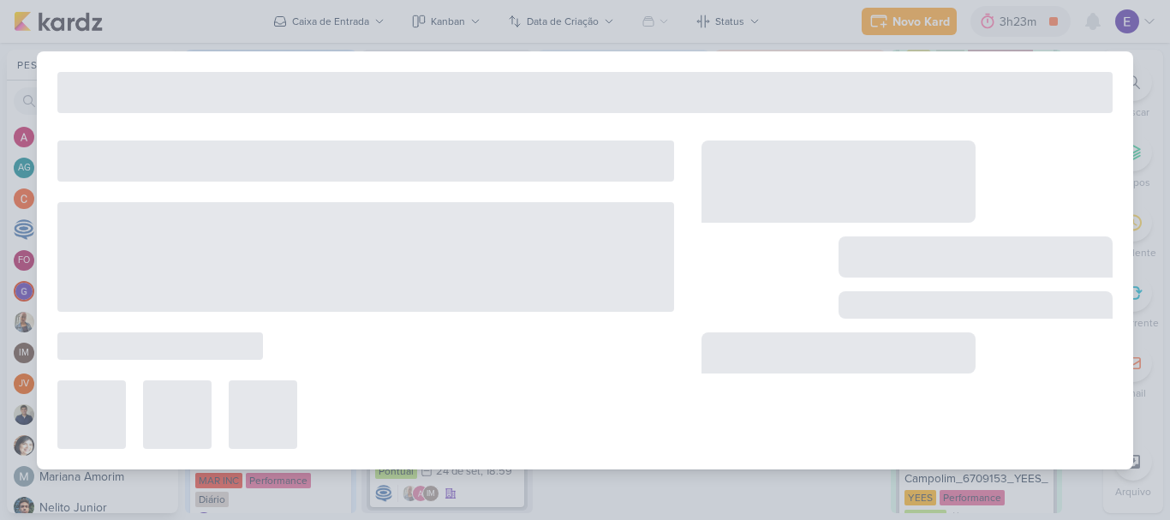
type input "Tatuapé_6709153_YEES_LEVANTAMENTO_DE_CRIATIVOS_ATIVOS"
type input "23 de setembro de 2025 às 18:00"
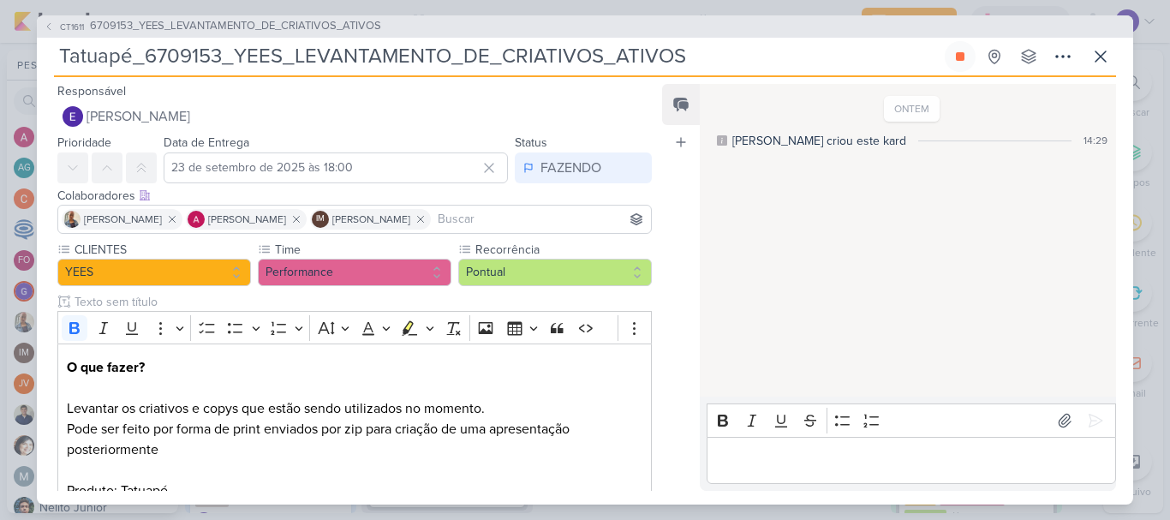
click at [782, 458] on p "Editor editing area: main" at bounding box center [910, 460] width 391 height 21
click at [1093, 412] on icon at bounding box center [1095, 420] width 17 height 17
click at [958, 63] on button at bounding box center [960, 56] width 31 height 31
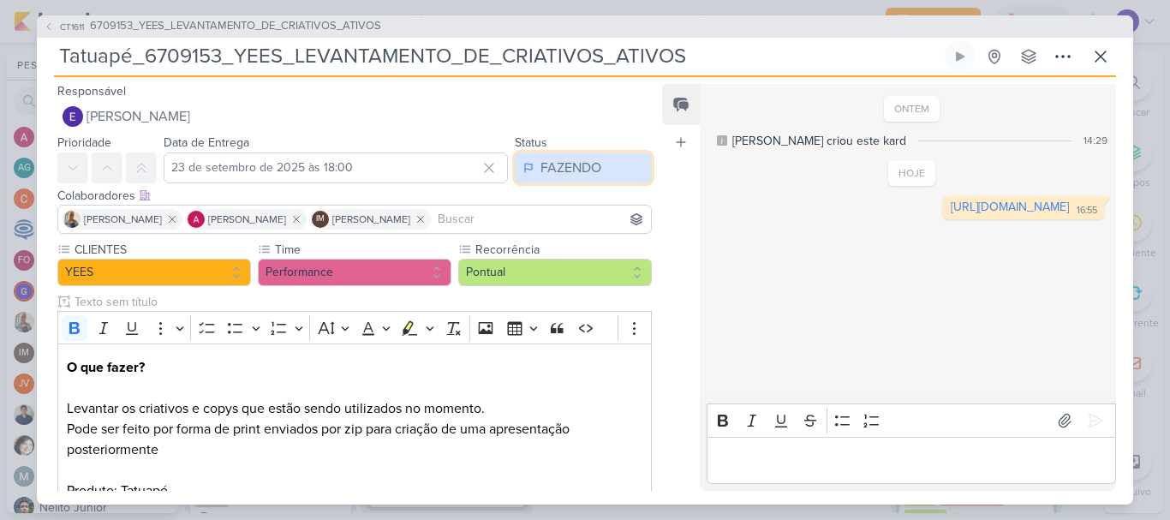
click at [599, 160] on button "FAZENDO" at bounding box center [583, 167] width 137 height 31
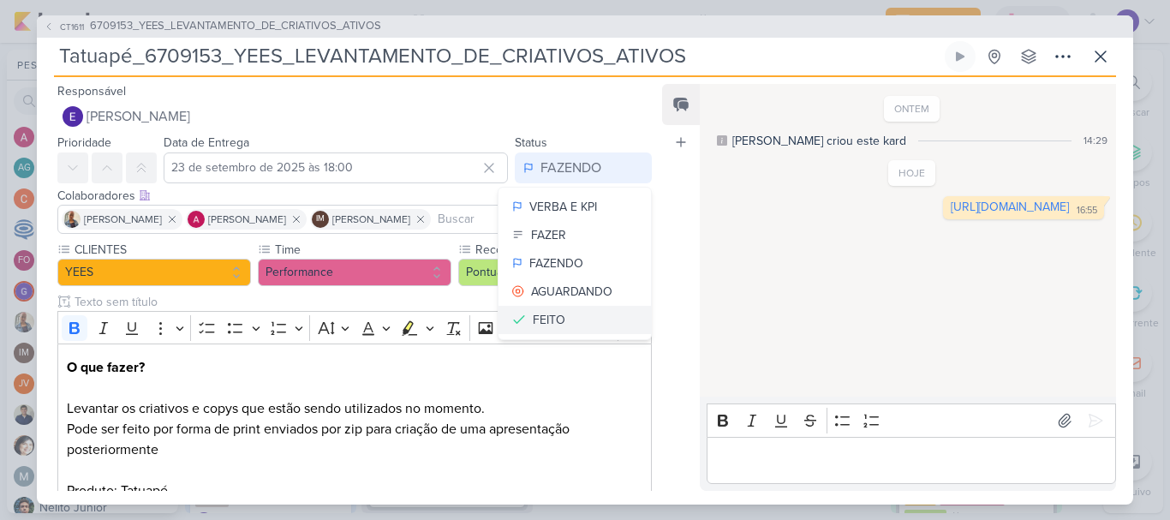
click at [556, 311] on div "FEITO" at bounding box center [549, 320] width 33 height 18
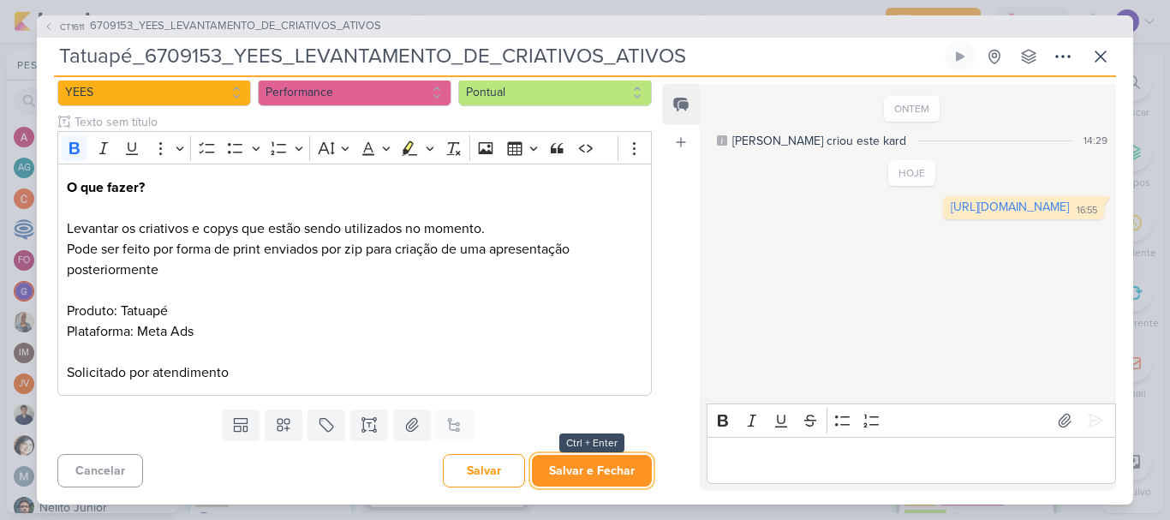
click at [576, 466] on button "Salvar e Fechar" at bounding box center [592, 471] width 120 height 32
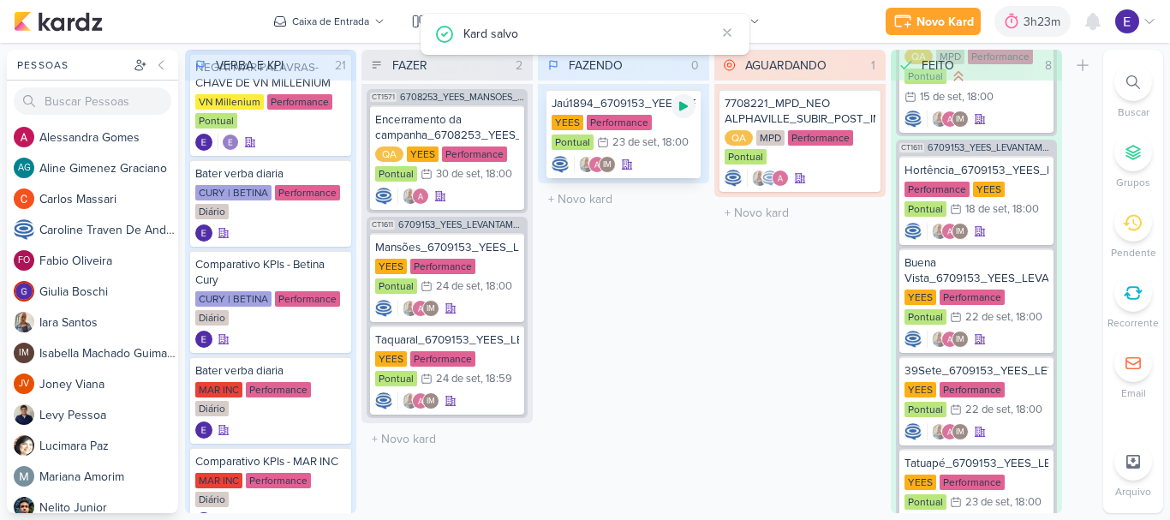
click at [686, 115] on div at bounding box center [684, 106] width 24 height 24
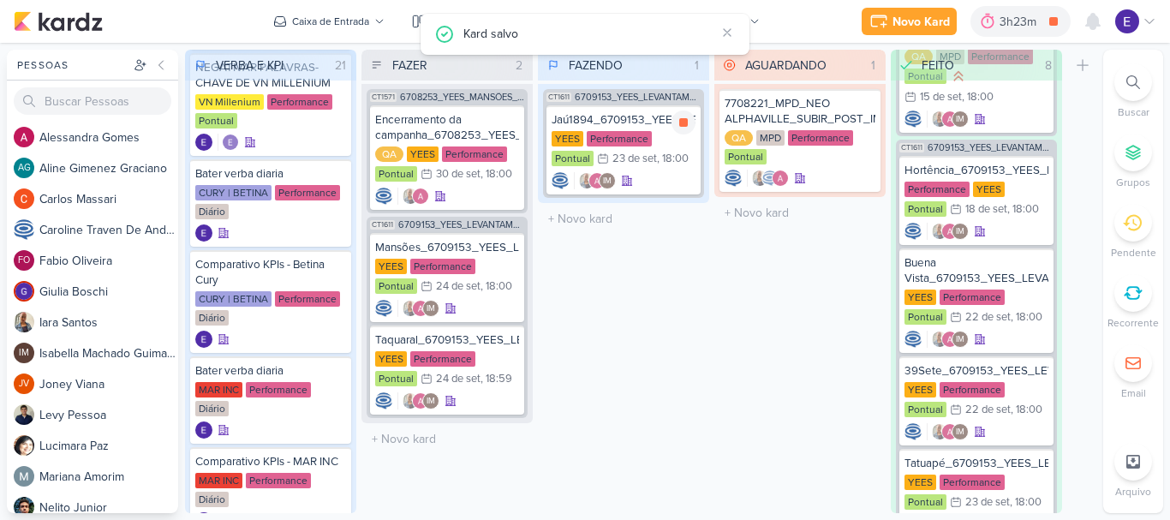
click at [672, 160] on div "YEES Performance Pontual 23/9 [DATE] 18:00" at bounding box center [624, 150] width 144 height 38
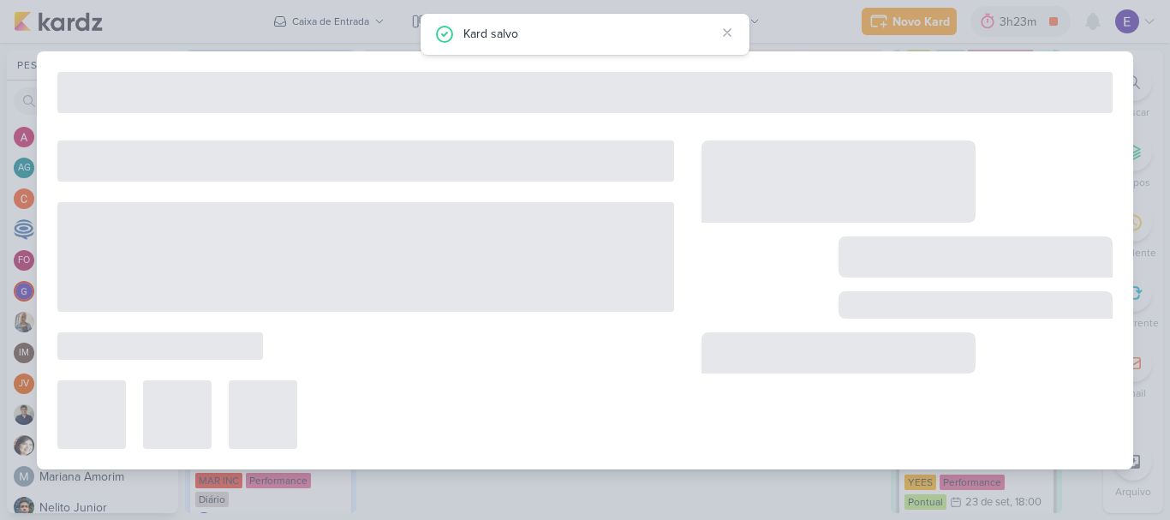
type input "Jaú1894_6709153_YEES_LEVANTAMENTO_DE_CRIATIVOS_ATIVOS"
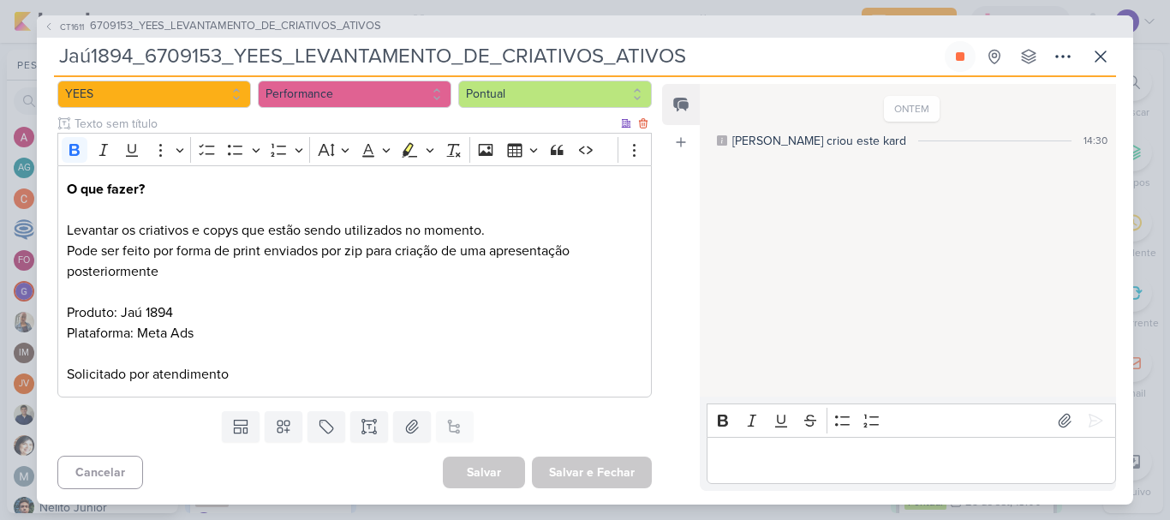
scroll to position [180, 0]
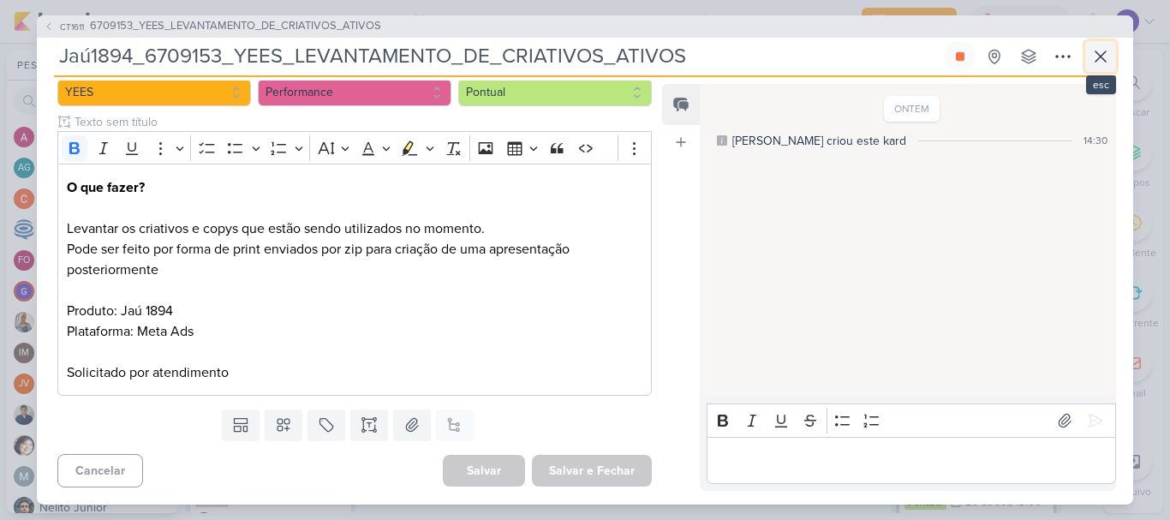
click at [1093, 53] on icon at bounding box center [1101, 56] width 21 height 21
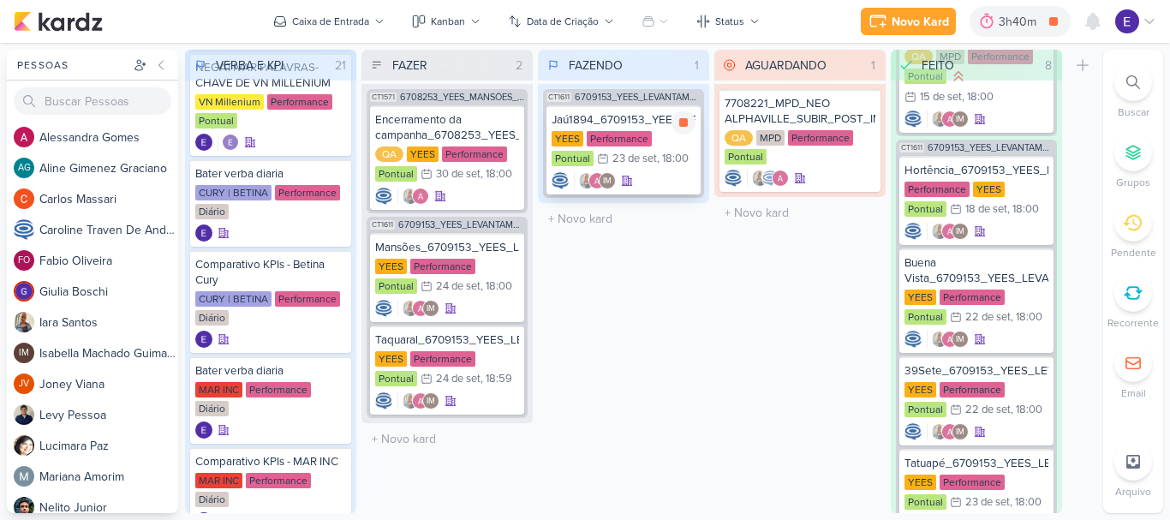
click at [657, 171] on div "Jaú1894_6709153_YEES_LEVANTAMENTO_DE_CRIATIVOS_ATIVOS [GEOGRAPHIC_DATA] Perform…" at bounding box center [624, 149] width 154 height 89
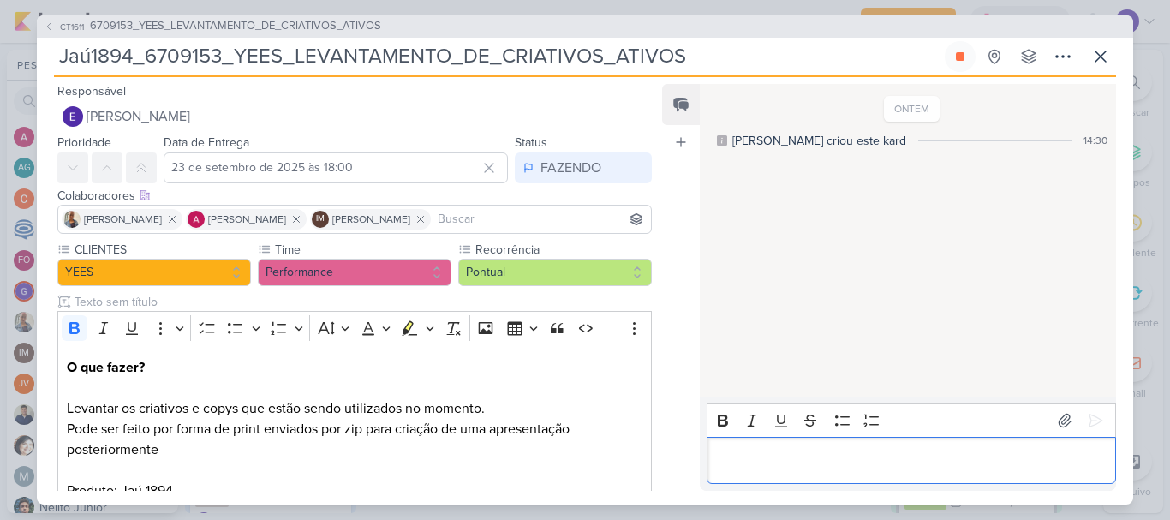
click at [866, 450] on p "Editor editing area: main" at bounding box center [910, 460] width 391 height 21
click at [1088, 412] on icon at bounding box center [1095, 420] width 17 height 17
click at [968, 50] on button at bounding box center [960, 56] width 31 height 31
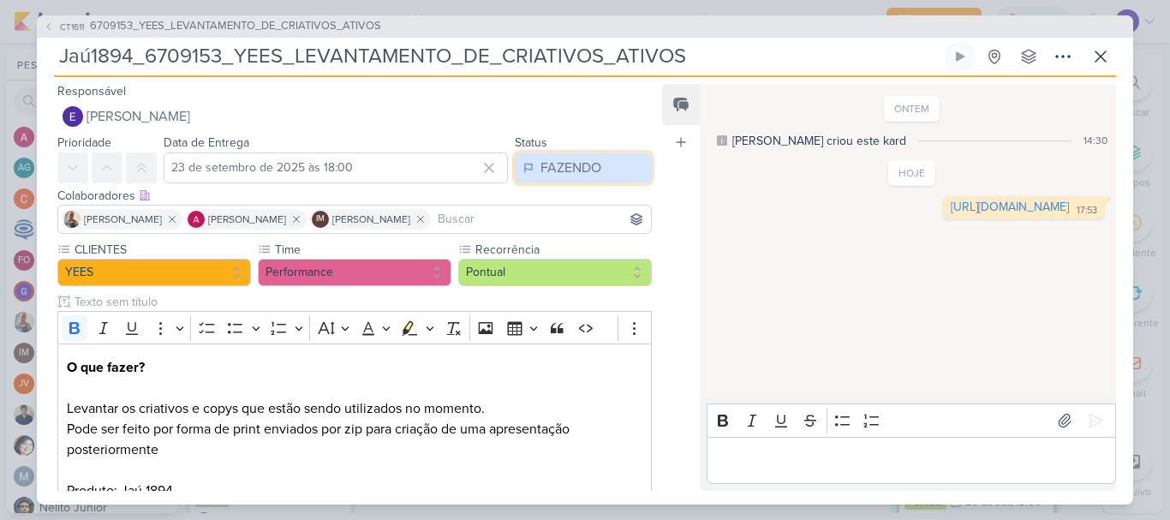
click at [588, 176] on div "FAZENDO" at bounding box center [571, 168] width 61 height 21
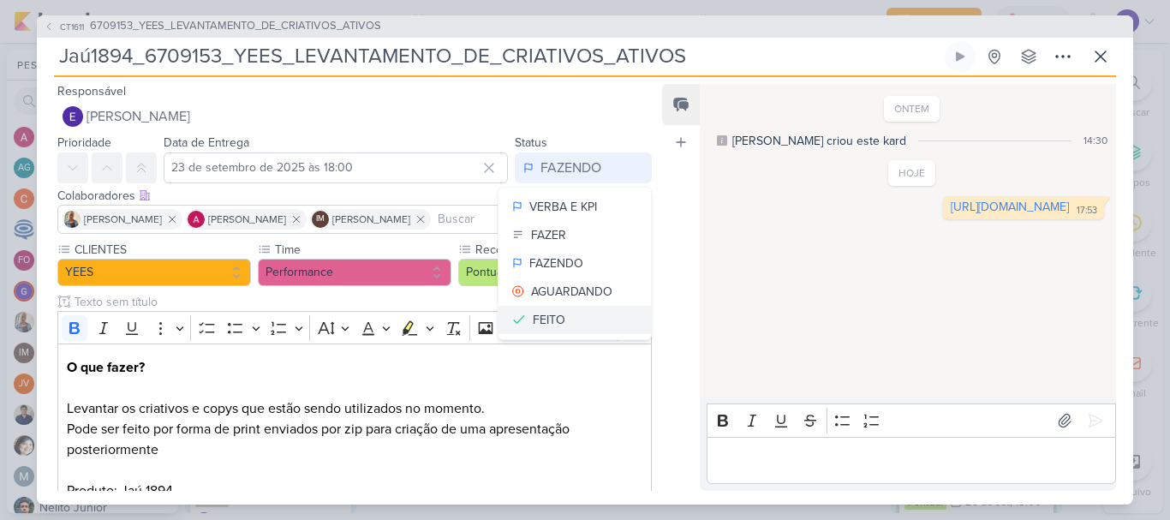
click at [574, 314] on button "FEITO" at bounding box center [575, 320] width 152 height 28
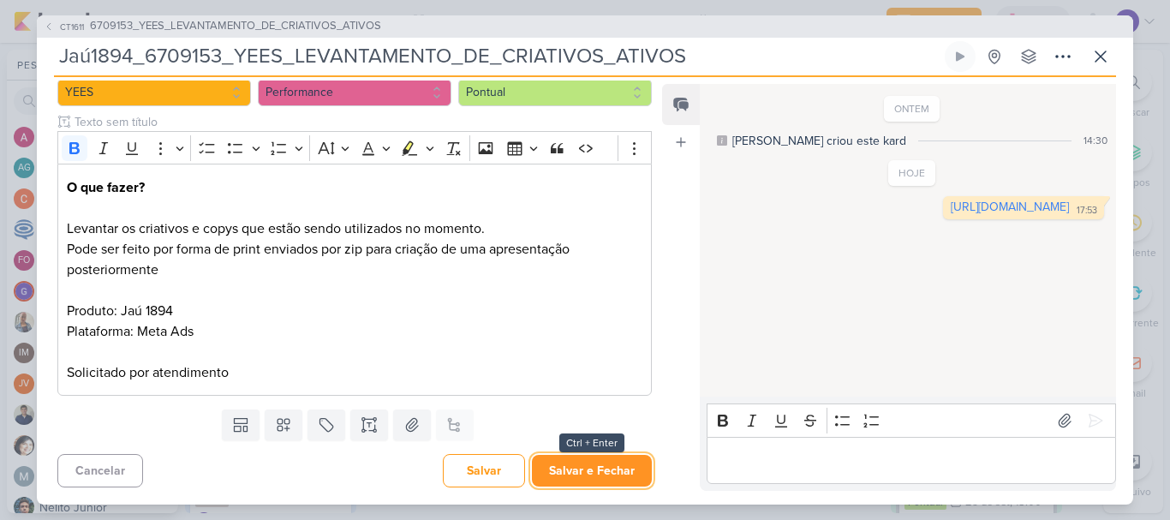
click at [586, 463] on button "Salvar e Fechar" at bounding box center [592, 471] width 120 height 32
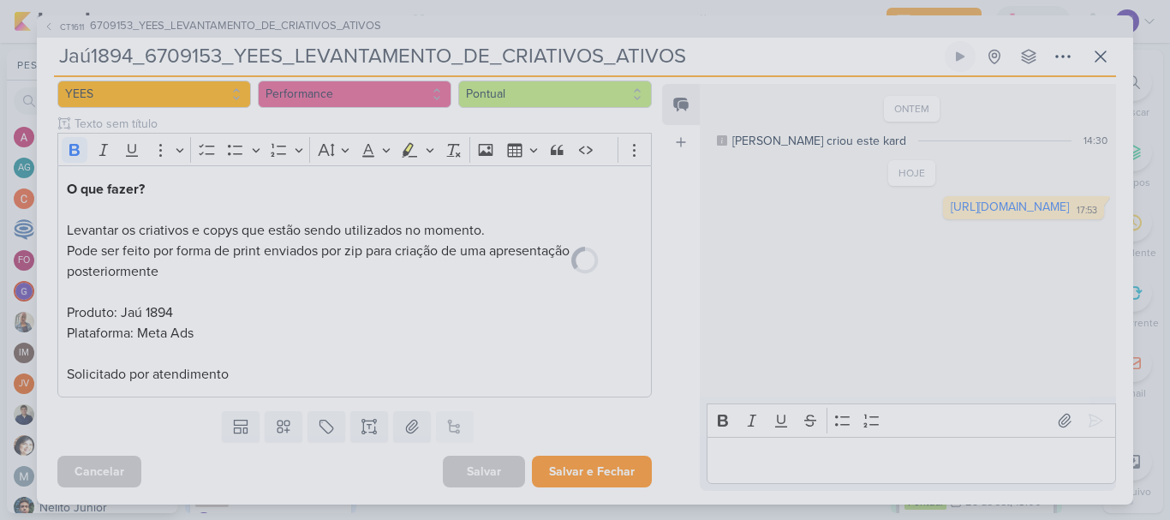
scroll to position [178, 0]
